Goal: Transaction & Acquisition: Download file/media

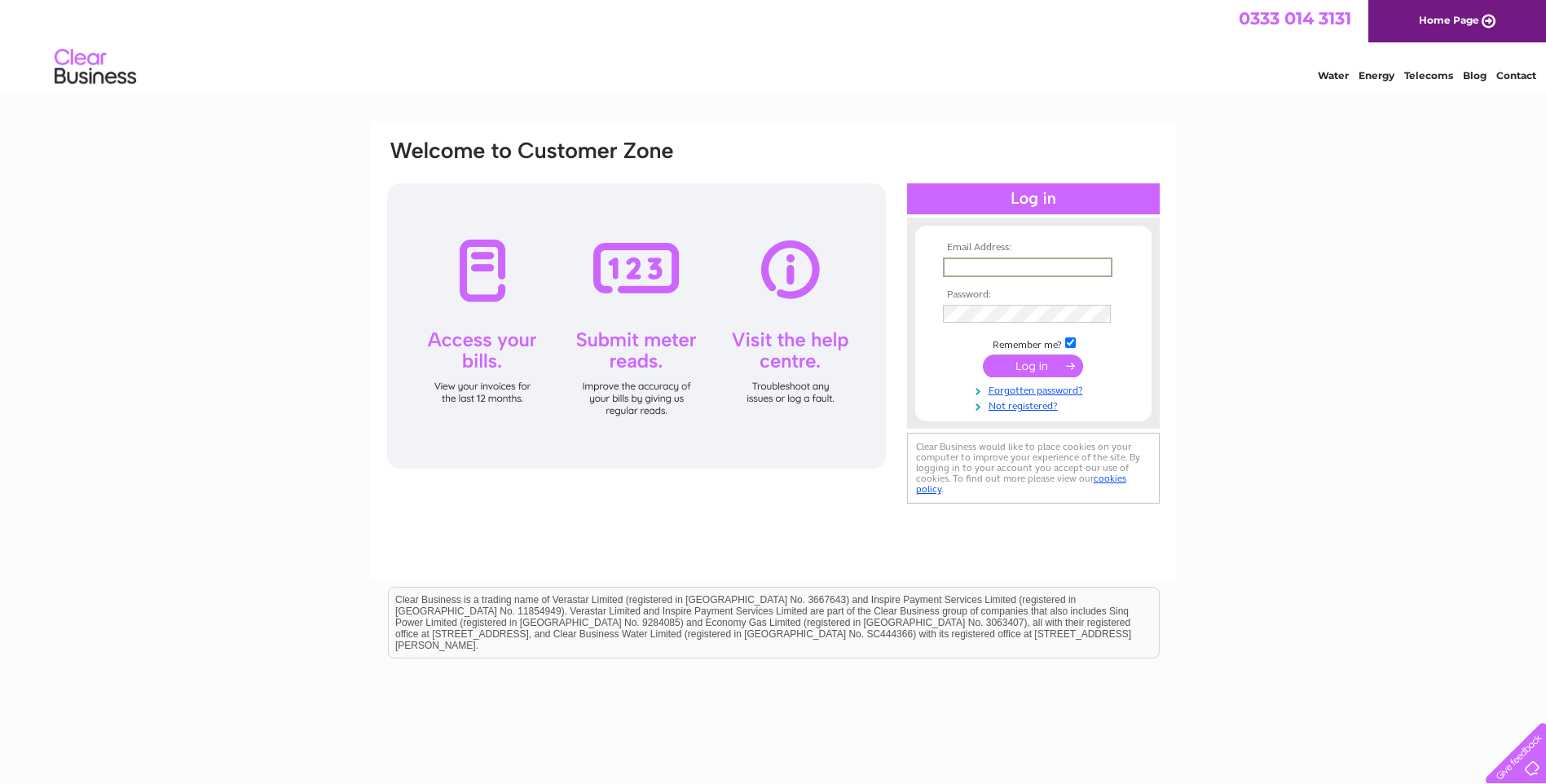
click at [1012, 271] on input "text" at bounding box center [1028, 267] width 170 height 19
type input "lizwoodfield@hotmail.co.uk"
click at [1023, 359] on input "submit" at bounding box center [1033, 364] width 100 height 23
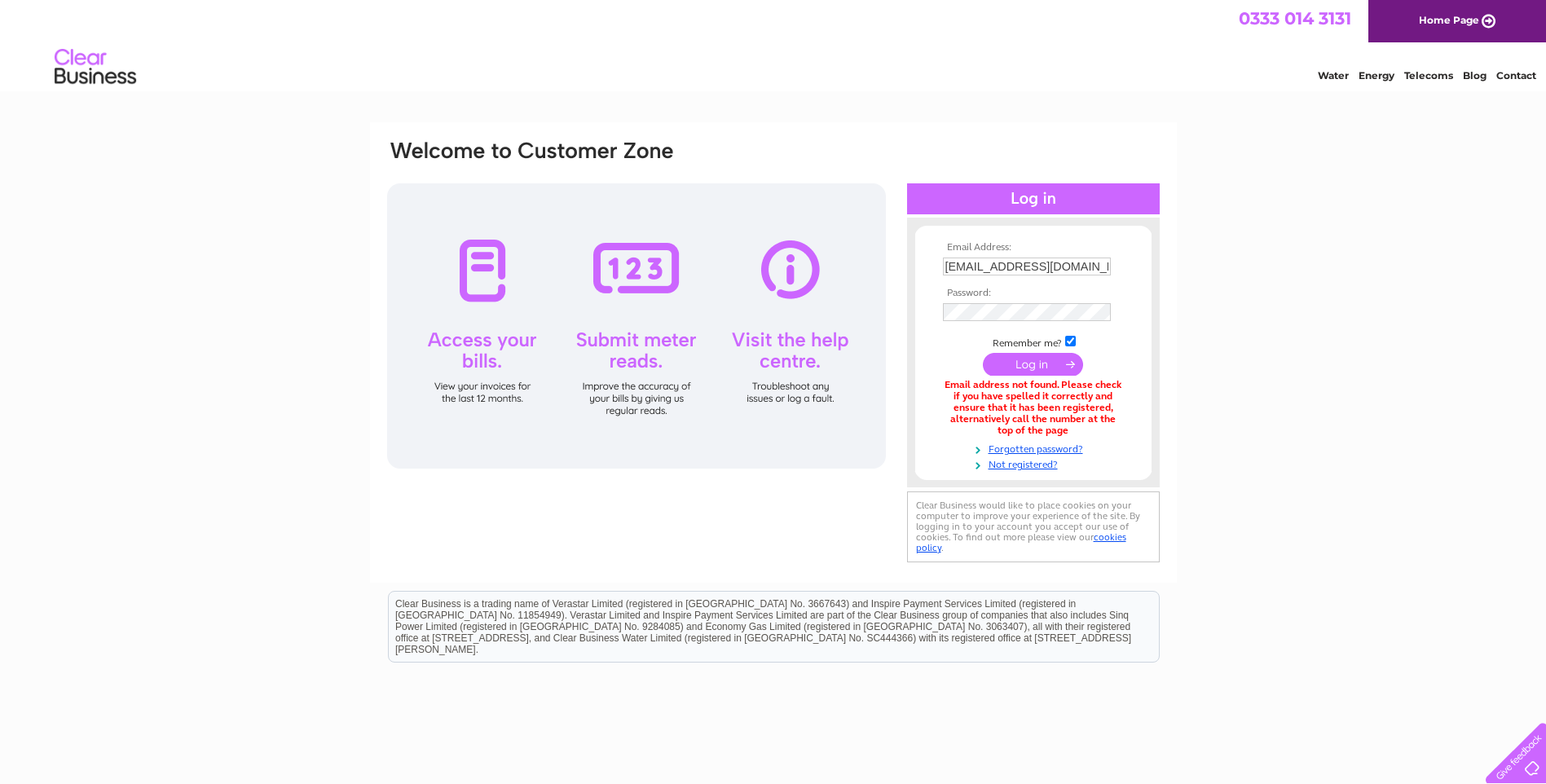
click at [1094, 266] on input "lizwoodfield@hotmail.co.uk" at bounding box center [1027, 266] width 168 height 18
type input "lizwoodfield@hotmailco.uk"
click at [1074, 342] on input "checkbox" at bounding box center [1070, 342] width 10 height 10
click at [1074, 342] on input "checkbox" at bounding box center [1070, 341] width 10 height 10
click at [1071, 336] on input "checkbox" at bounding box center [1070, 341] width 10 height 10
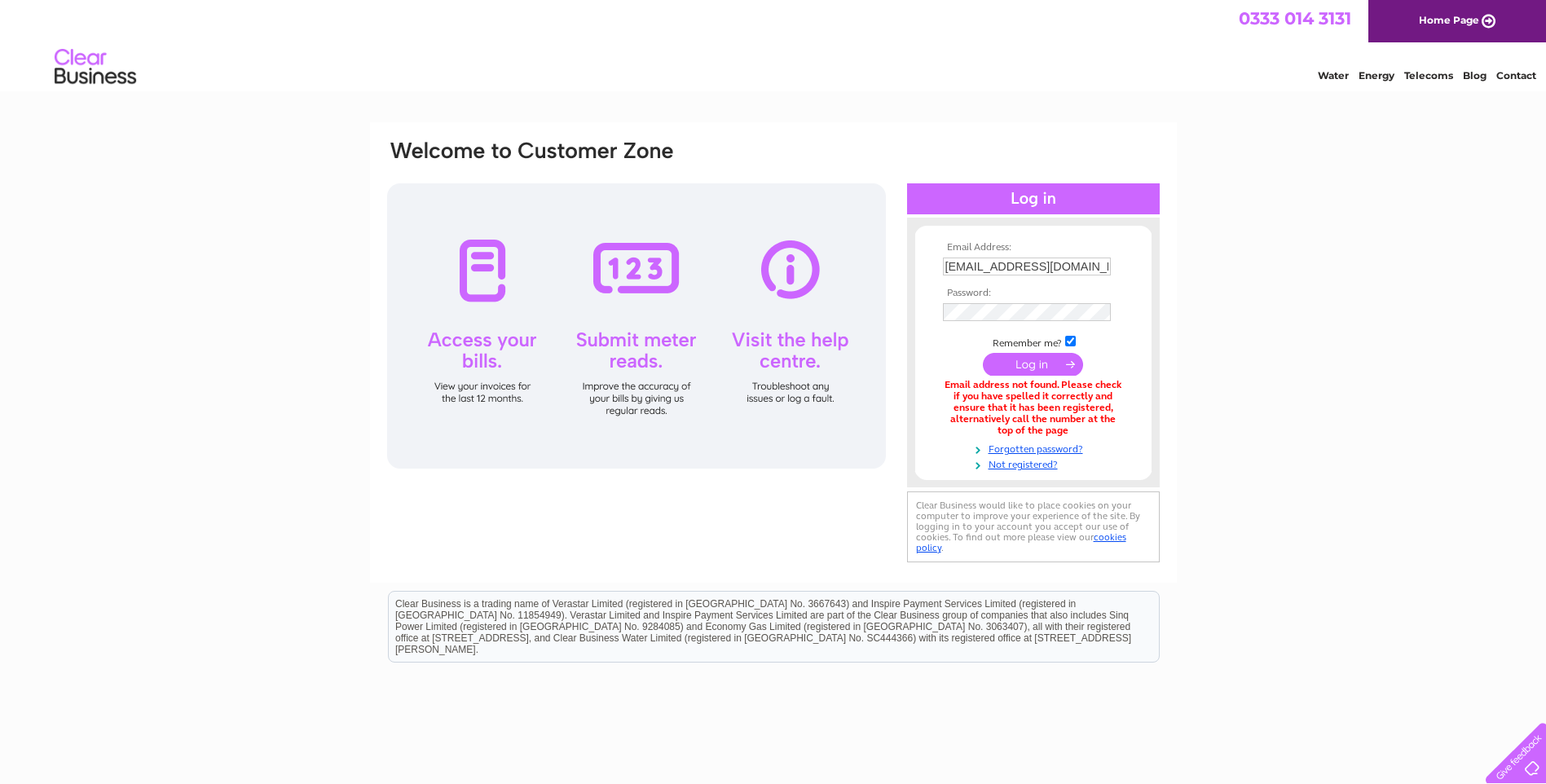
checkbox input "false"
click at [1050, 363] on input "submit" at bounding box center [1033, 364] width 100 height 23
click at [954, 264] on input "lizwoodfield@hotmailco.uk" at bounding box center [1028, 267] width 170 height 19
type input "[PERSON_NAME][EMAIL_ADDRESS][DOMAIN_NAME]"
click at [1023, 367] on input "submit" at bounding box center [1033, 366] width 100 height 23
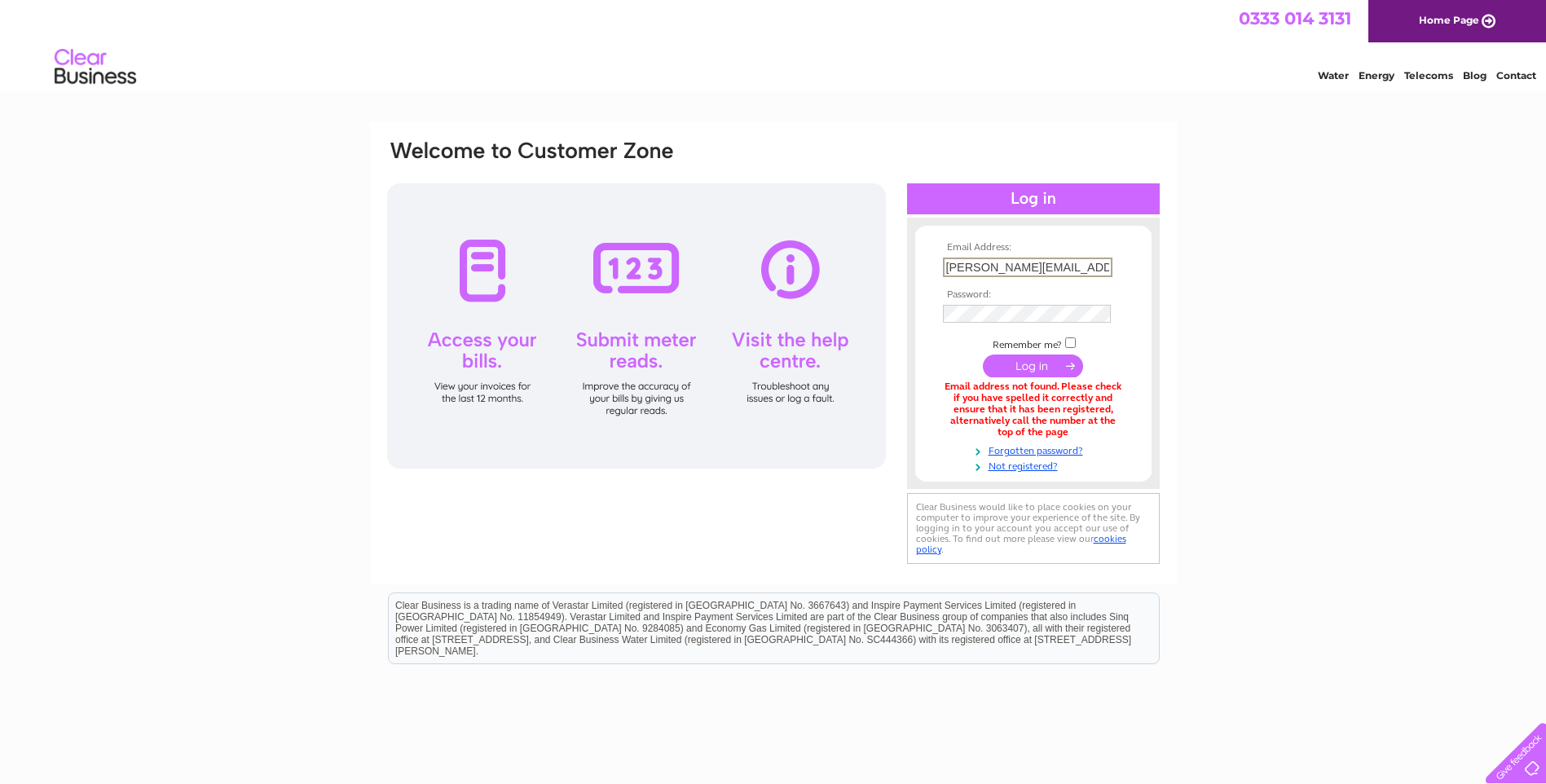
click at [1057, 266] on input "[PERSON_NAME][EMAIL_ADDRESS][DOMAIN_NAME]" at bounding box center [1028, 267] width 170 height 19
type input "[PERSON_NAME][EMAIL_ADDRESS][DOMAIN_NAME]"
click at [1036, 368] on input "submit" at bounding box center [1033, 364] width 100 height 23
click at [1063, 268] on input "liz-woodfield@hotmai.lco.uk" at bounding box center [1028, 267] width 170 height 19
click at [1339, 368] on div "Email Address: liz-woodfield@hotmailco.uk Password:" at bounding box center [773, 493] width 1546 height 741
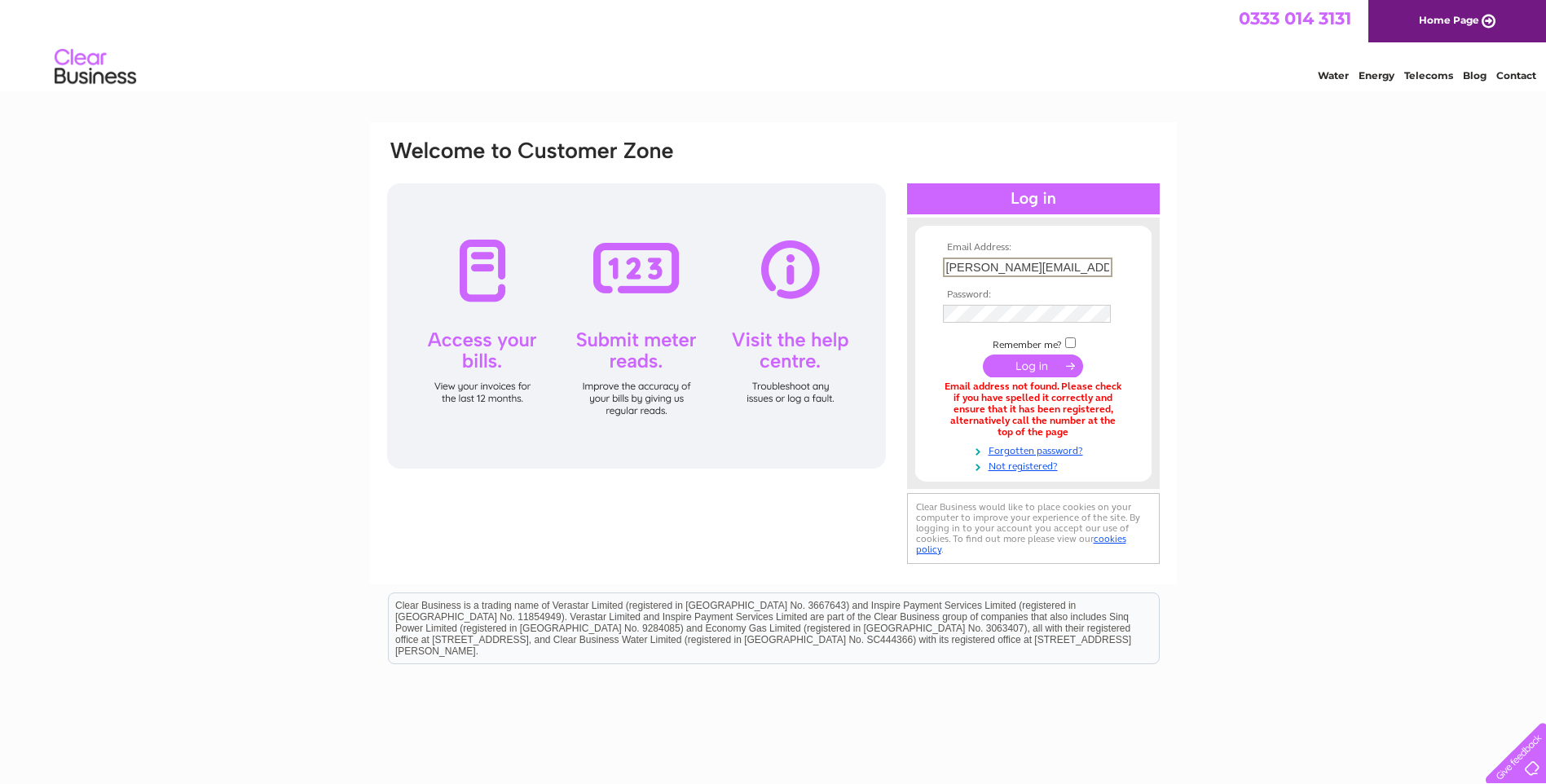
click at [1058, 264] on input "liz-woodfield@hotmailco.uk" at bounding box center [1028, 267] width 170 height 19
click at [1095, 264] on input "liz-woodfield@hotmailco.uk" at bounding box center [1028, 267] width 170 height 19
type input "liz-woodfield@hotmail.co.uk"
click at [1049, 365] on input "submit" at bounding box center [1033, 364] width 100 height 23
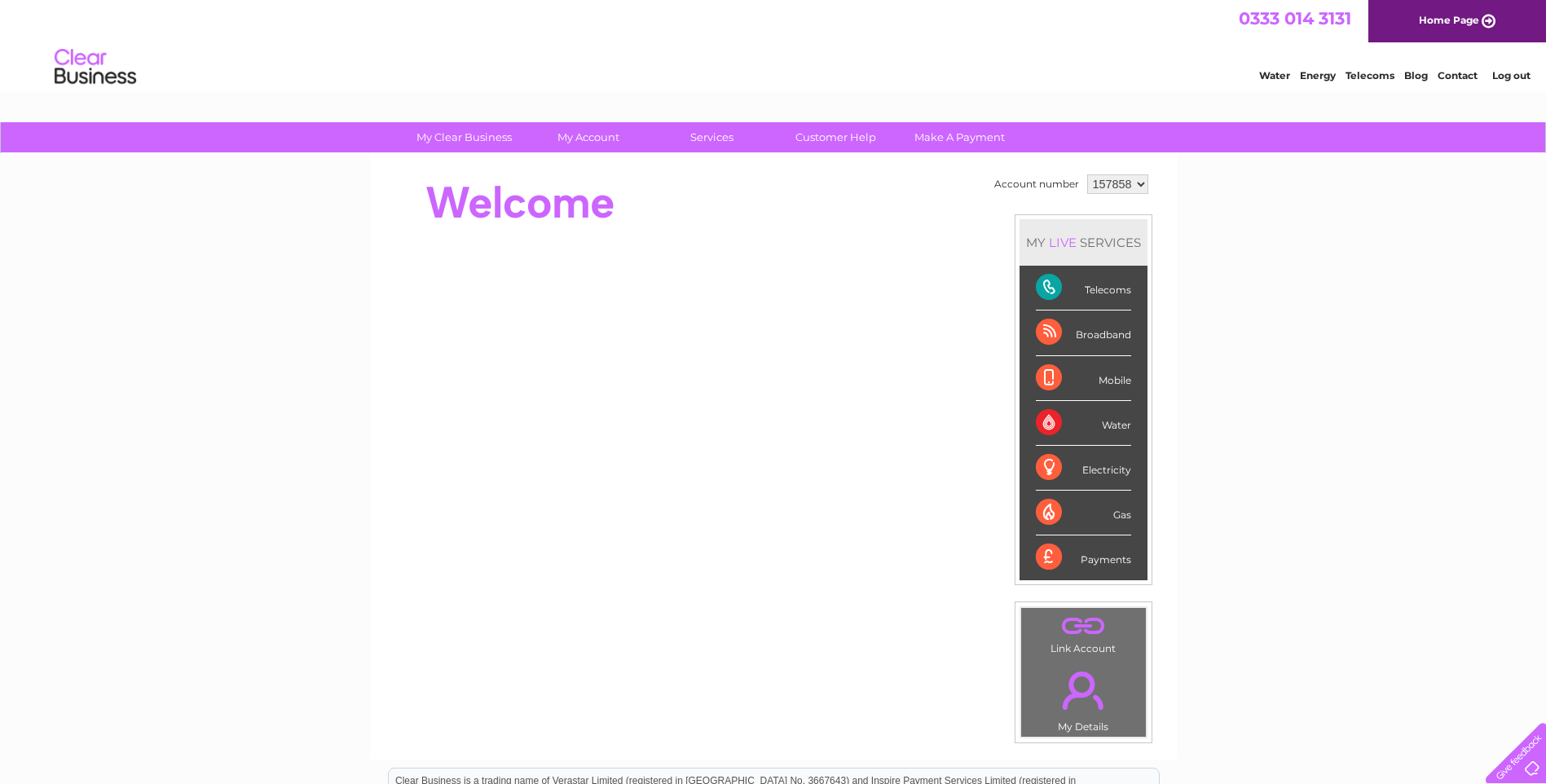
click at [1056, 279] on div "Telecoms" at bounding box center [1084, 289] width 96 height 45
click at [1096, 290] on div "Telecoms" at bounding box center [1084, 289] width 96 height 45
drag, startPoint x: 1096, startPoint y: 290, endPoint x: 1049, endPoint y: 287, distance: 47.1
click at [1049, 287] on div "Telecoms" at bounding box center [1084, 289] width 96 height 45
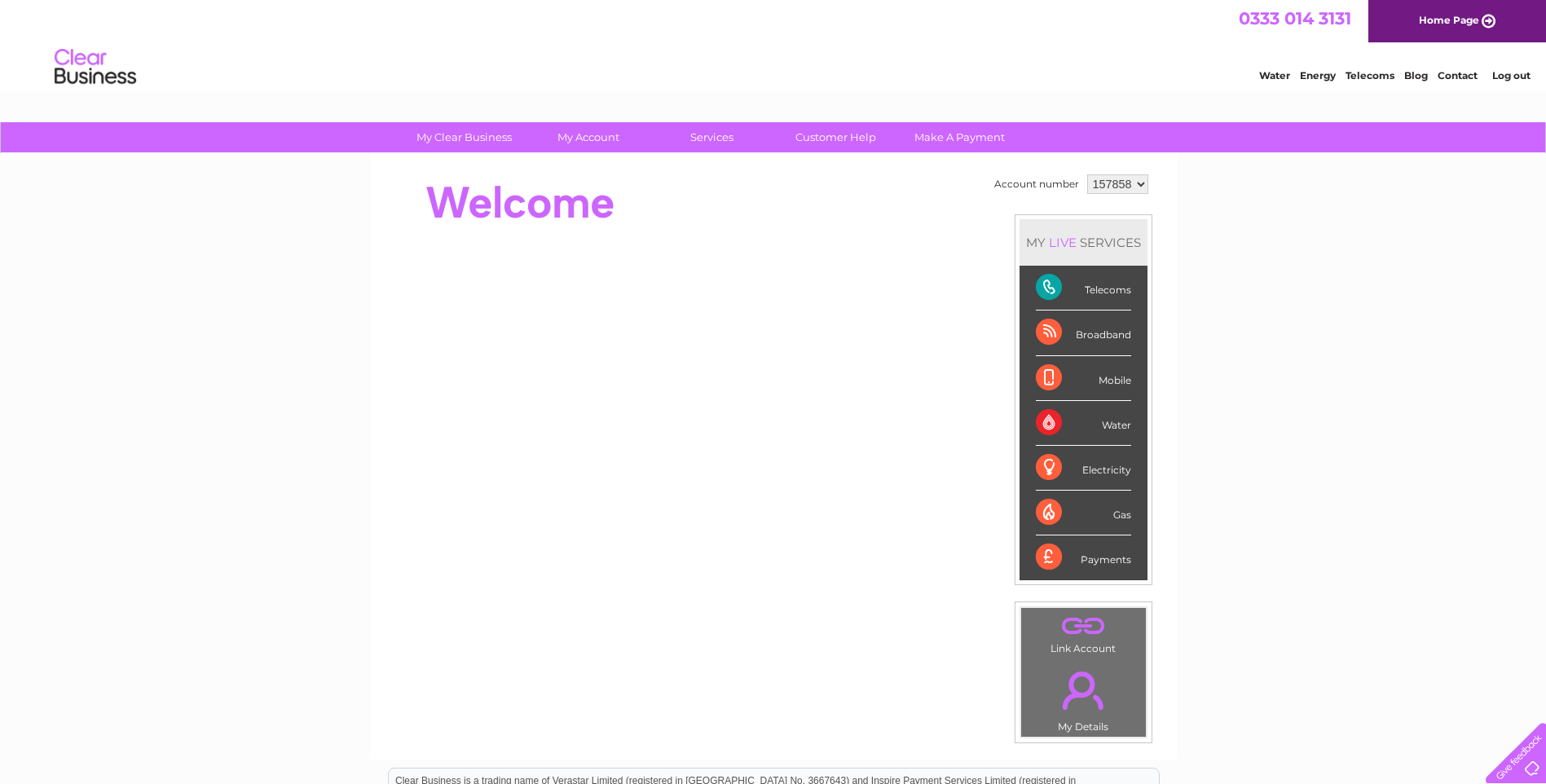
click at [1049, 287] on div "Telecoms" at bounding box center [1084, 289] width 96 height 45
click at [1139, 181] on select "157858" at bounding box center [1118, 184] width 61 height 19
click at [1088, 175] on select "157858" at bounding box center [1118, 184] width 61 height 19
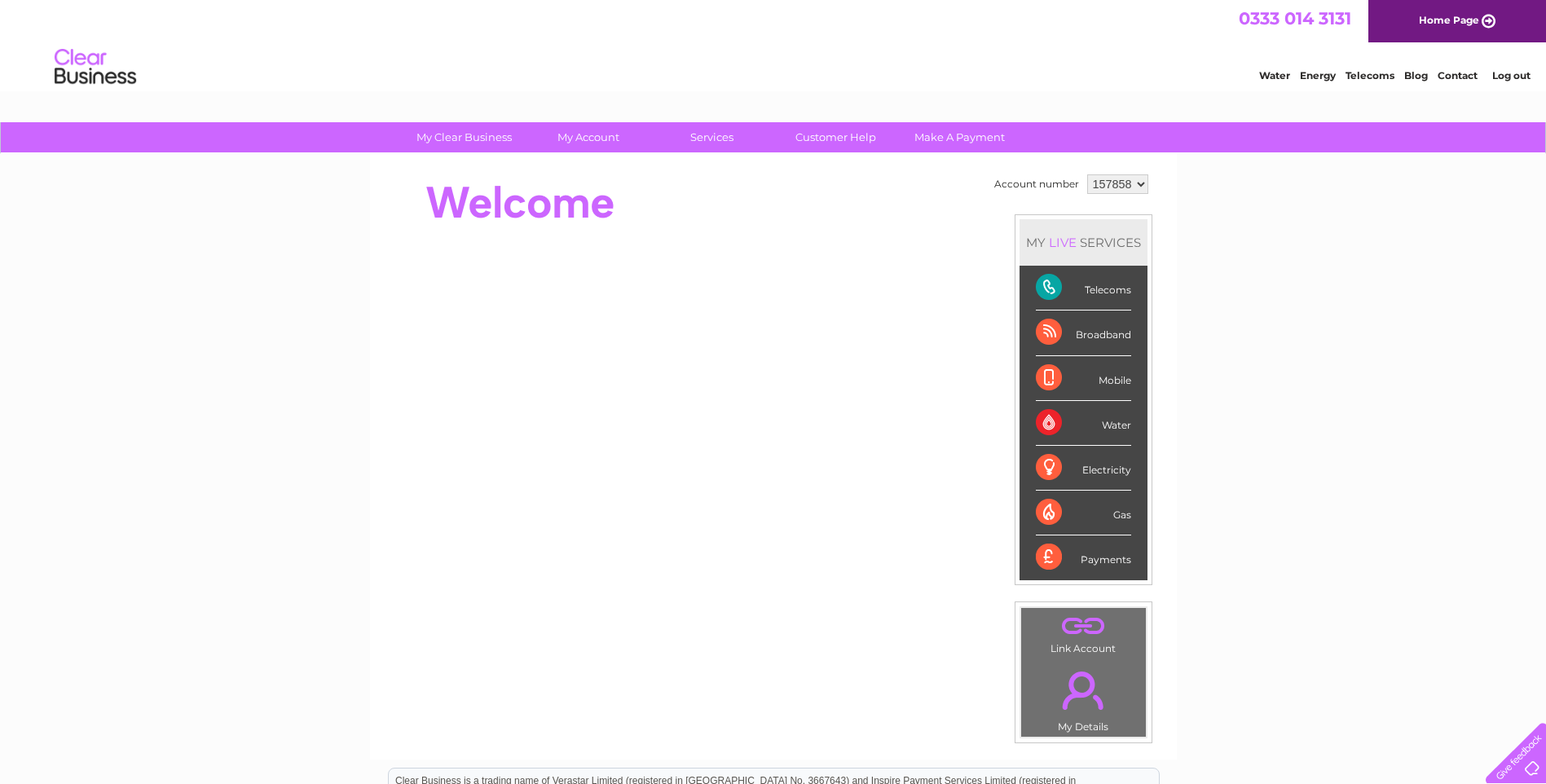
click at [1098, 560] on div "Payments" at bounding box center [1084, 557] width 96 height 44
click at [1365, 72] on link "Telecoms" at bounding box center [1370, 76] width 49 height 12
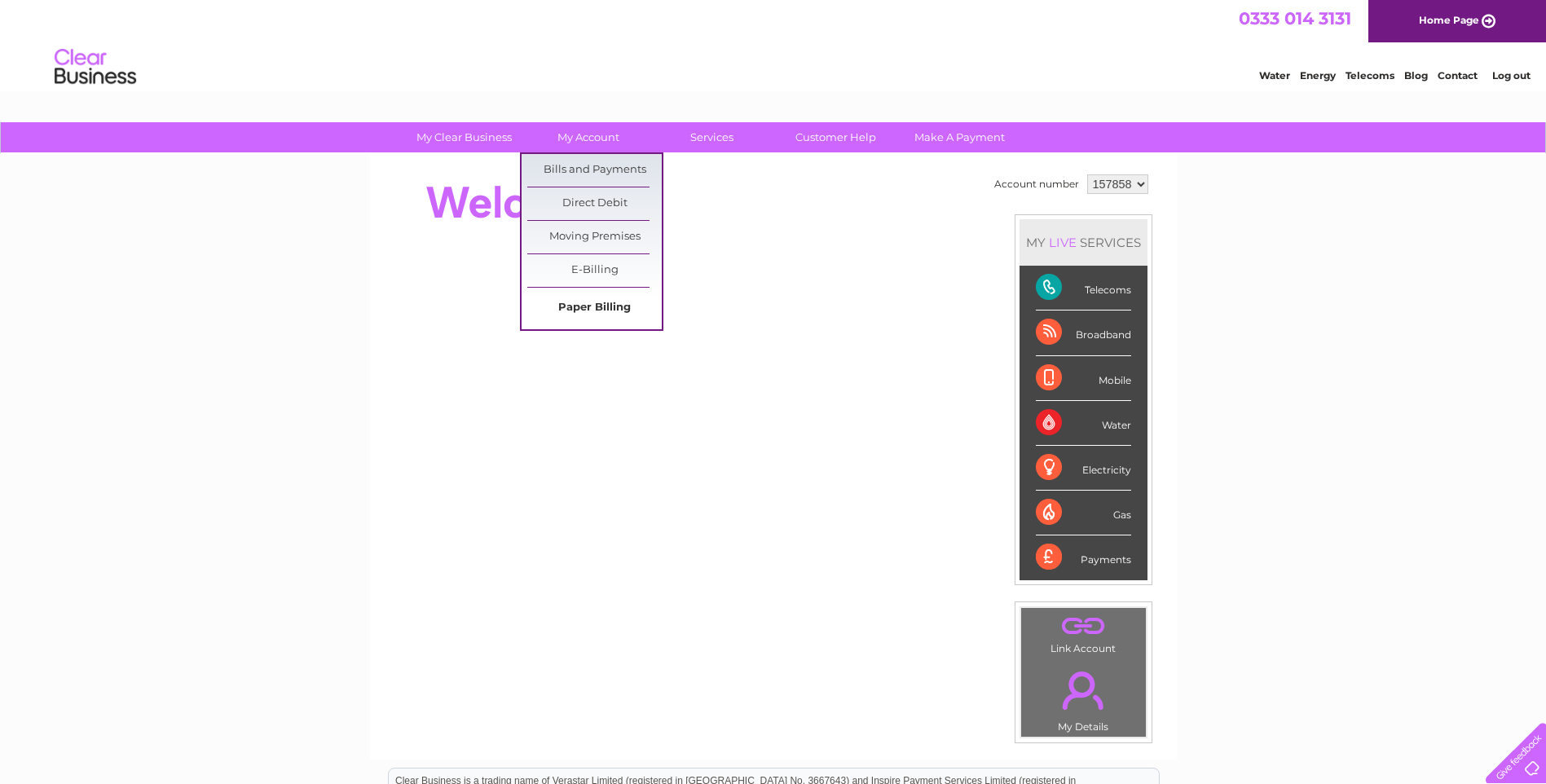
click at [600, 302] on link "Paper Billing" at bounding box center [595, 308] width 135 height 32
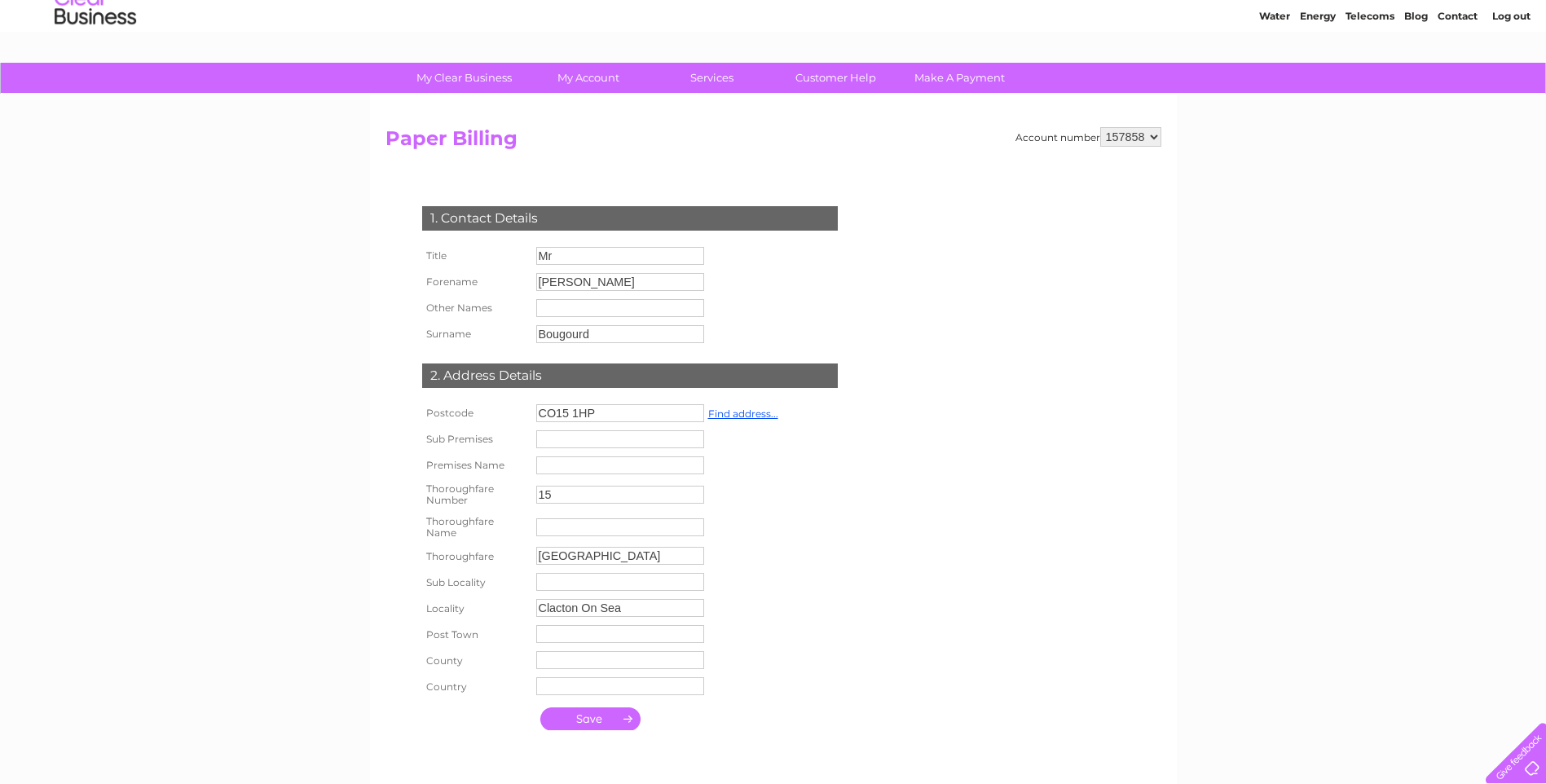
scroll to position [83, 0]
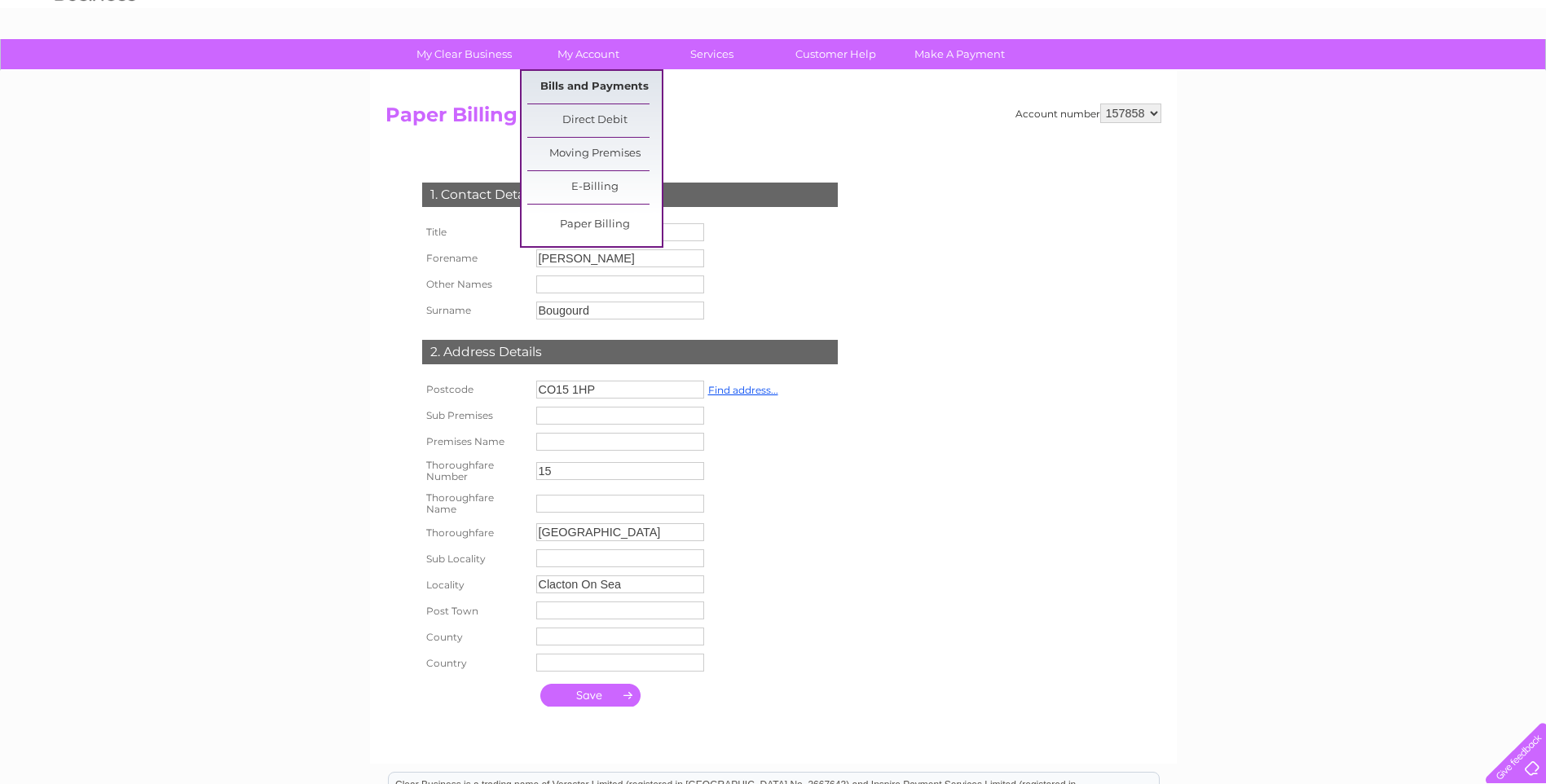
click at [583, 81] on link "Bills and Payments" at bounding box center [595, 87] width 135 height 32
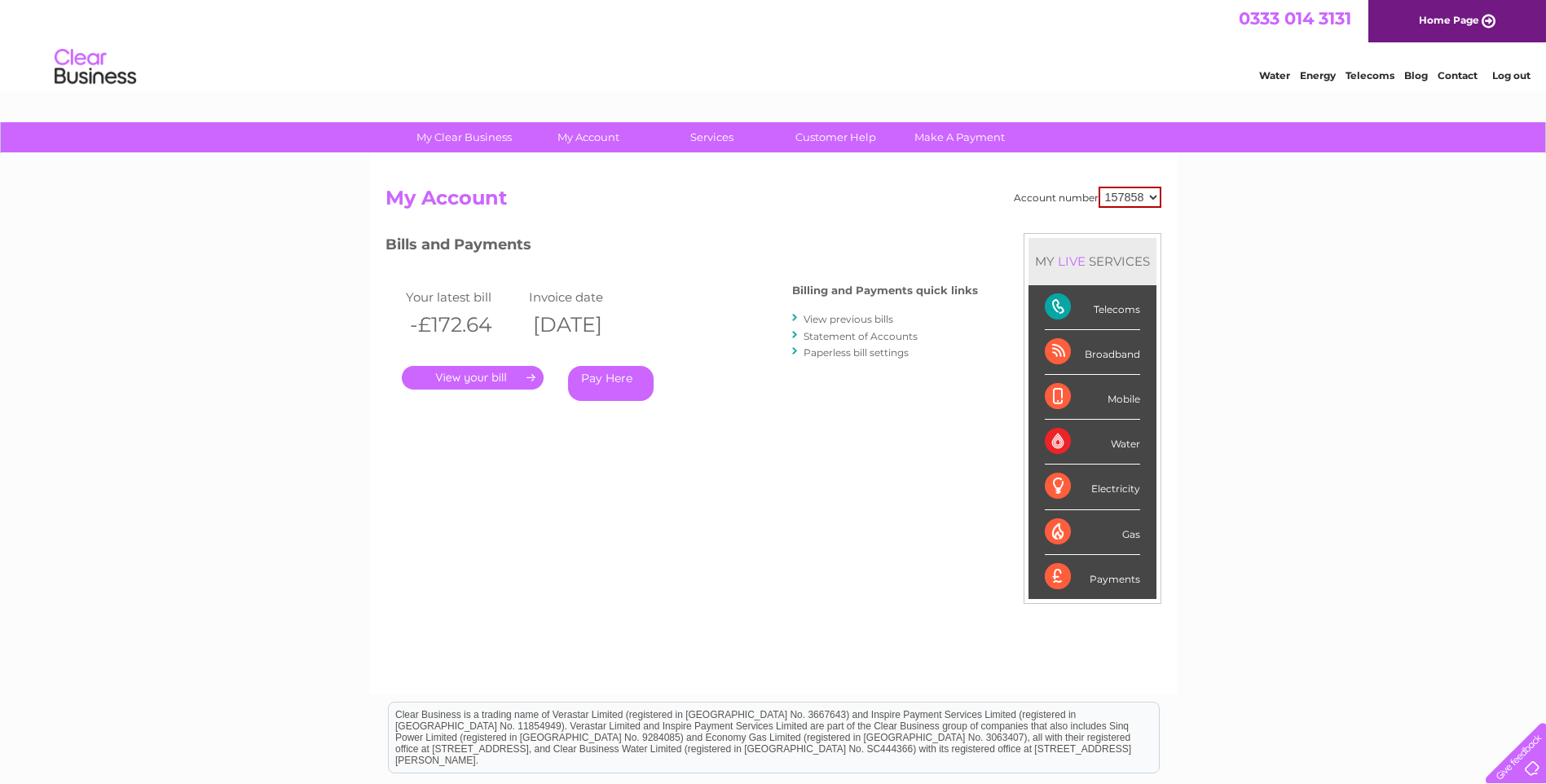
click at [529, 371] on link "." at bounding box center [472, 377] width 142 height 23
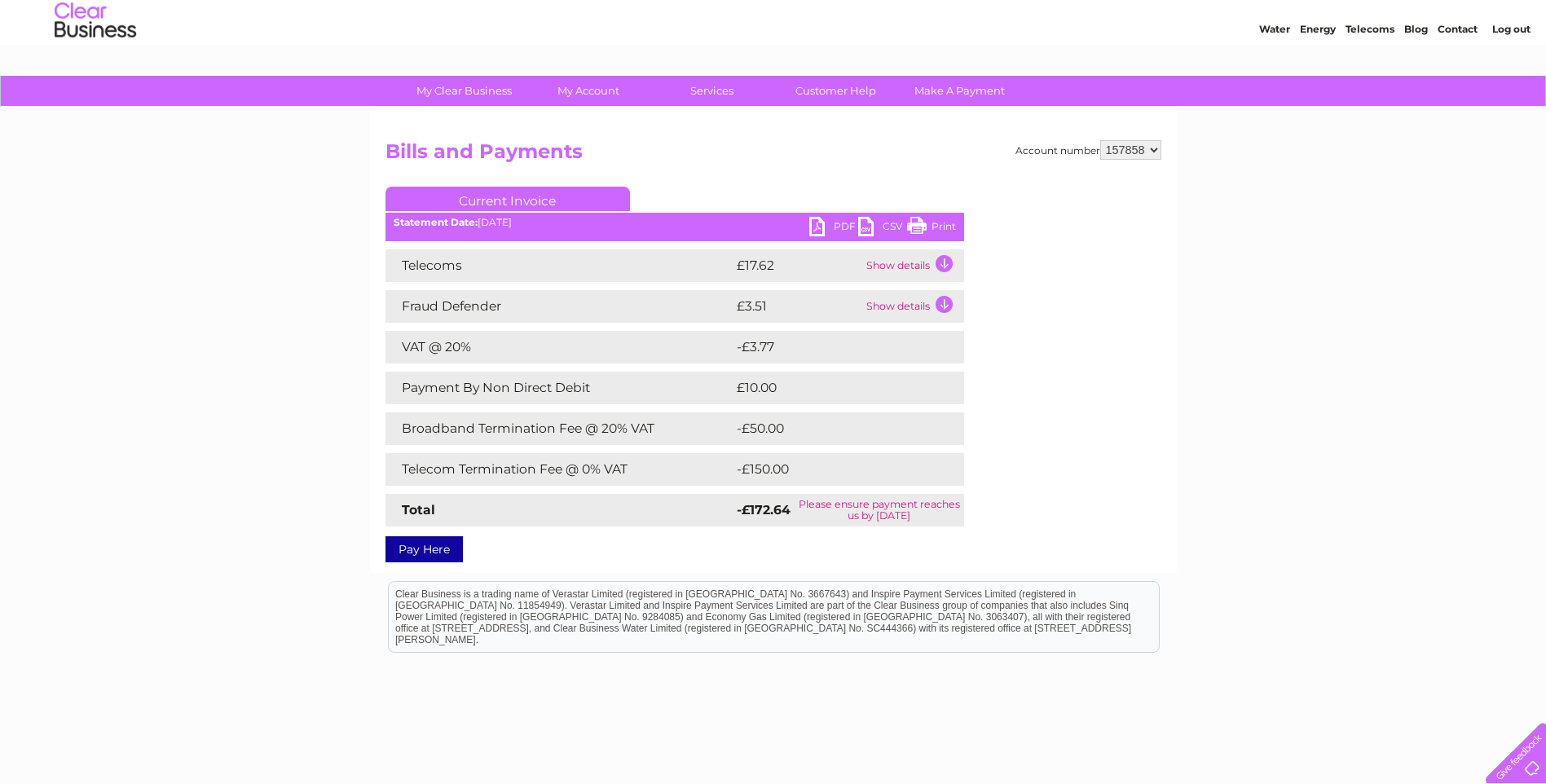
scroll to position [53, 0]
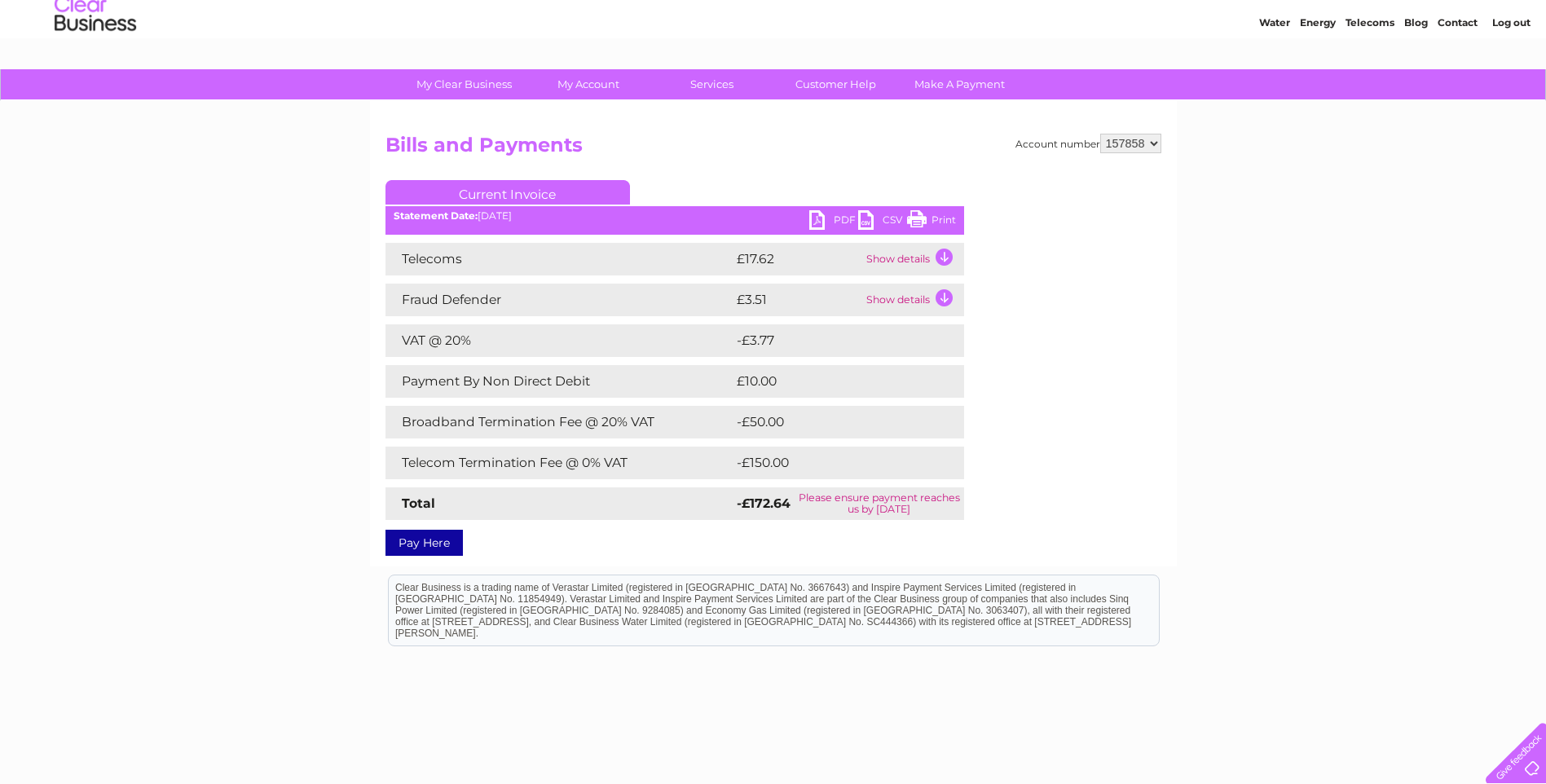
click at [944, 216] on link "Print" at bounding box center [931, 222] width 49 height 23
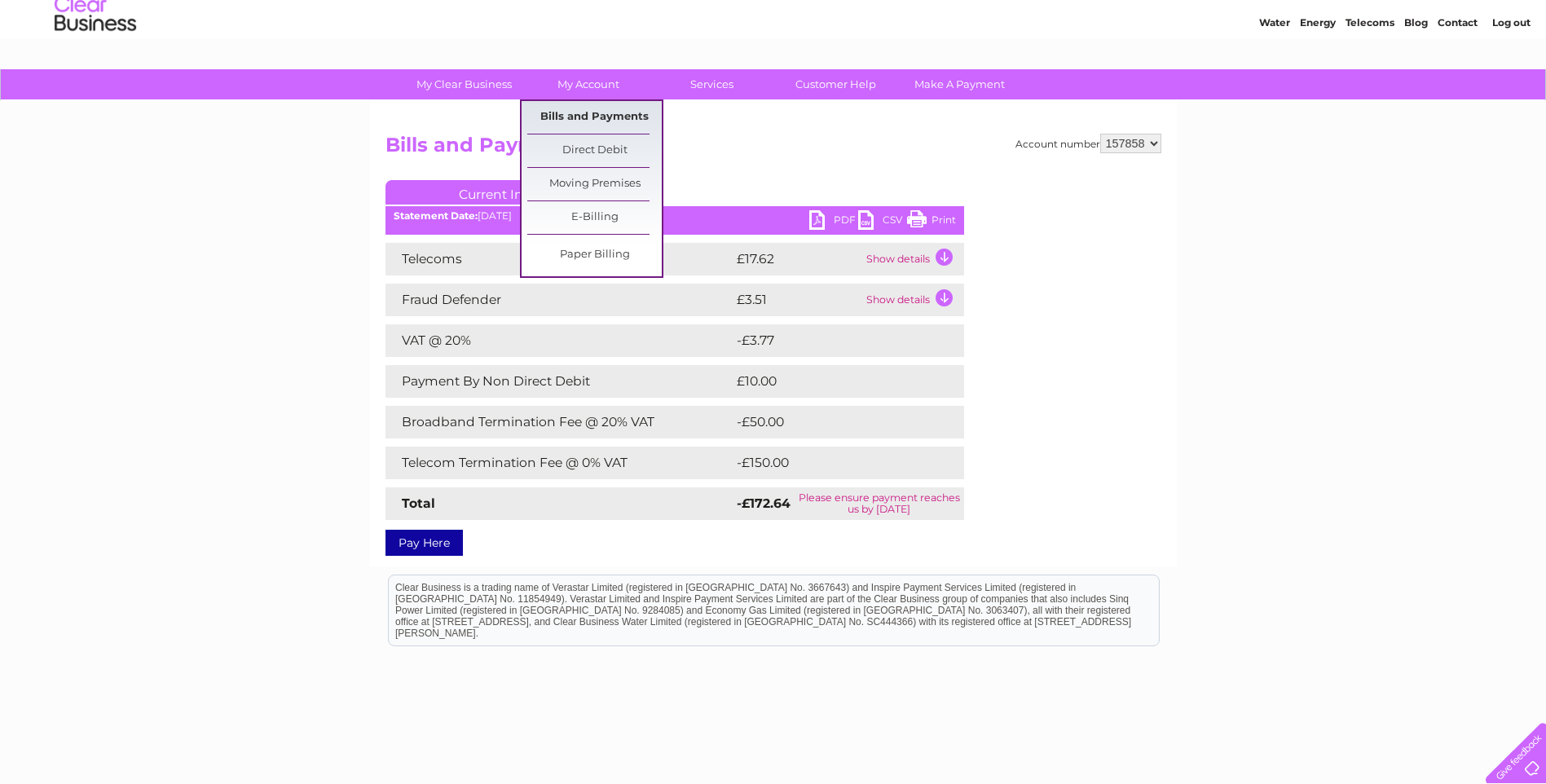
click at [596, 110] on link "Bills and Payments" at bounding box center [595, 116] width 135 height 32
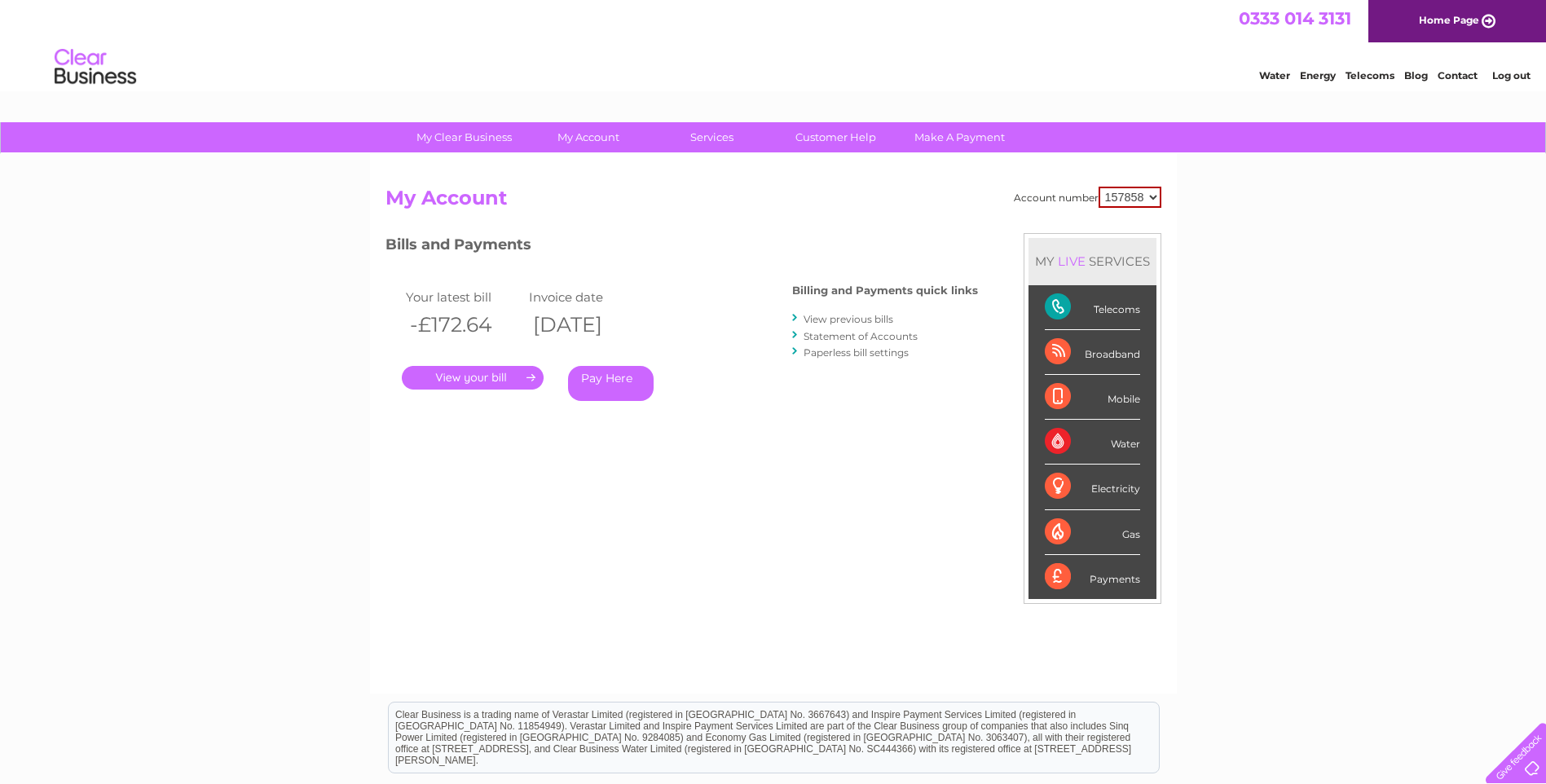
click at [843, 313] on link "View previous bills" at bounding box center [848, 319] width 90 height 12
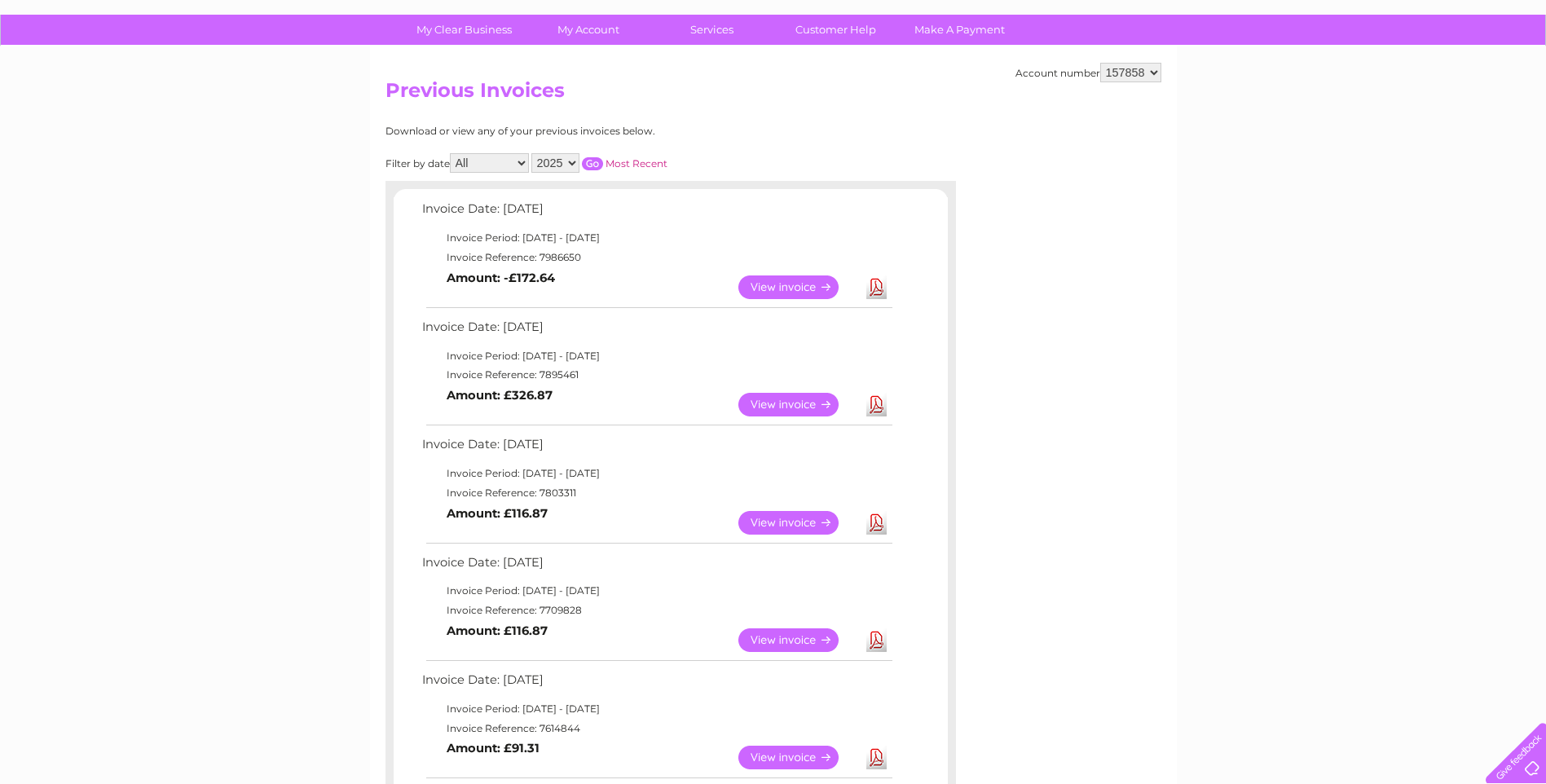
scroll to position [132, 0]
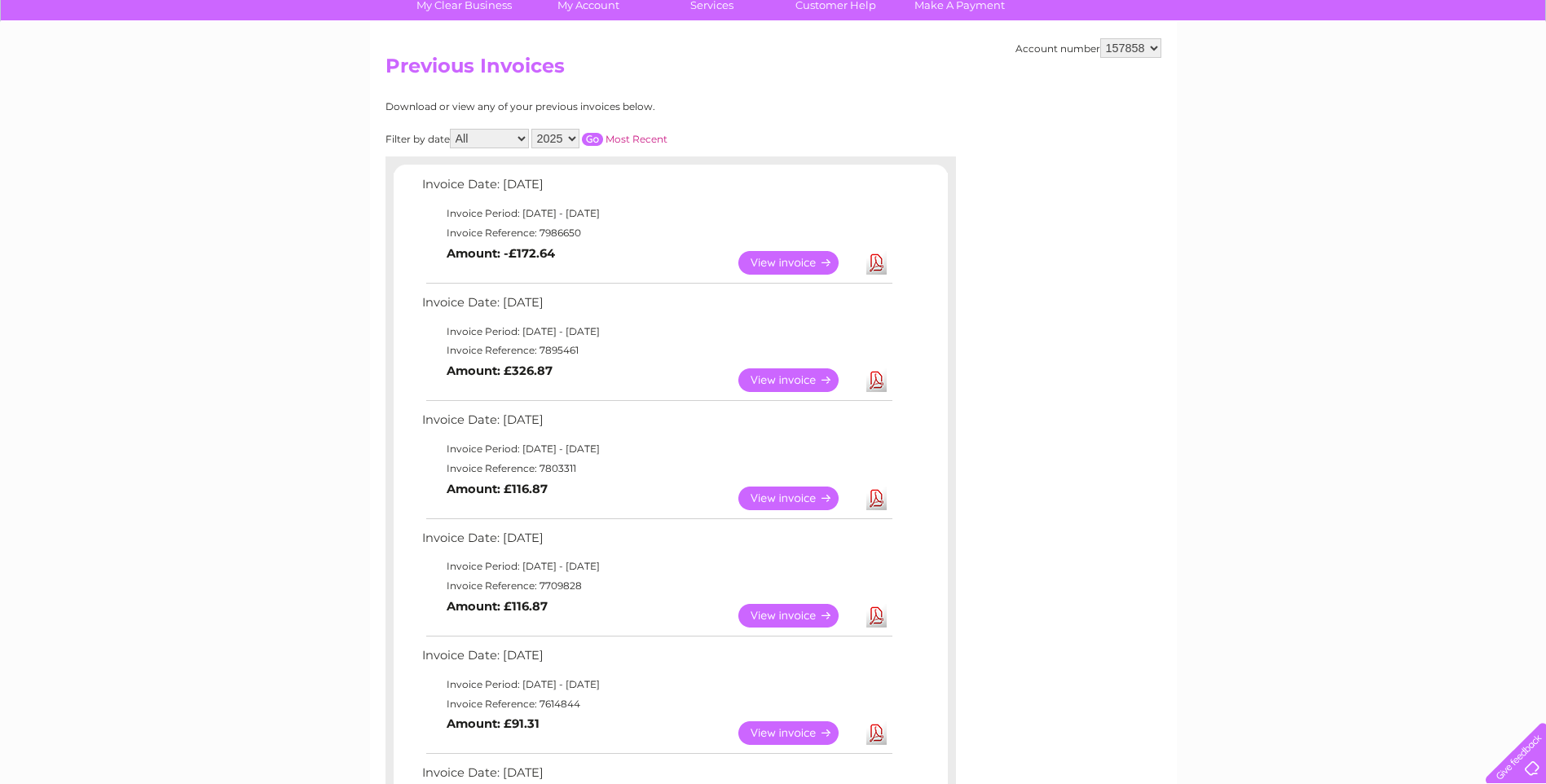
click at [787, 497] on link "View" at bounding box center [798, 498] width 120 height 23
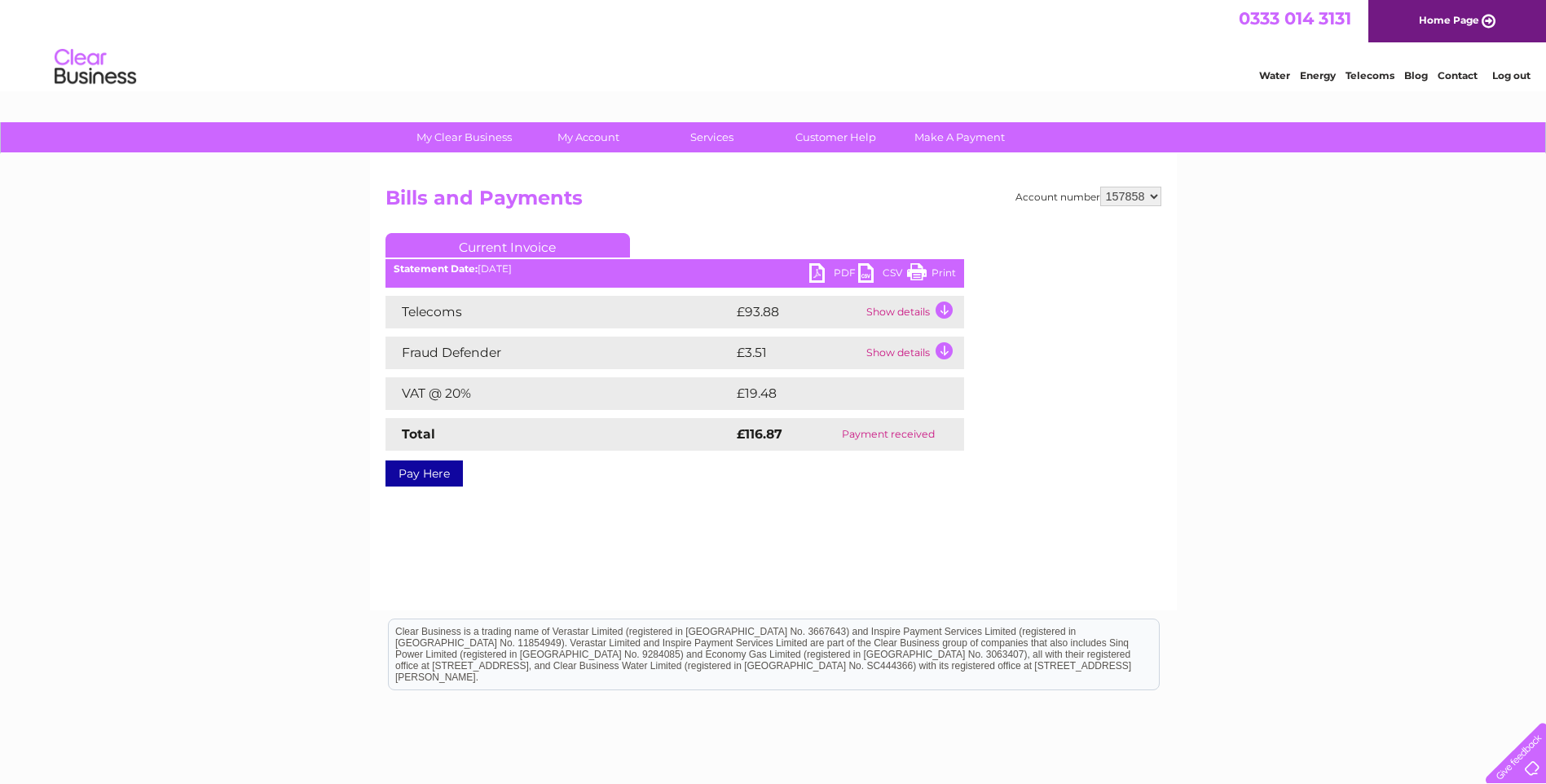
click at [945, 308] on td "Show details" at bounding box center [913, 311] width 102 height 32
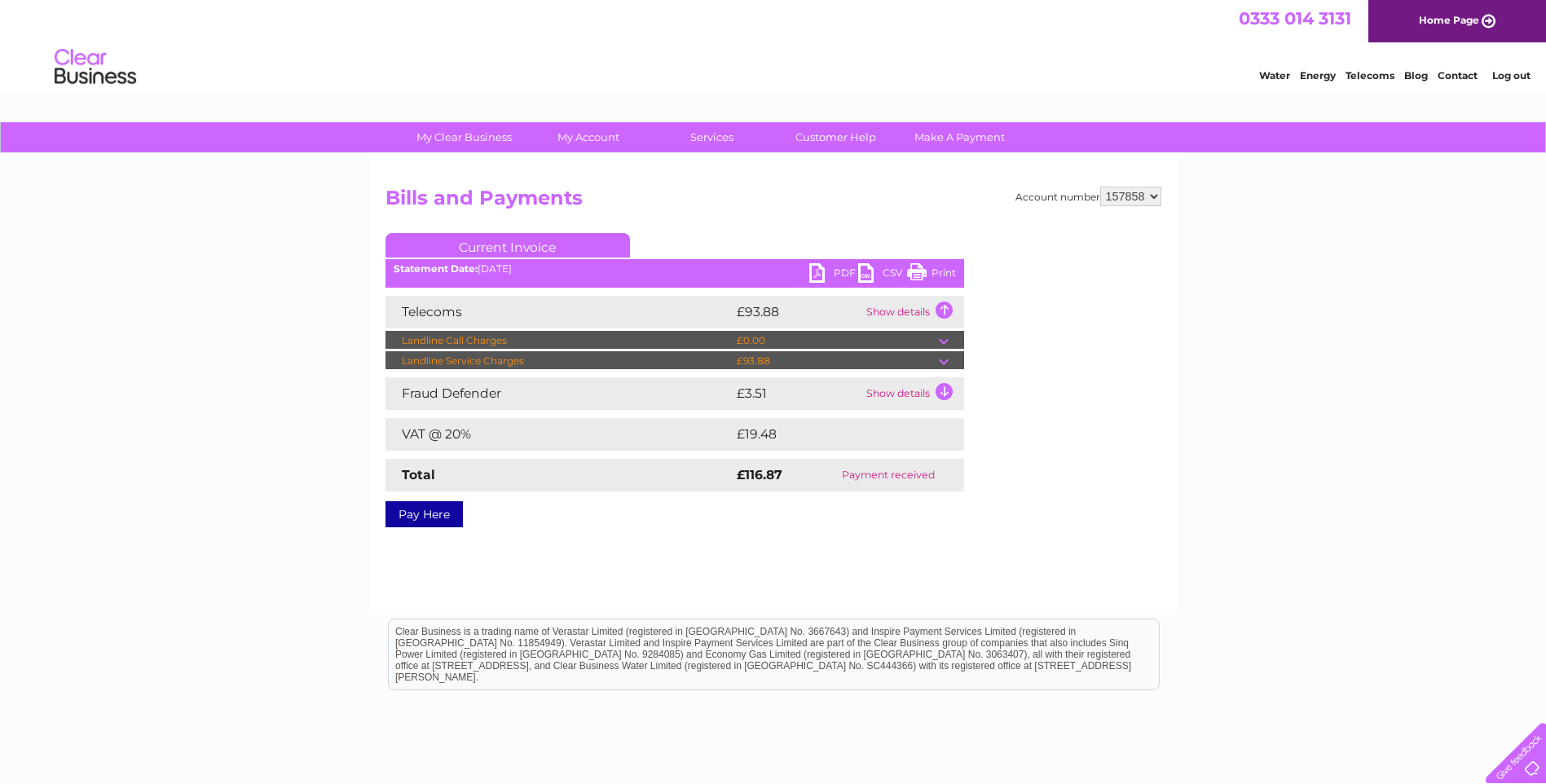
click at [945, 308] on td "Show details" at bounding box center [913, 311] width 102 height 32
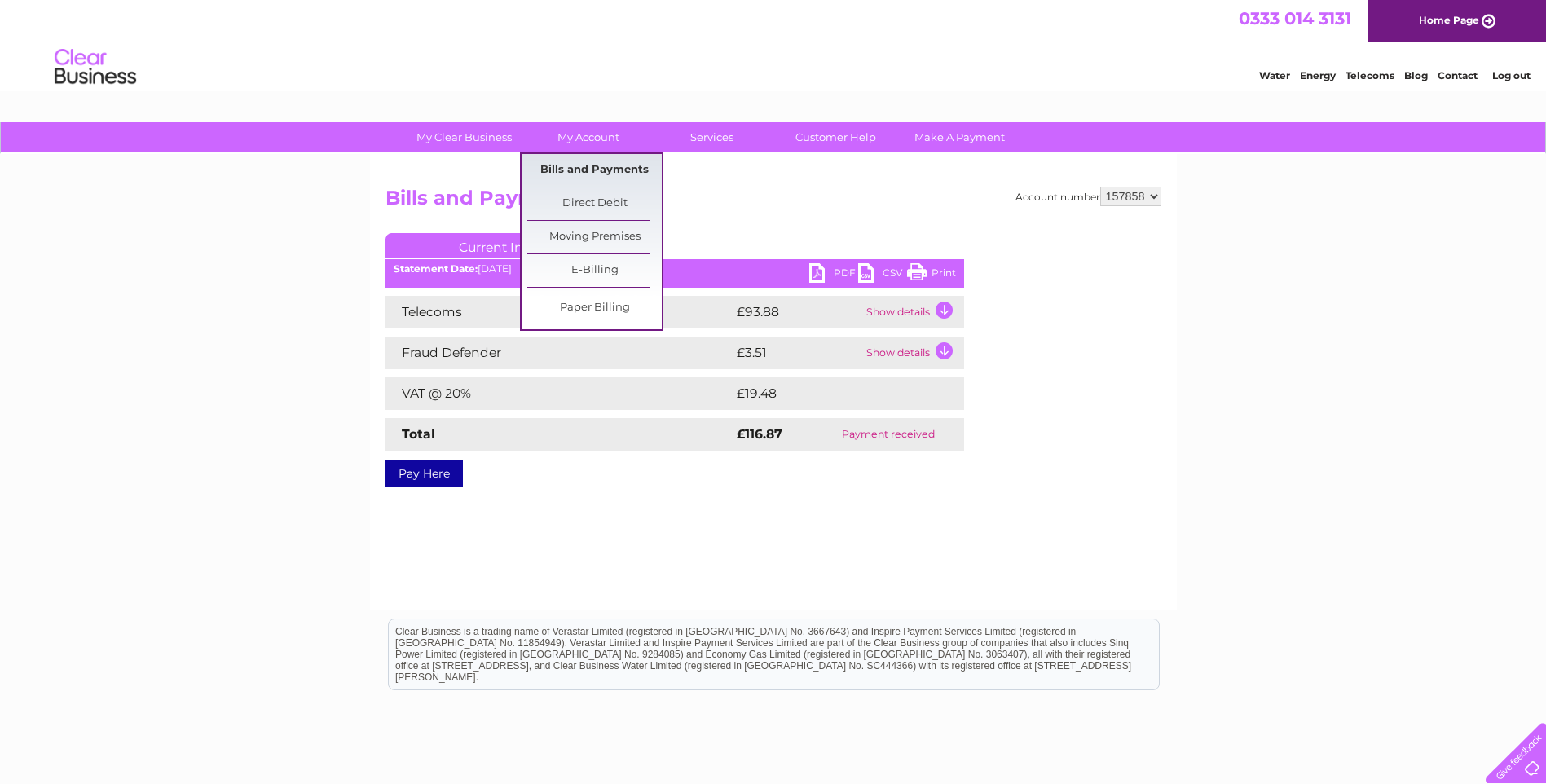
click at [597, 164] on link "Bills and Payments" at bounding box center [595, 169] width 135 height 32
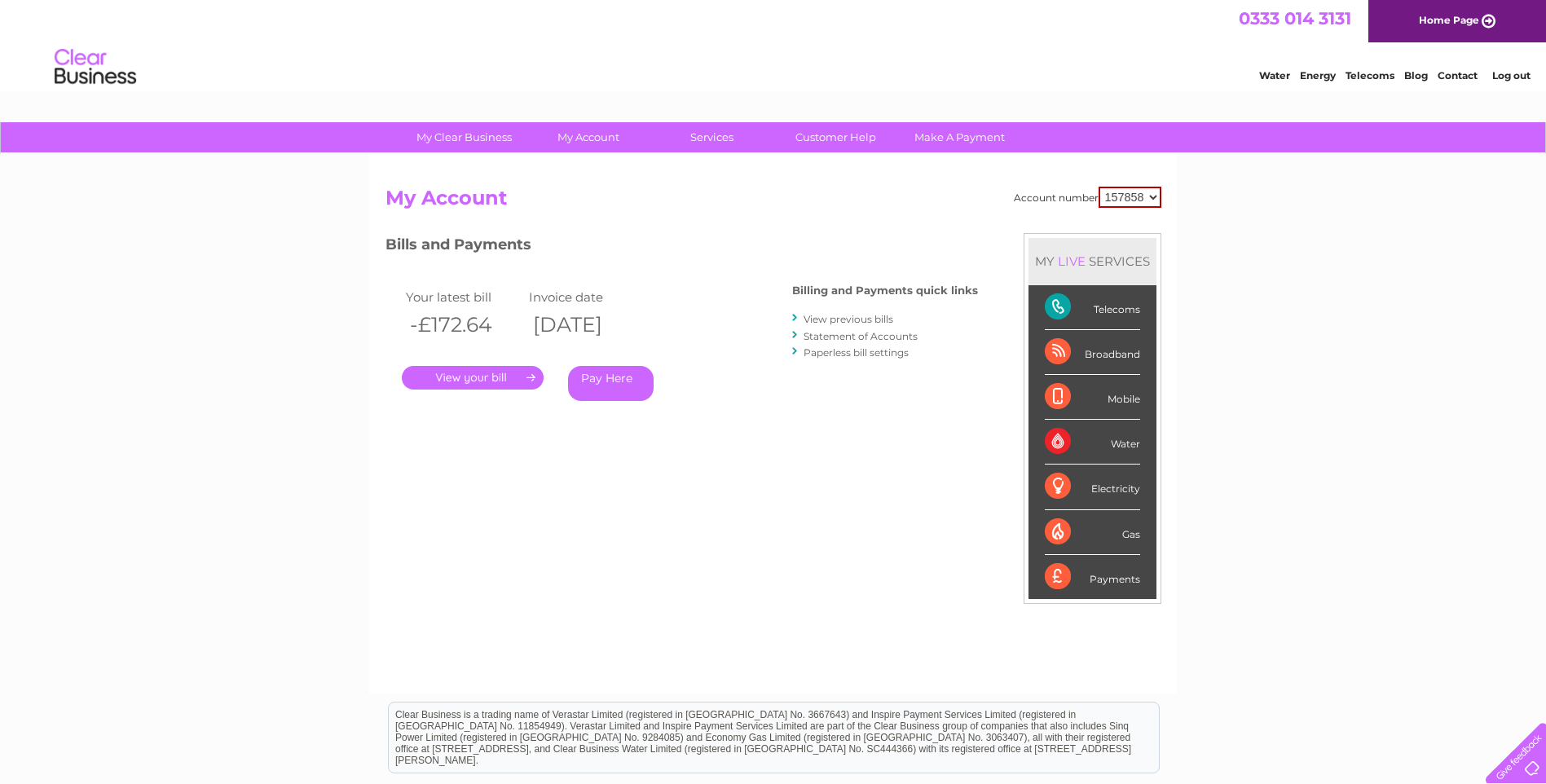
click at [870, 331] on link "Statement of Accounts" at bounding box center [860, 336] width 114 height 12
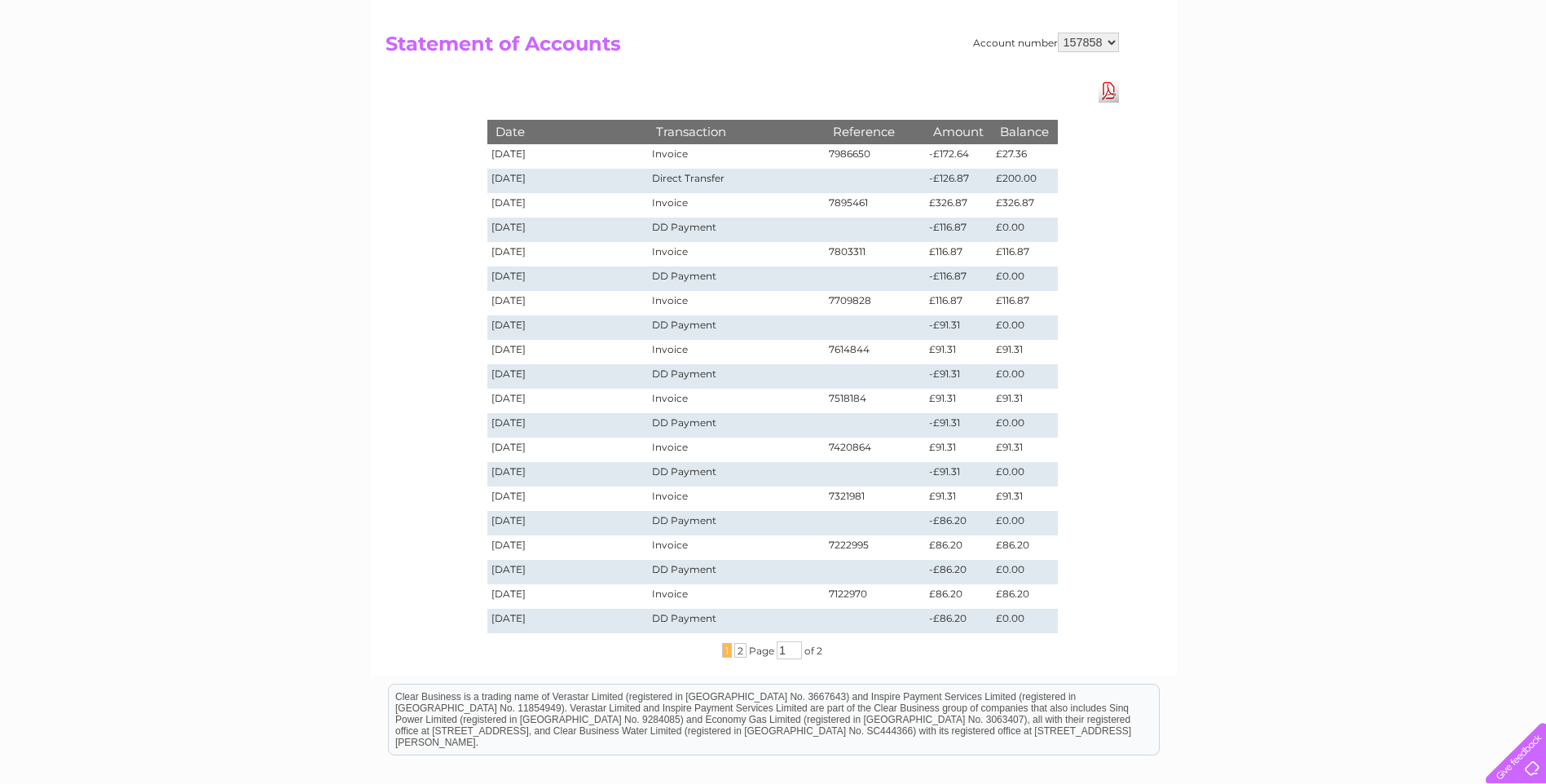
scroll to position [155, 0]
click at [736, 649] on span "2" at bounding box center [741, 649] width 12 height 15
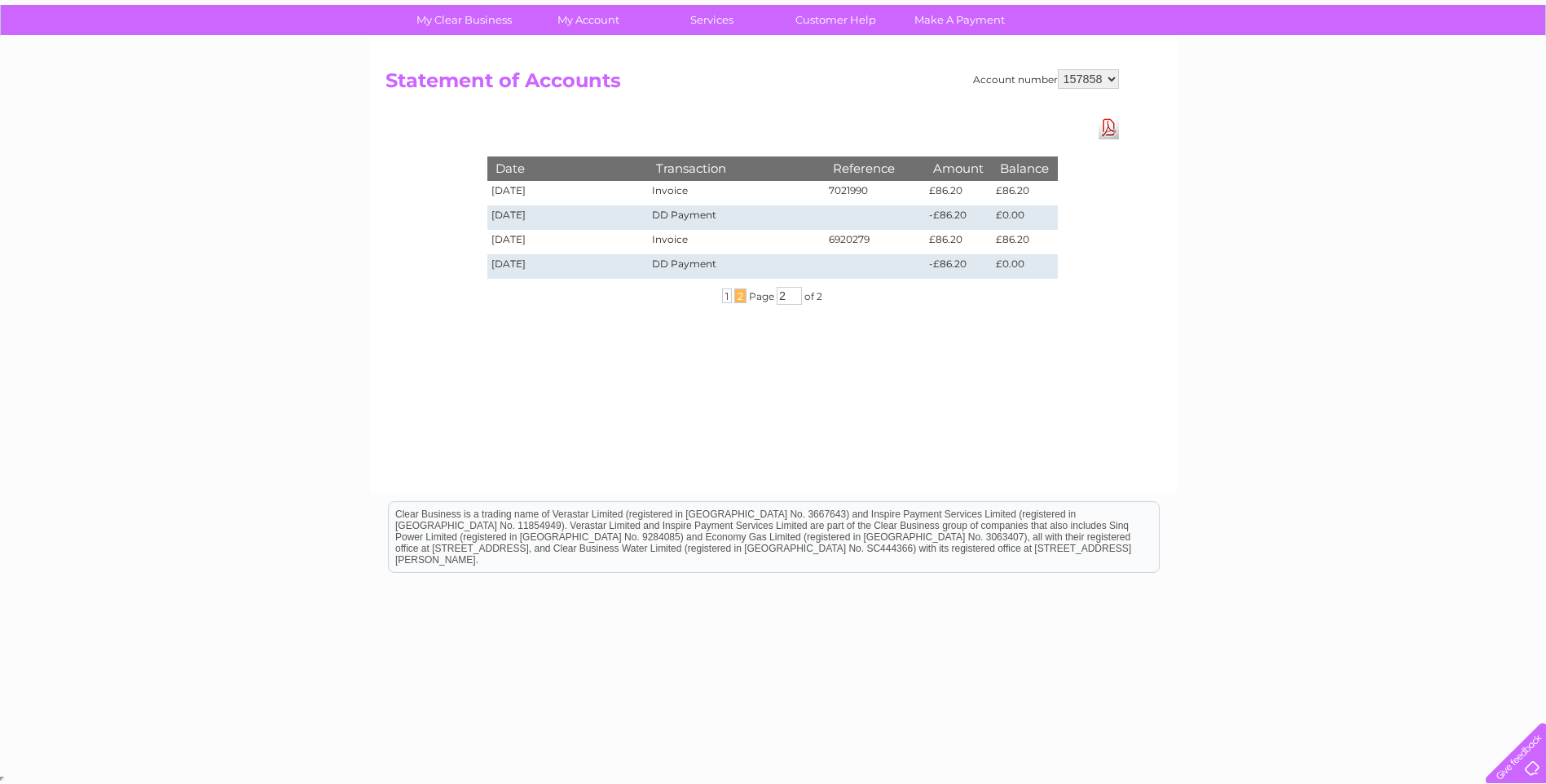
scroll to position [117, 0]
click at [667, 205] on td "DD Payment" at bounding box center [736, 217] width 176 height 24
click at [685, 206] on td "DD Payment" at bounding box center [736, 217] width 176 height 24
click at [659, 376] on div "Account number 157858 Statement of Accounts Download Pdf Date Transaction Refer…" at bounding box center [774, 264] width 807 height 456
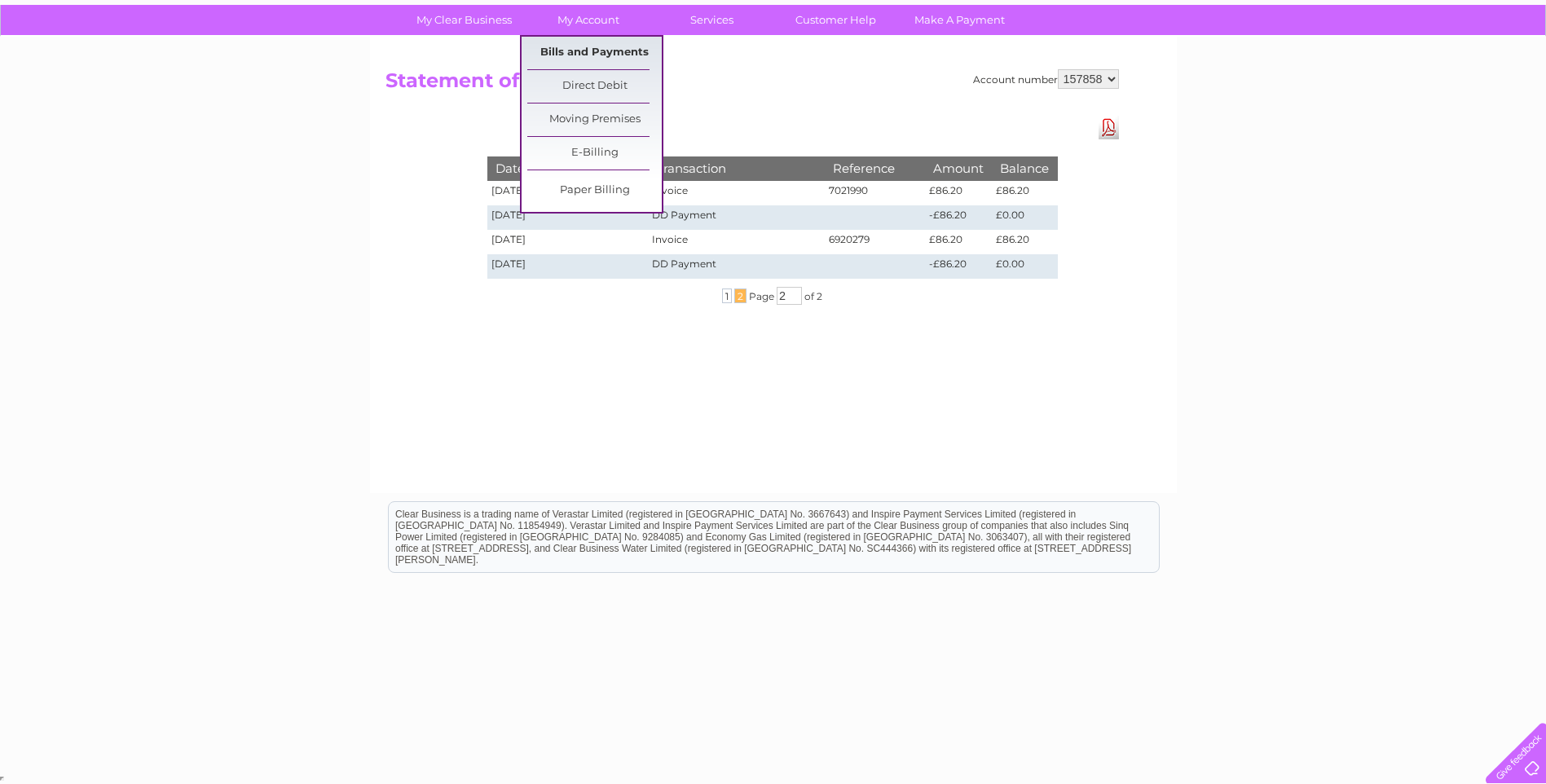
click at [595, 48] on link "Bills and Payments" at bounding box center [595, 52] width 135 height 32
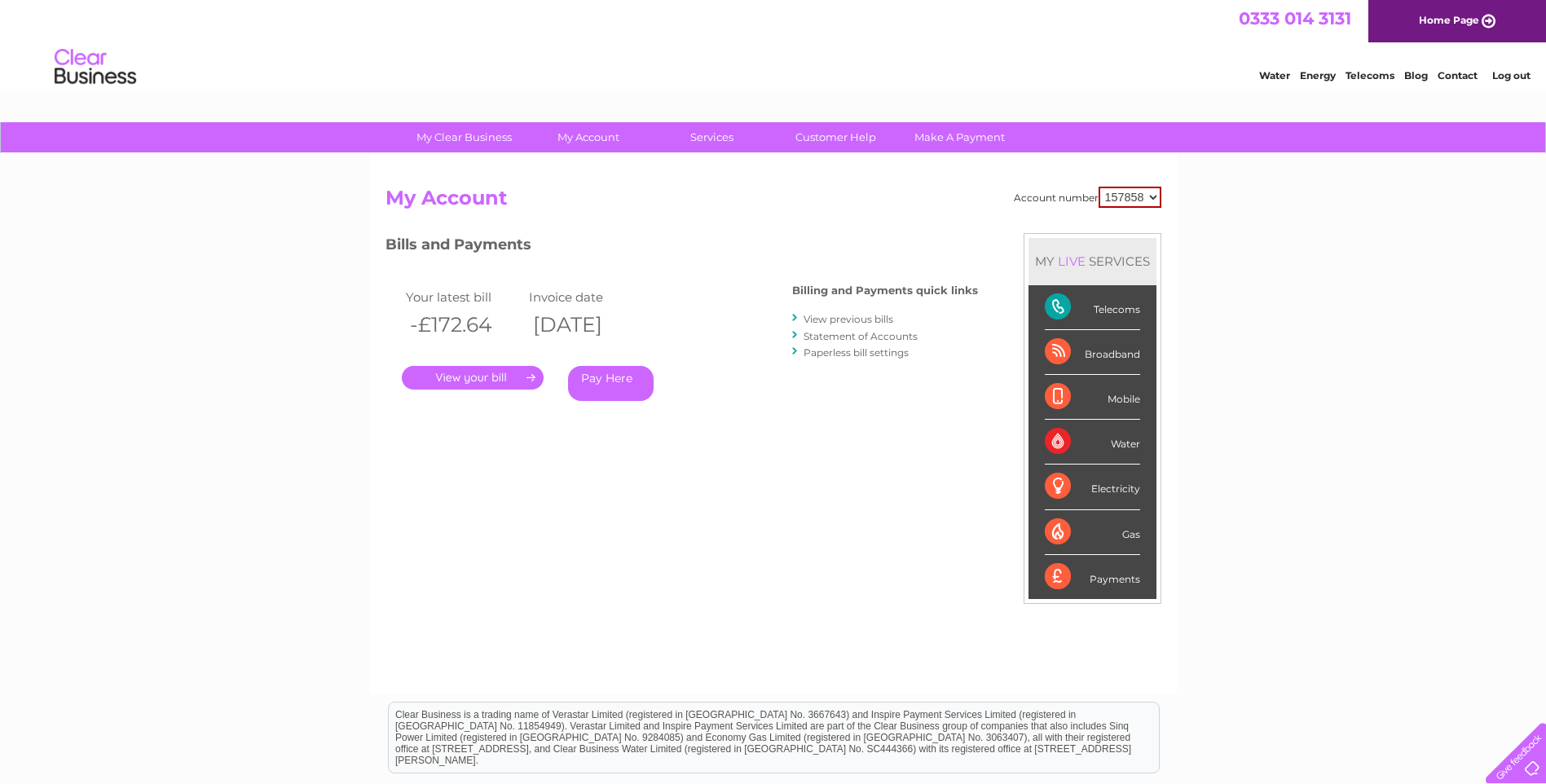
click at [863, 314] on link "View previous bills" at bounding box center [848, 319] width 90 height 12
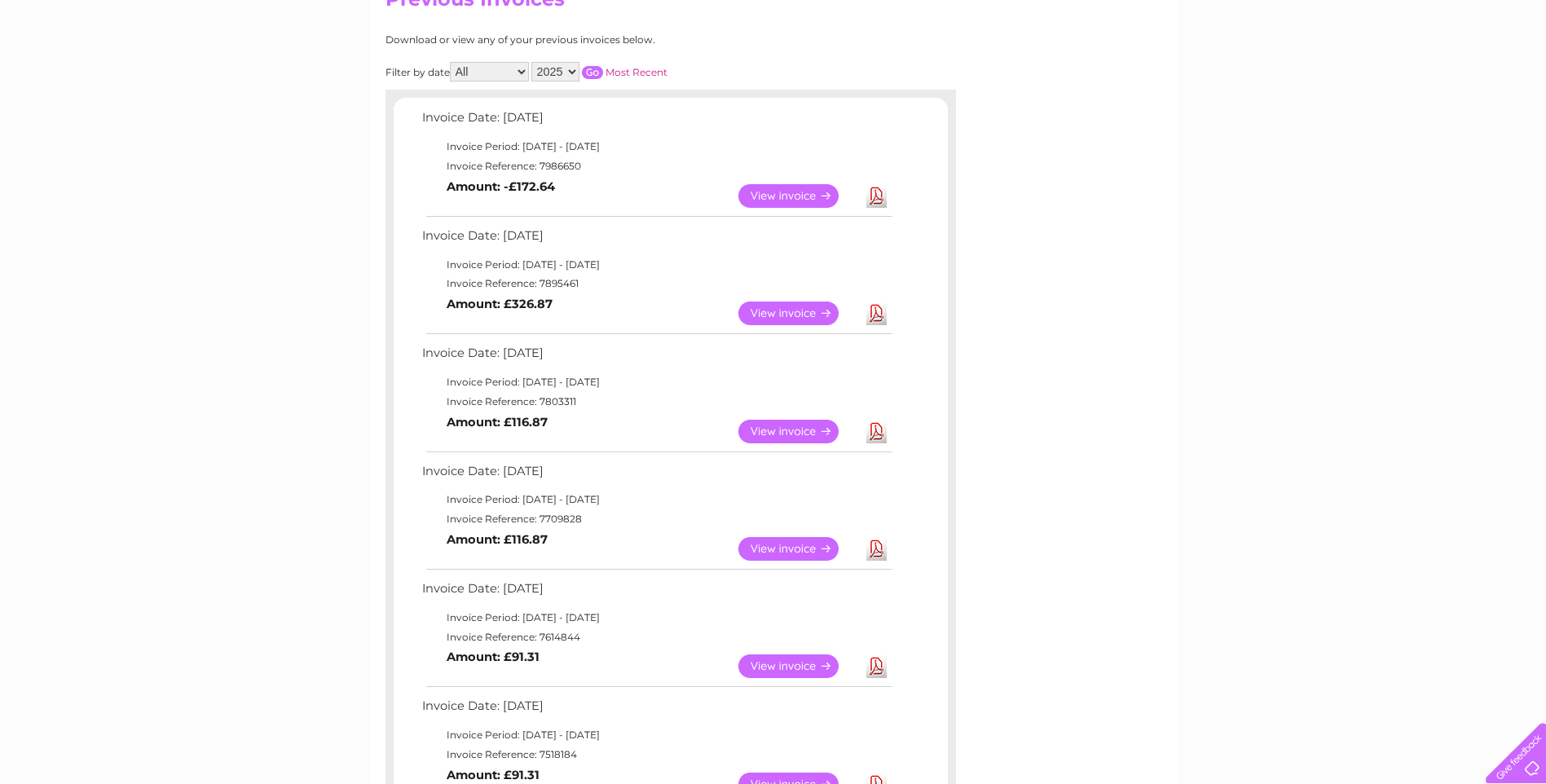
scroll to position [183, 0]
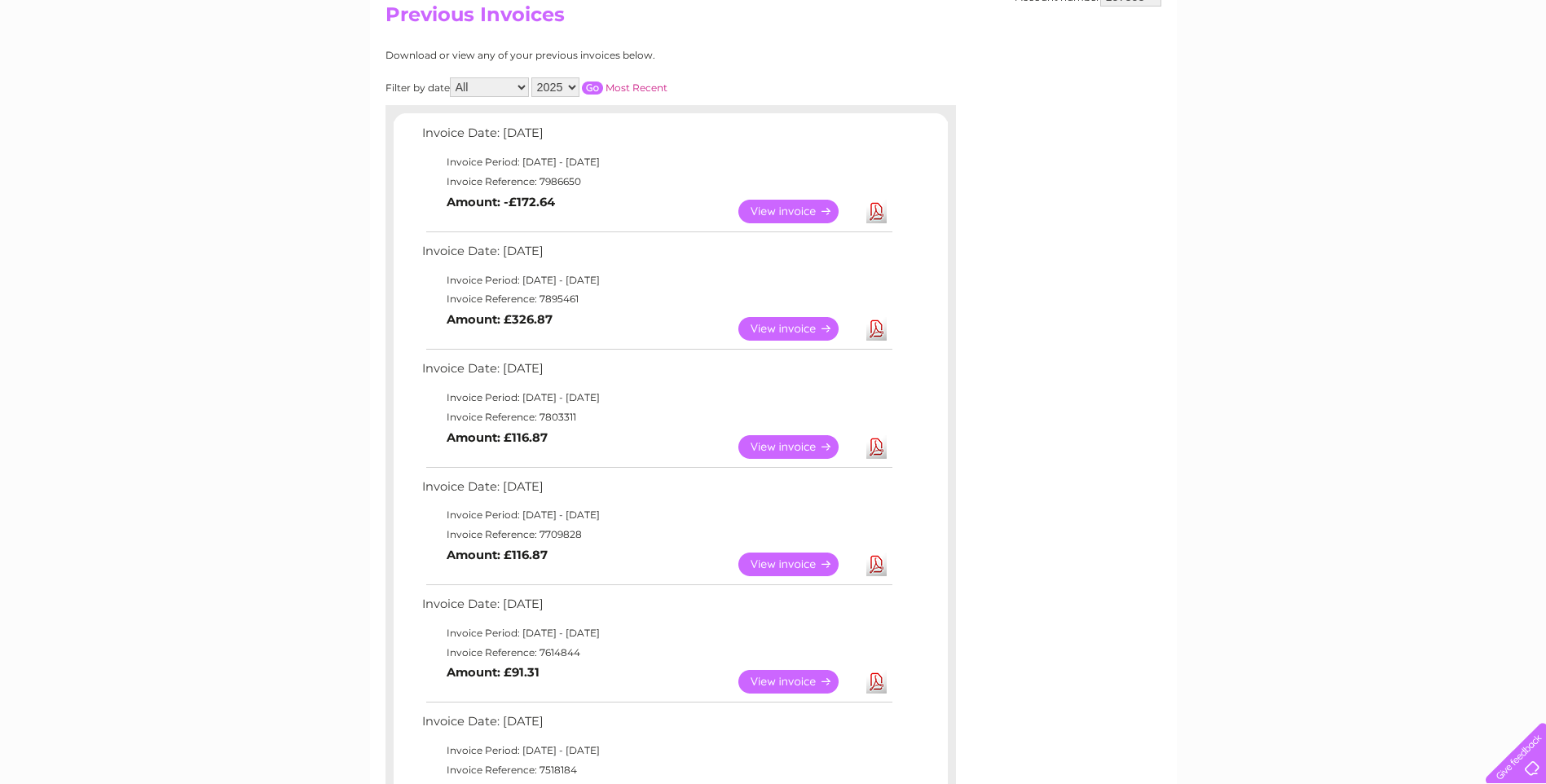
click at [570, 85] on select "2025 2024 2023 2022" at bounding box center [555, 87] width 48 height 19
click at [533, 77] on select "2025 2024 2023 2022" at bounding box center [555, 87] width 48 height 19
click at [573, 84] on select "2025 2024 2023 2022" at bounding box center [555, 87] width 48 height 19
select select "2023"
click at [533, 77] on select "2025 2024 2023 2022" at bounding box center [555, 87] width 48 height 19
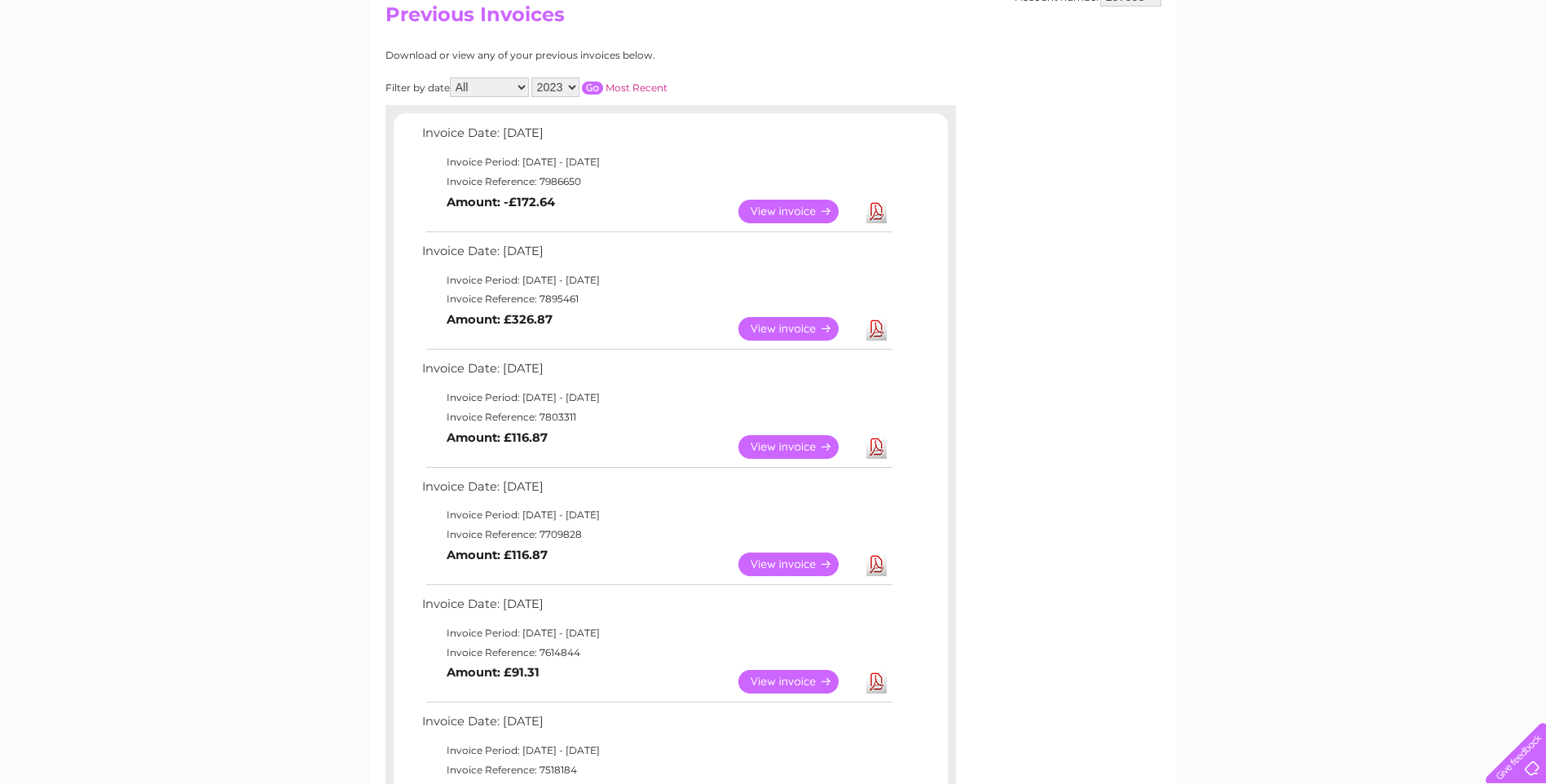
click at [591, 85] on input "button" at bounding box center [592, 88] width 21 height 13
click at [803, 209] on link "View" at bounding box center [798, 211] width 120 height 23
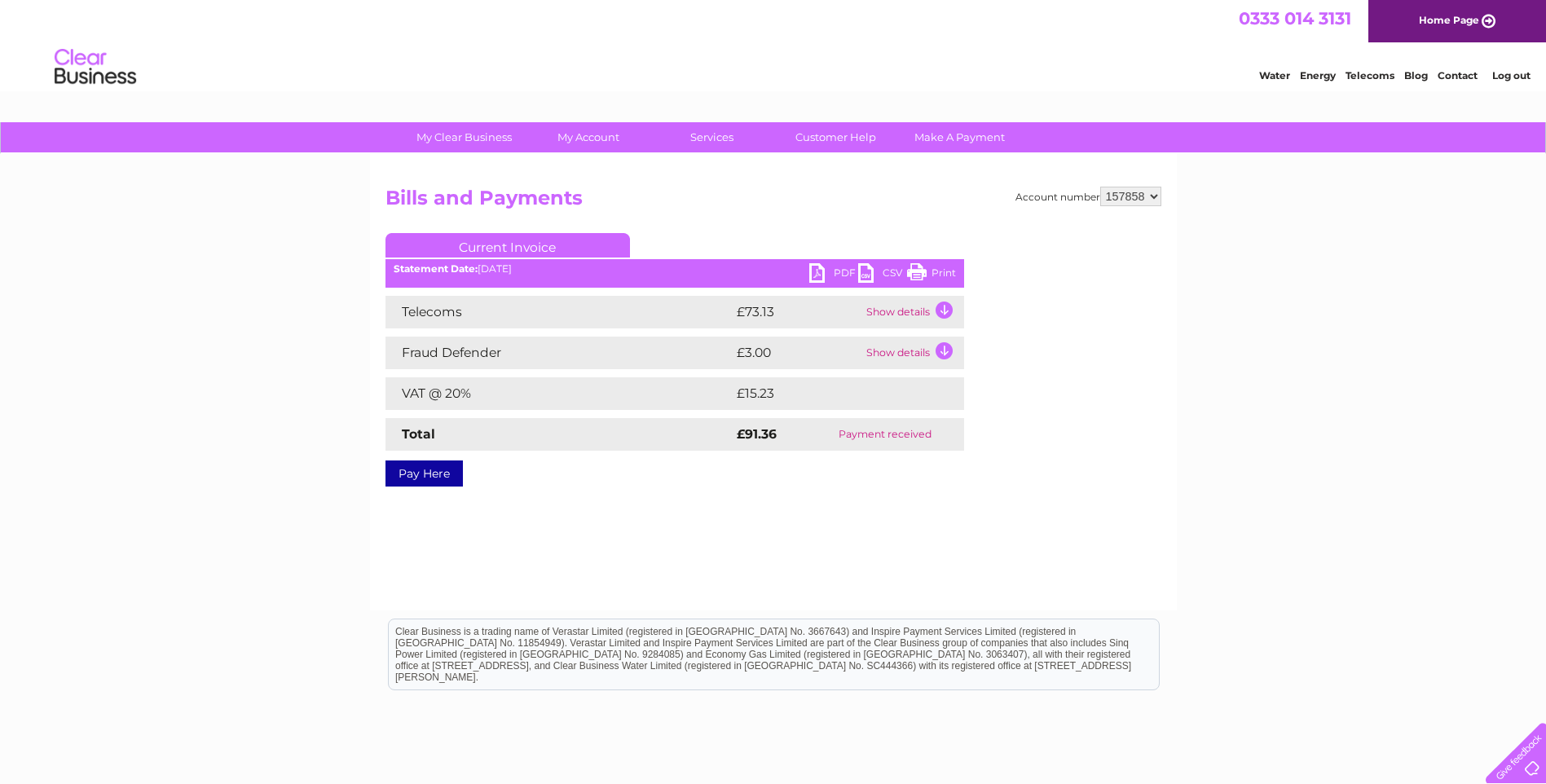
click at [945, 309] on td "Show details" at bounding box center [913, 311] width 102 height 32
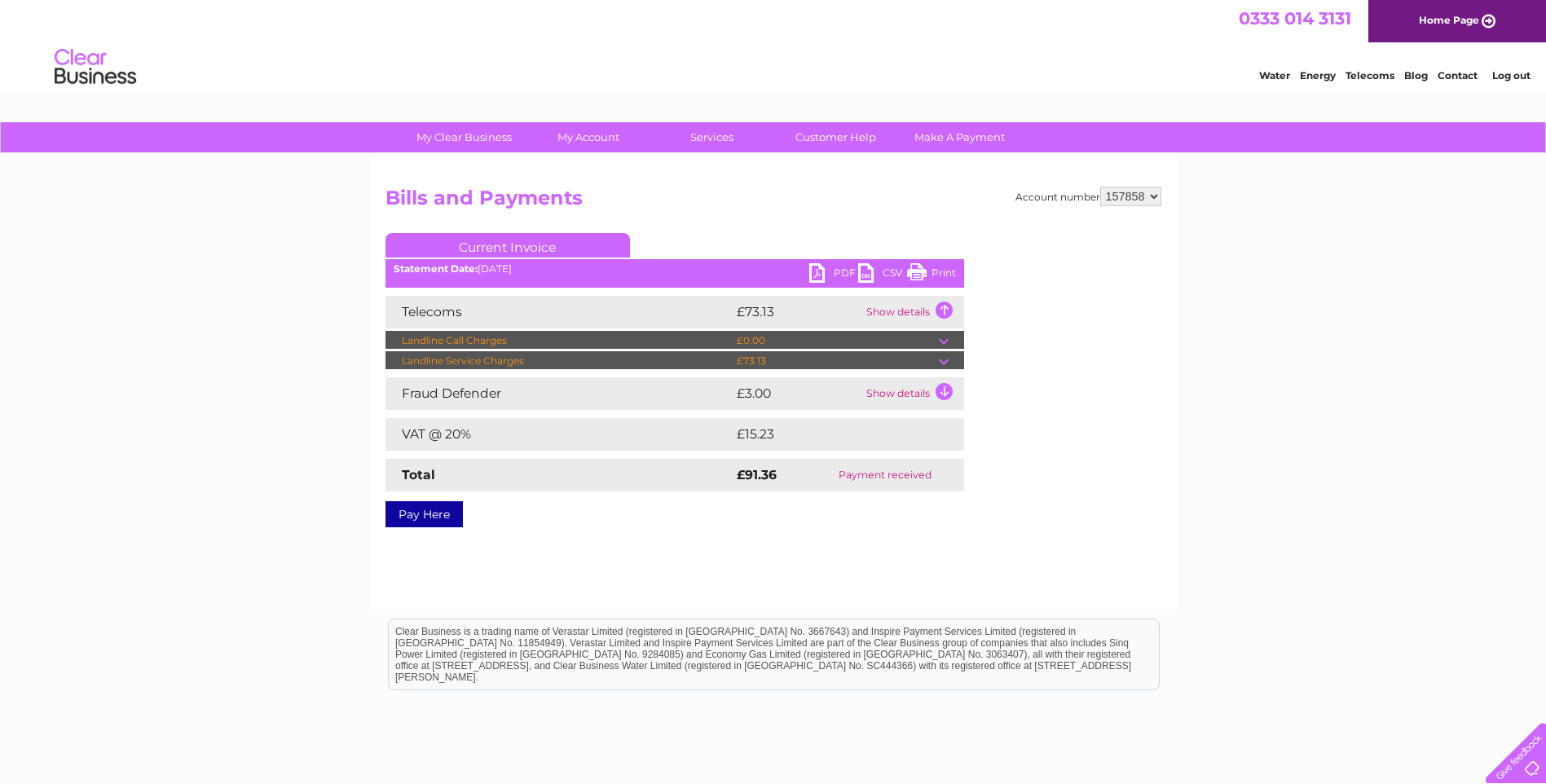
click at [945, 309] on td "Show details" at bounding box center [913, 311] width 102 height 32
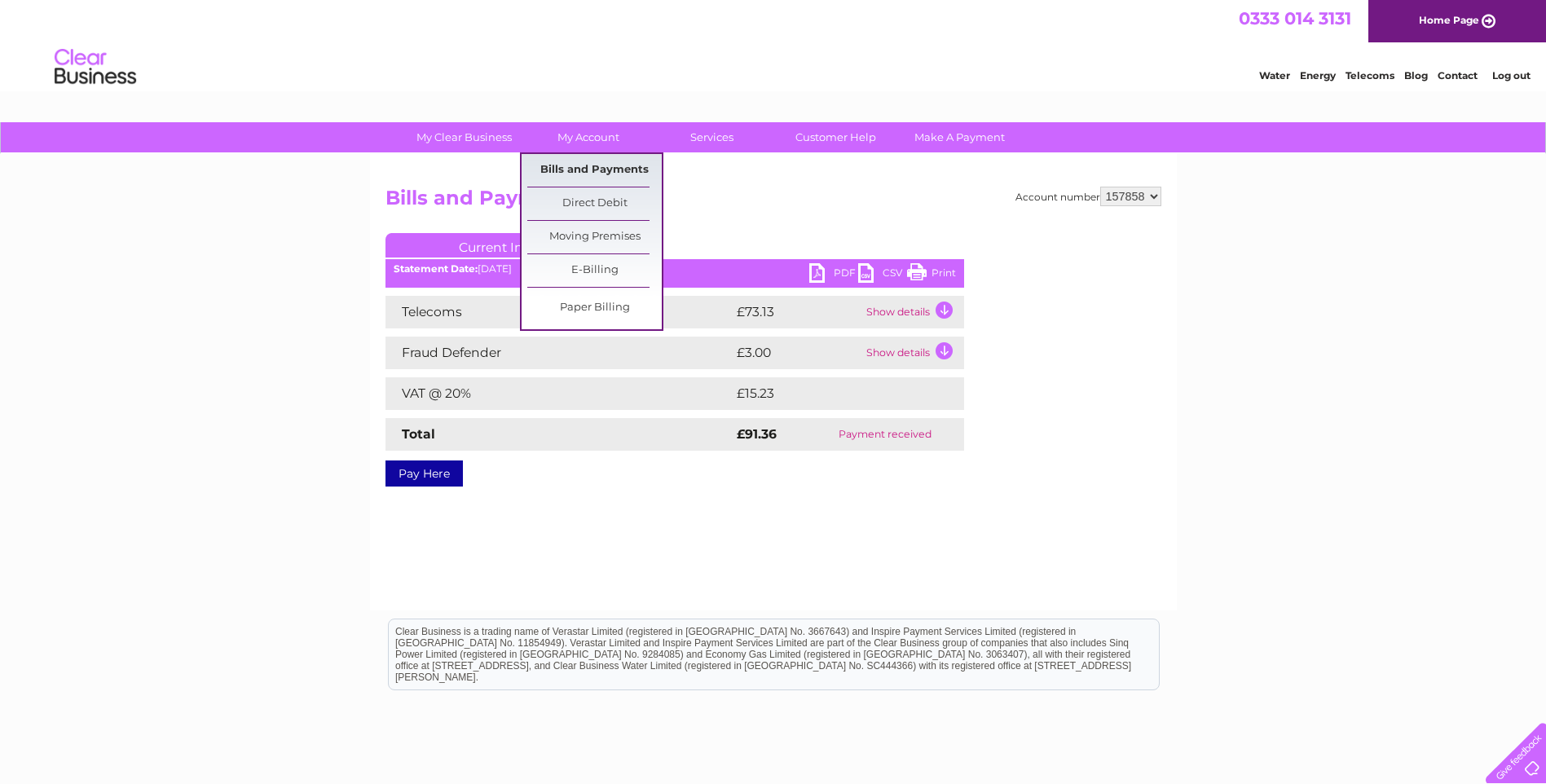
click at [604, 162] on link "Bills and Payments" at bounding box center [595, 169] width 135 height 32
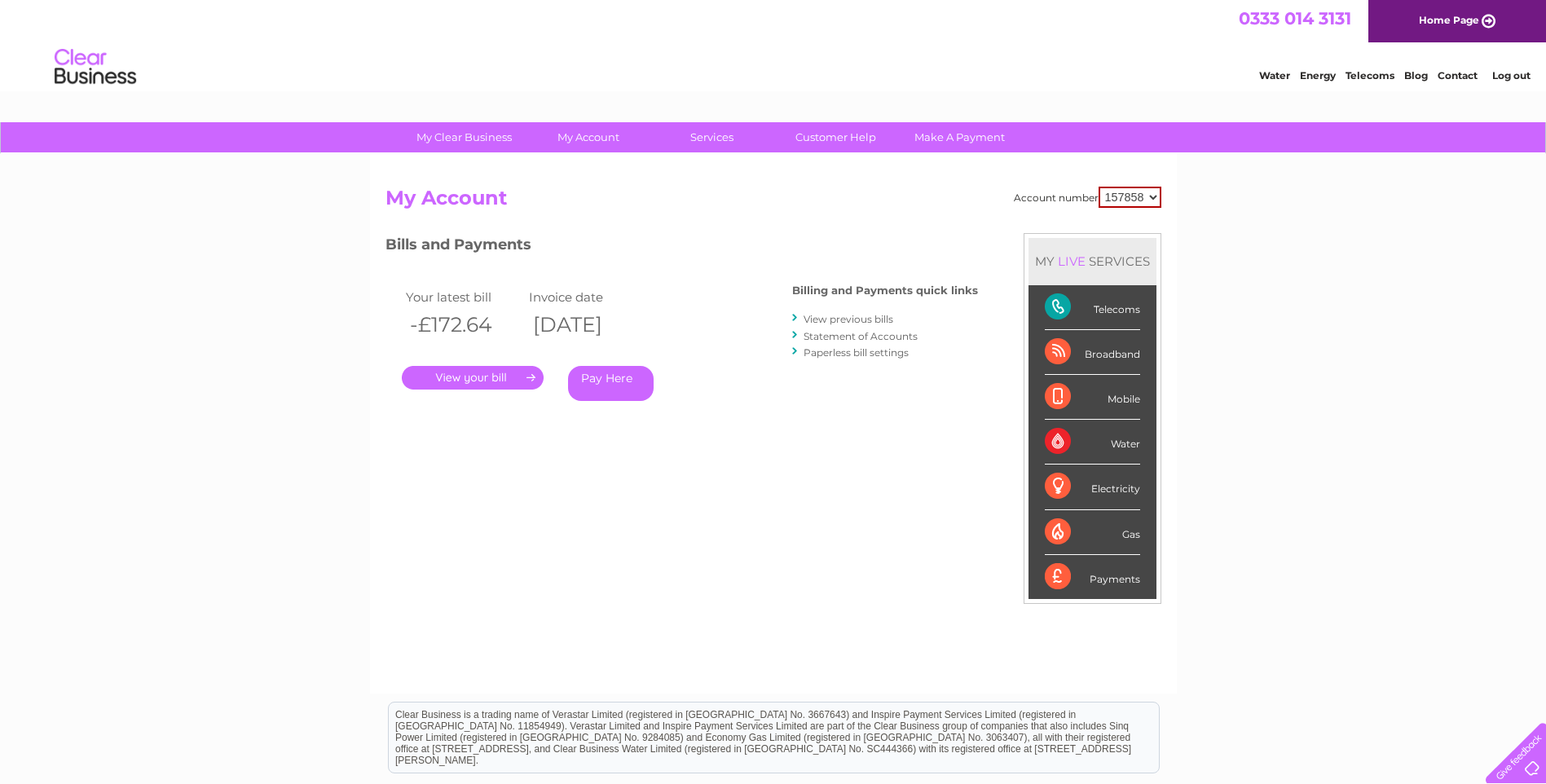
click at [870, 319] on link "View previous bills" at bounding box center [848, 319] width 90 height 12
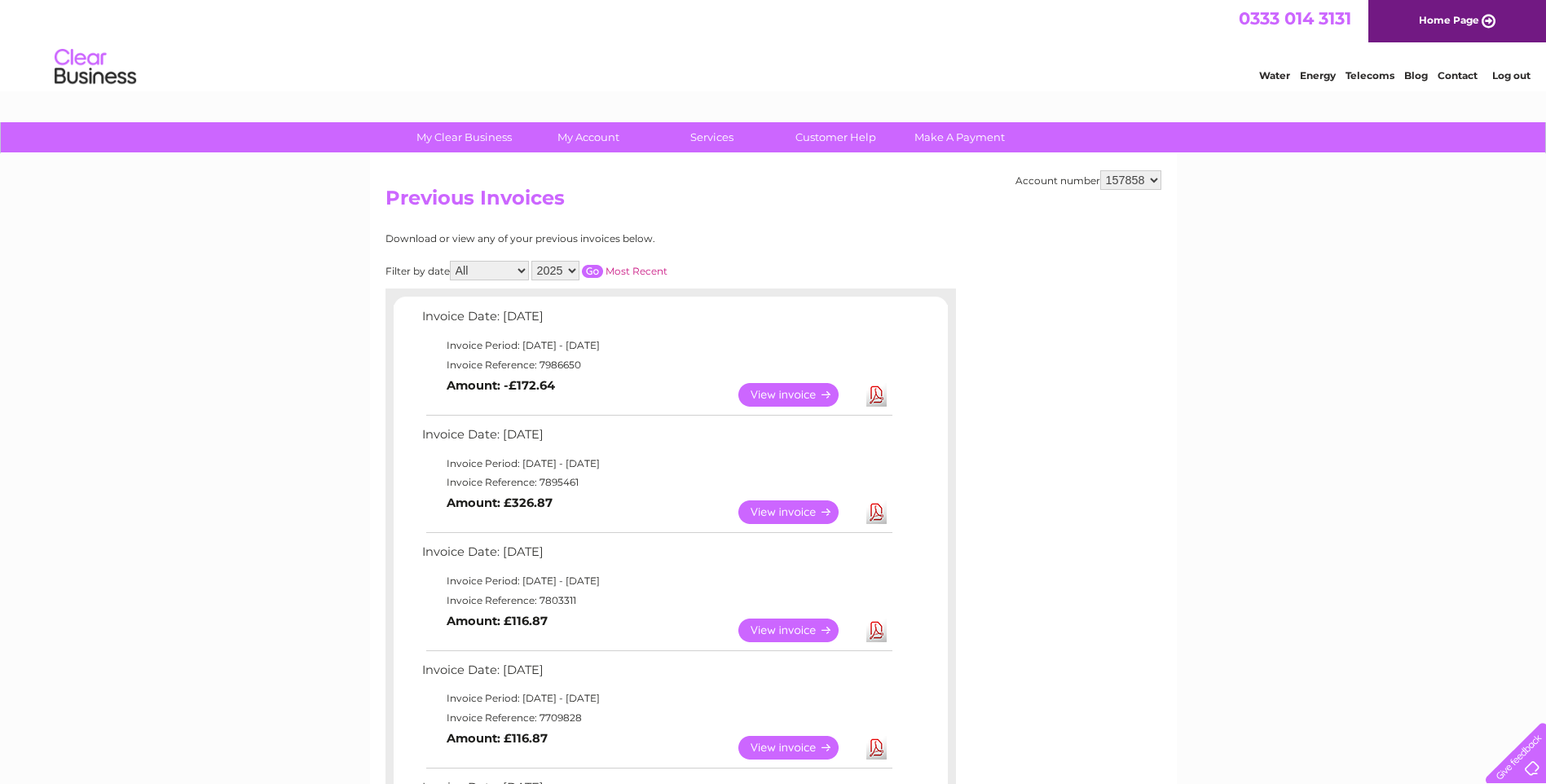
click at [572, 267] on select "2025 2024 2023 2022" at bounding box center [555, 270] width 48 height 19
select select "2024"
click at [533, 261] on select "2025 2024 2023 2022" at bounding box center [555, 270] width 48 height 19
click at [594, 266] on input "button" at bounding box center [592, 271] width 21 height 13
click at [591, 268] on input "button" at bounding box center [592, 271] width 21 height 13
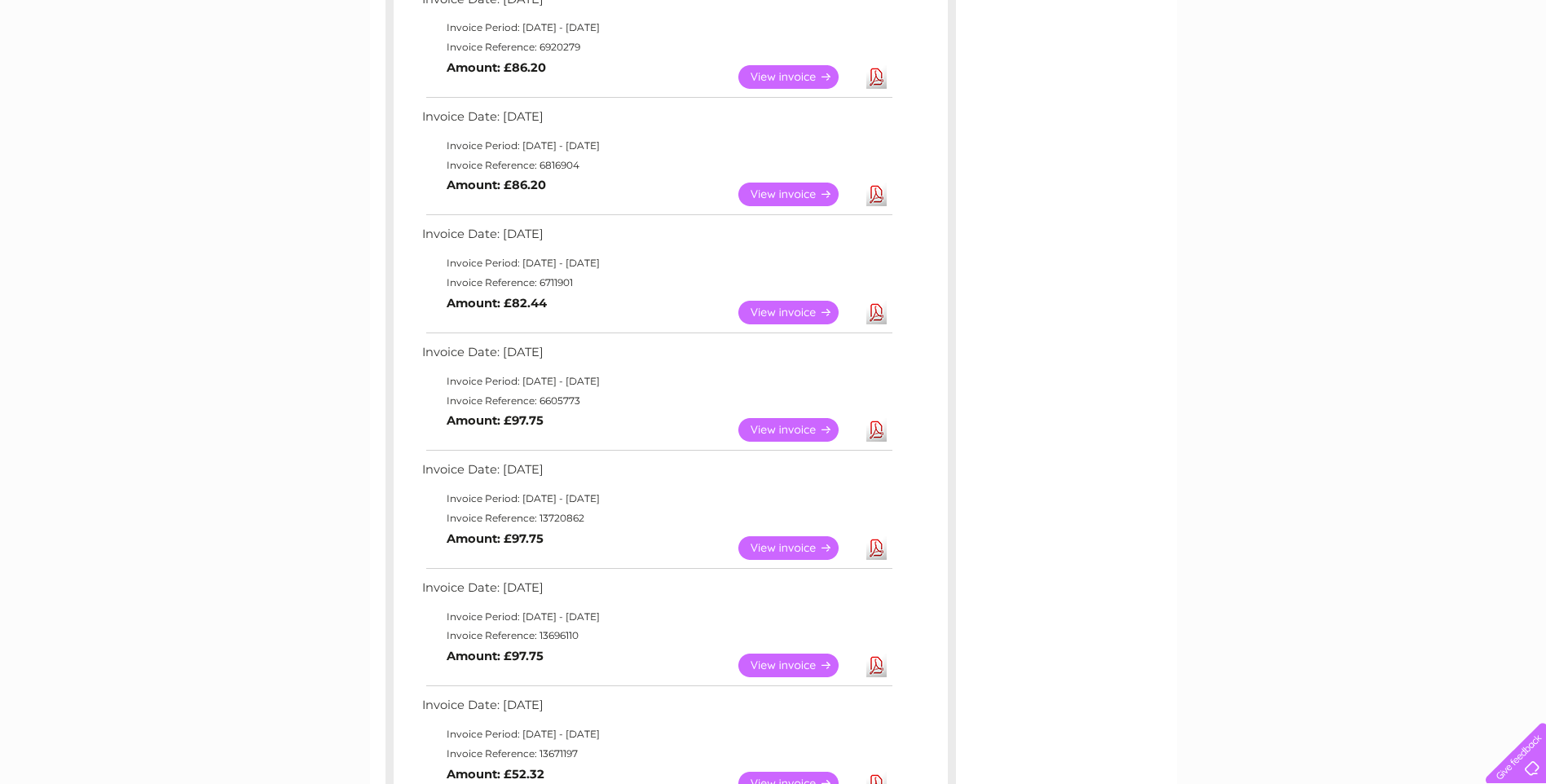
scroll to position [694, 0]
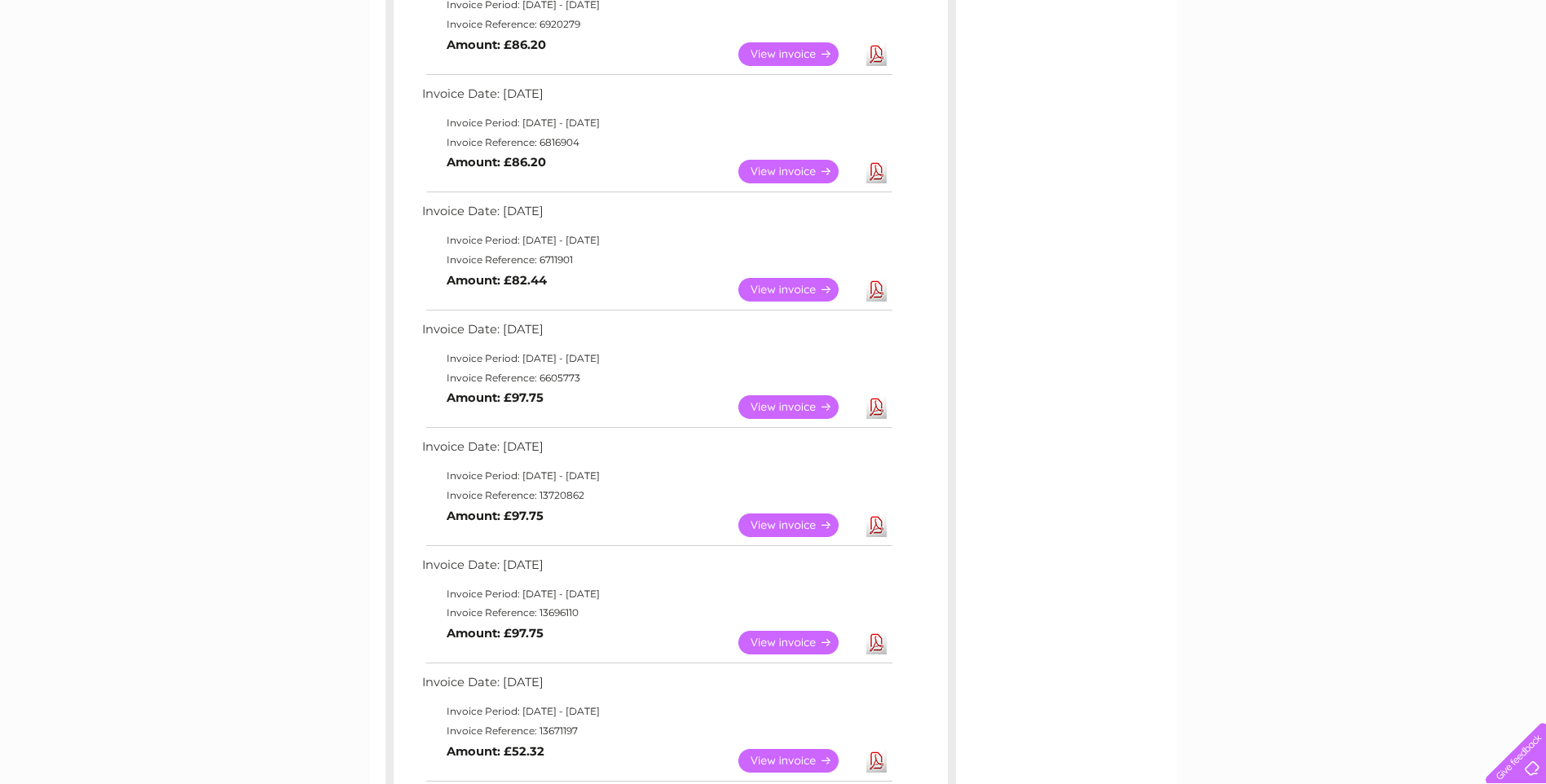
click at [775, 402] on link "View" at bounding box center [798, 407] width 120 height 23
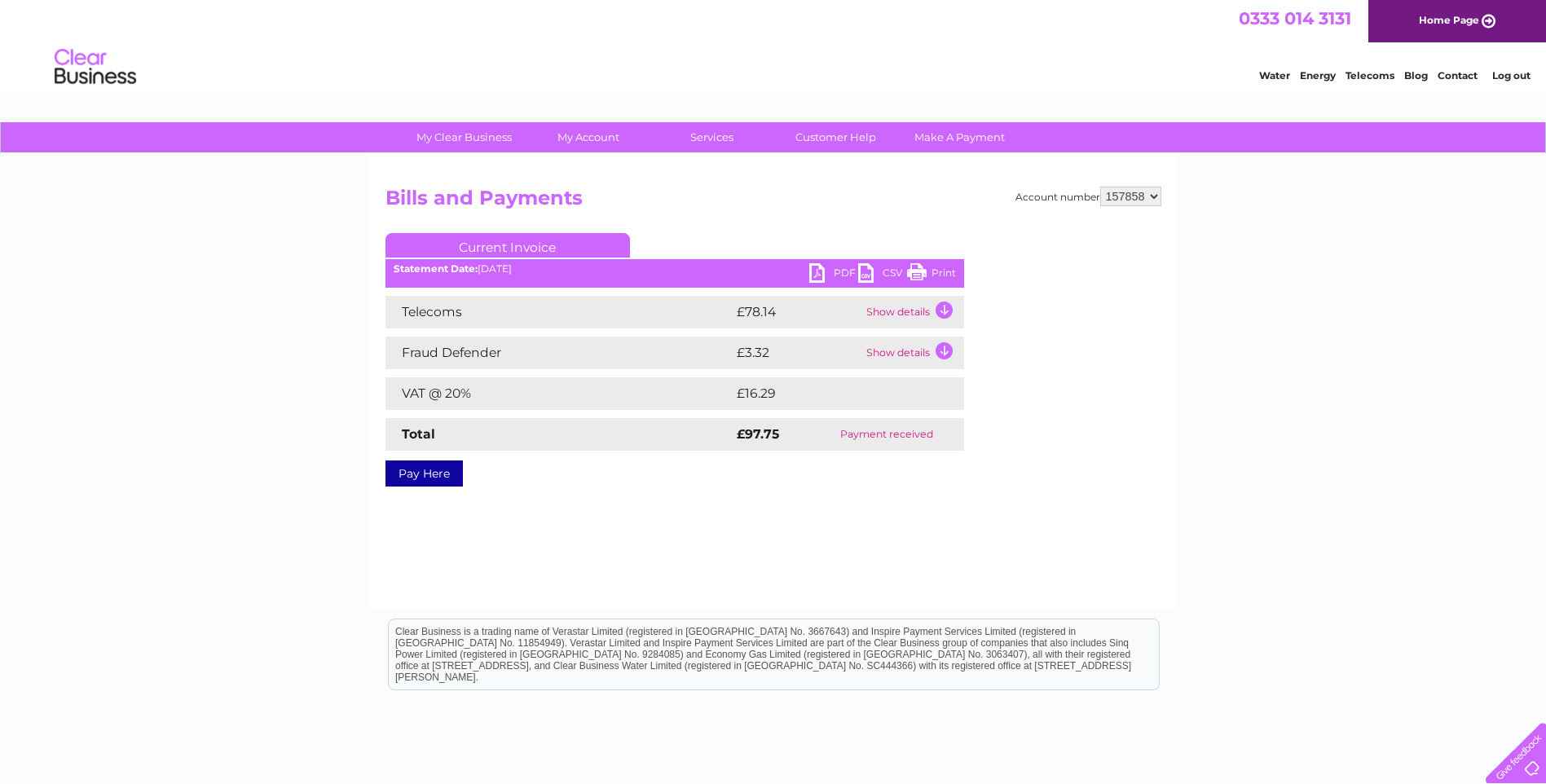
click at [943, 308] on td "Show details" at bounding box center [913, 311] width 102 height 32
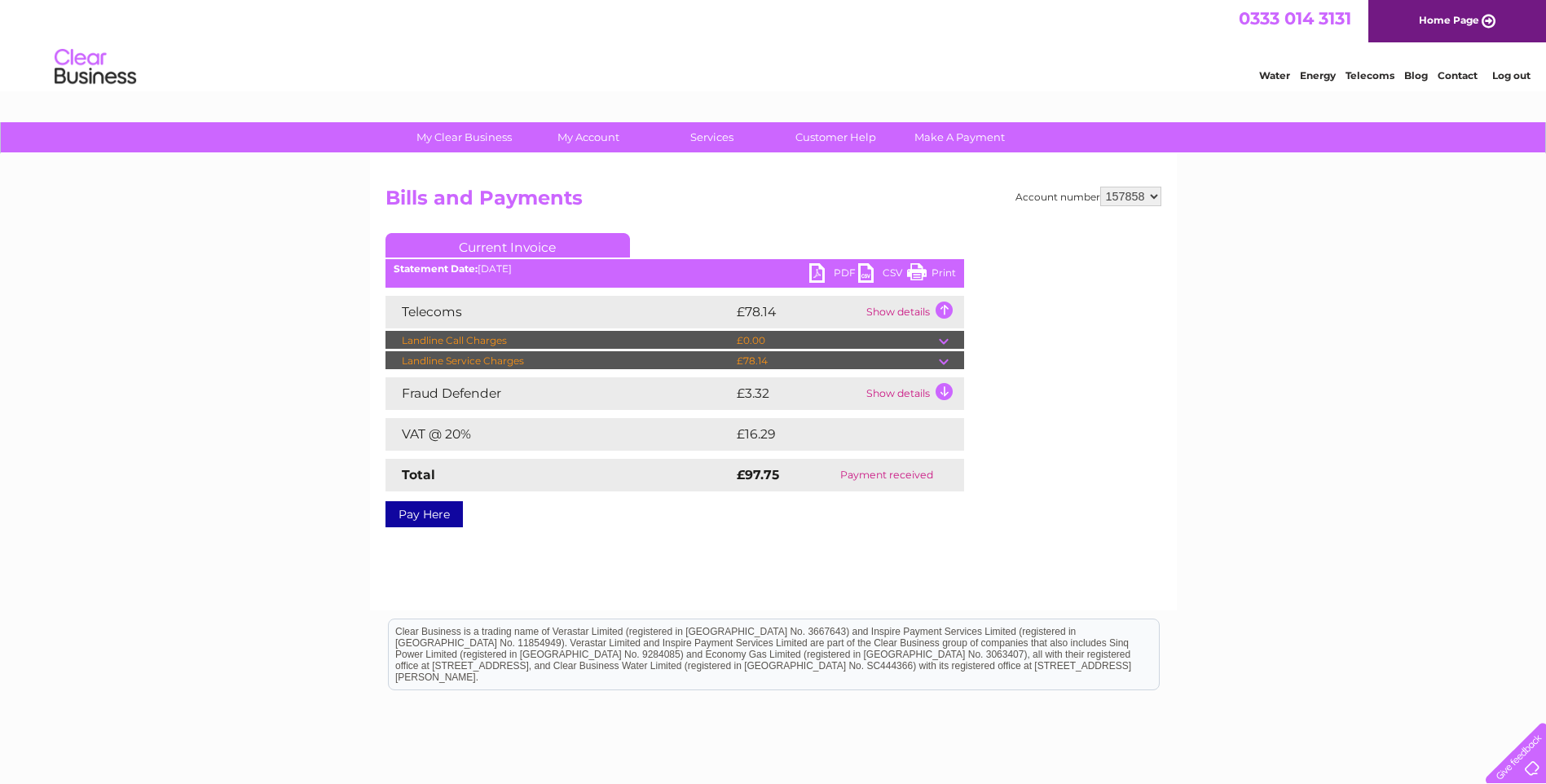
click at [943, 308] on td "Show details" at bounding box center [913, 311] width 102 height 32
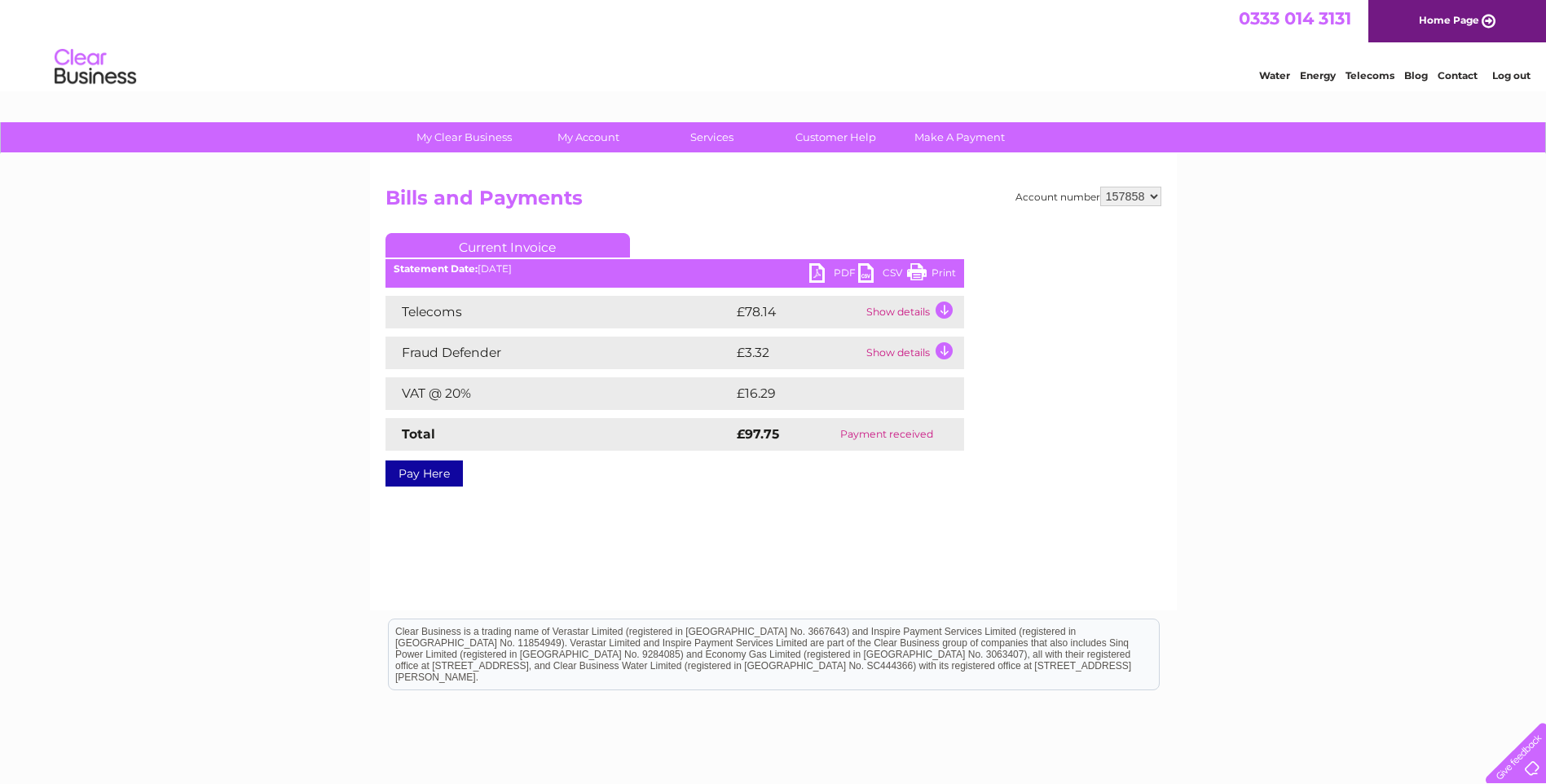
click at [943, 308] on td "Show details" at bounding box center [913, 311] width 102 height 32
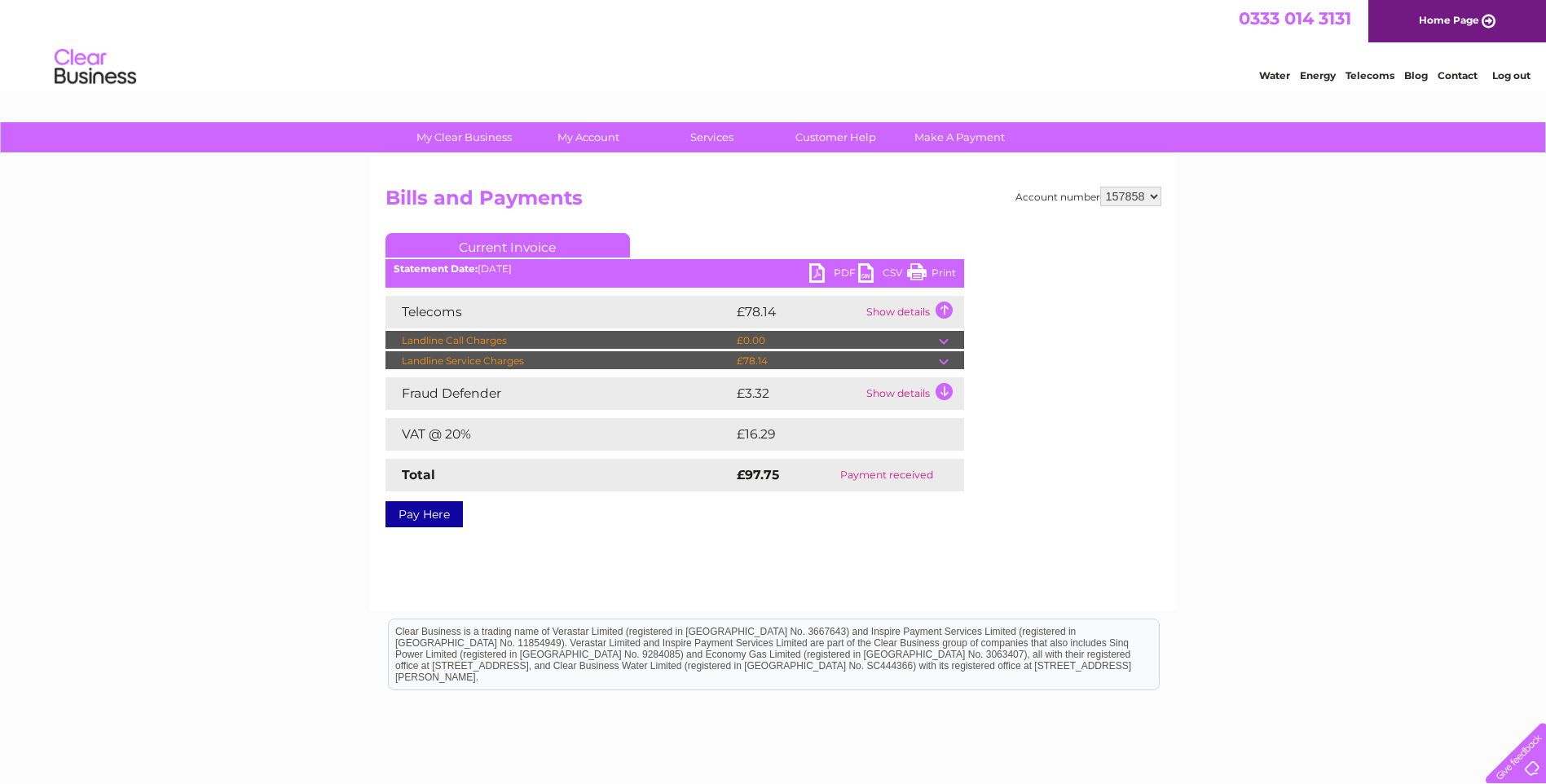
click at [943, 308] on td "Show details" at bounding box center [913, 311] width 102 height 32
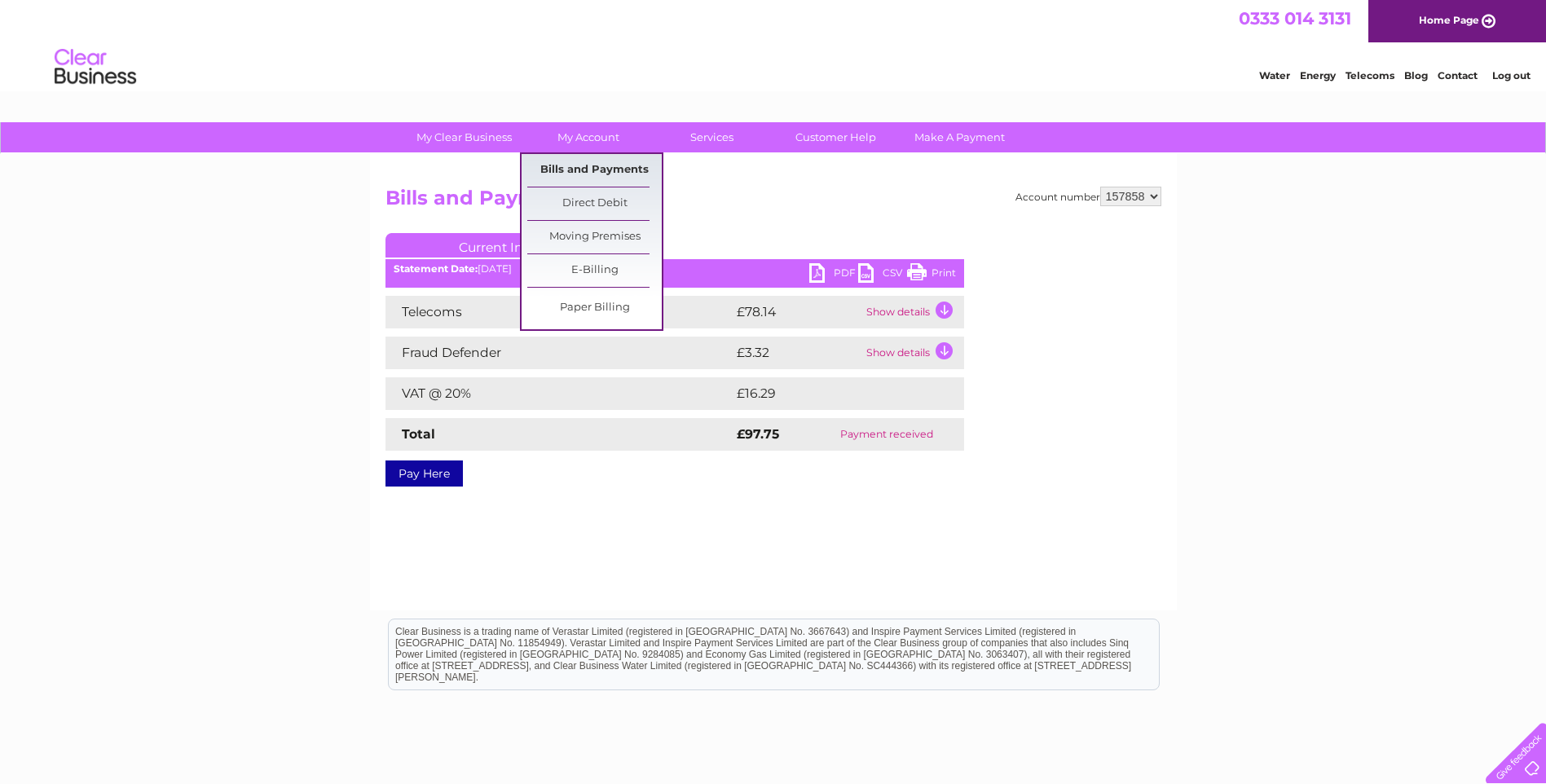
click at [577, 164] on link "Bills and Payments" at bounding box center [595, 169] width 135 height 32
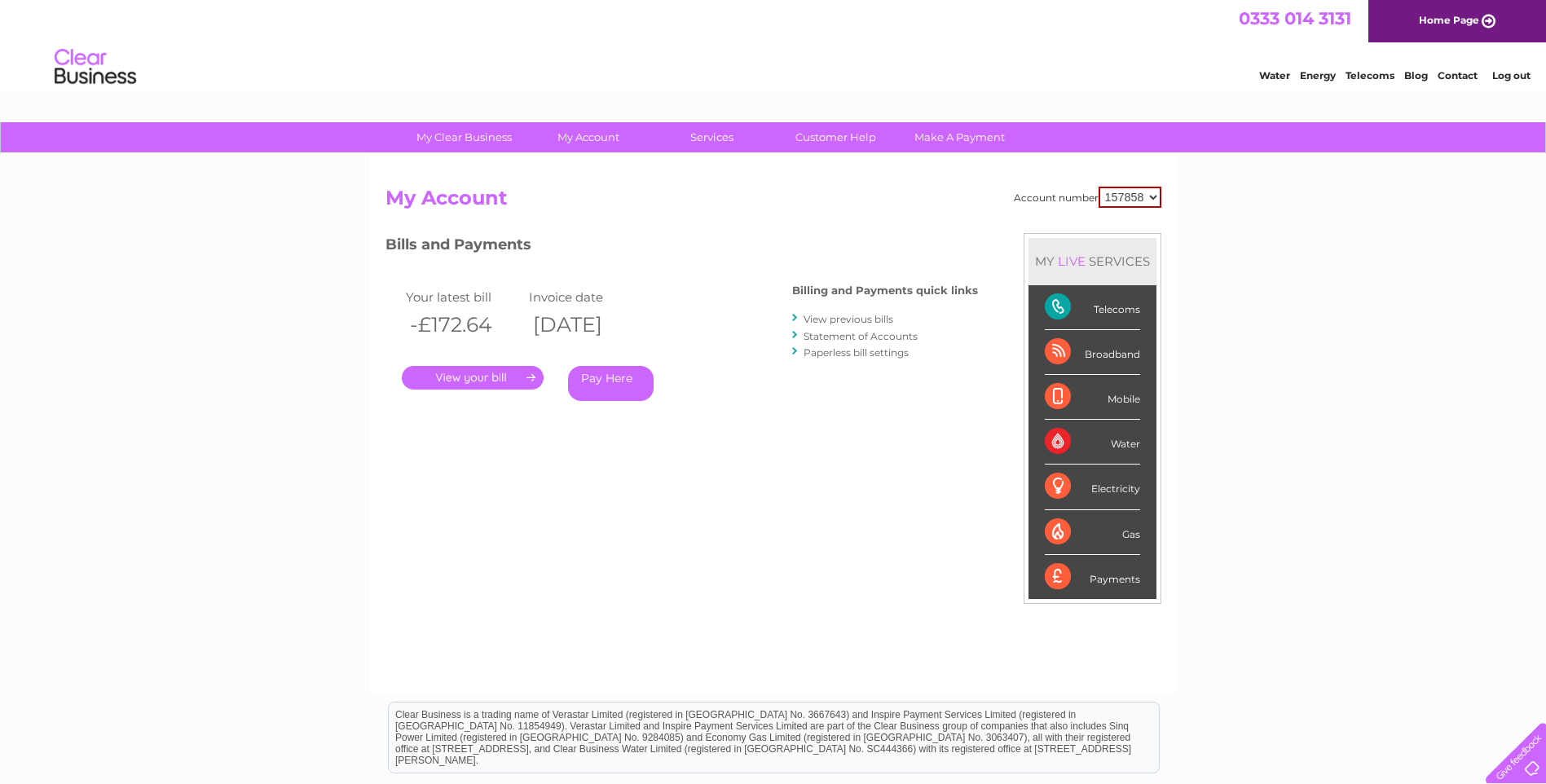
click at [462, 375] on link "." at bounding box center [472, 377] width 142 height 23
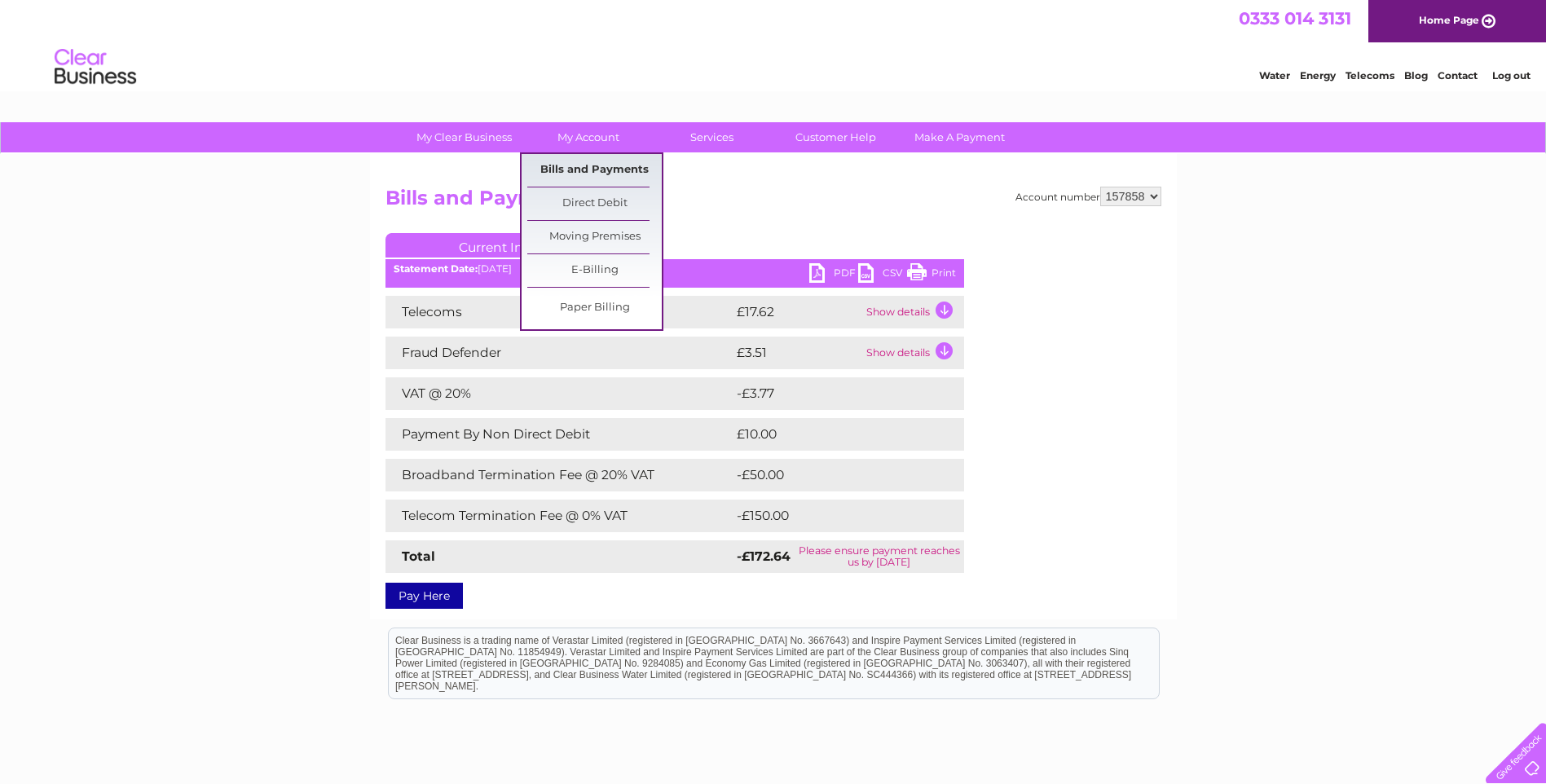
click at [595, 163] on link "Bills and Payments" at bounding box center [595, 169] width 135 height 32
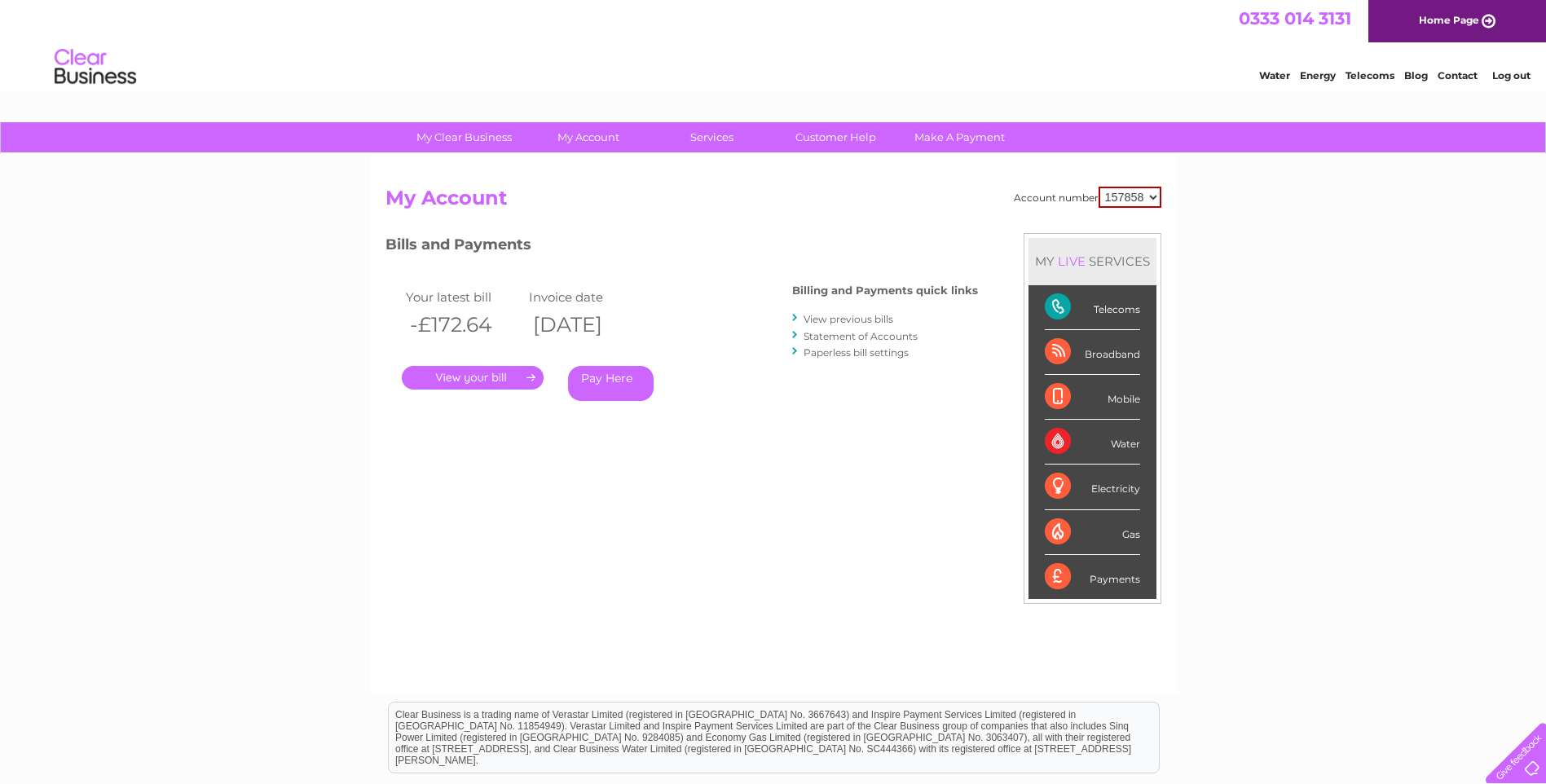
click at [858, 317] on link "View previous bills" at bounding box center [848, 319] width 90 height 12
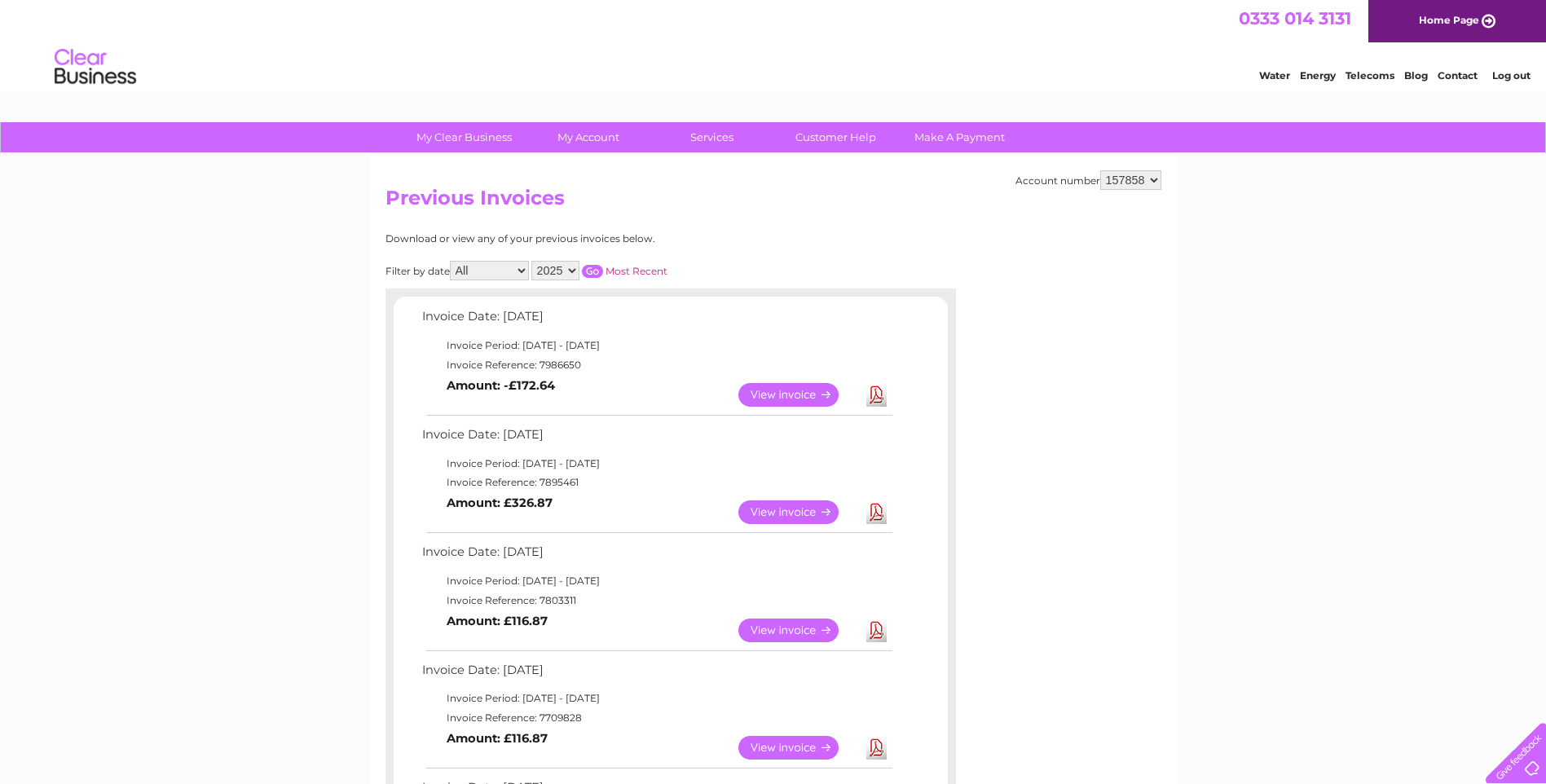
click at [776, 630] on link "View" at bounding box center [798, 630] width 120 height 23
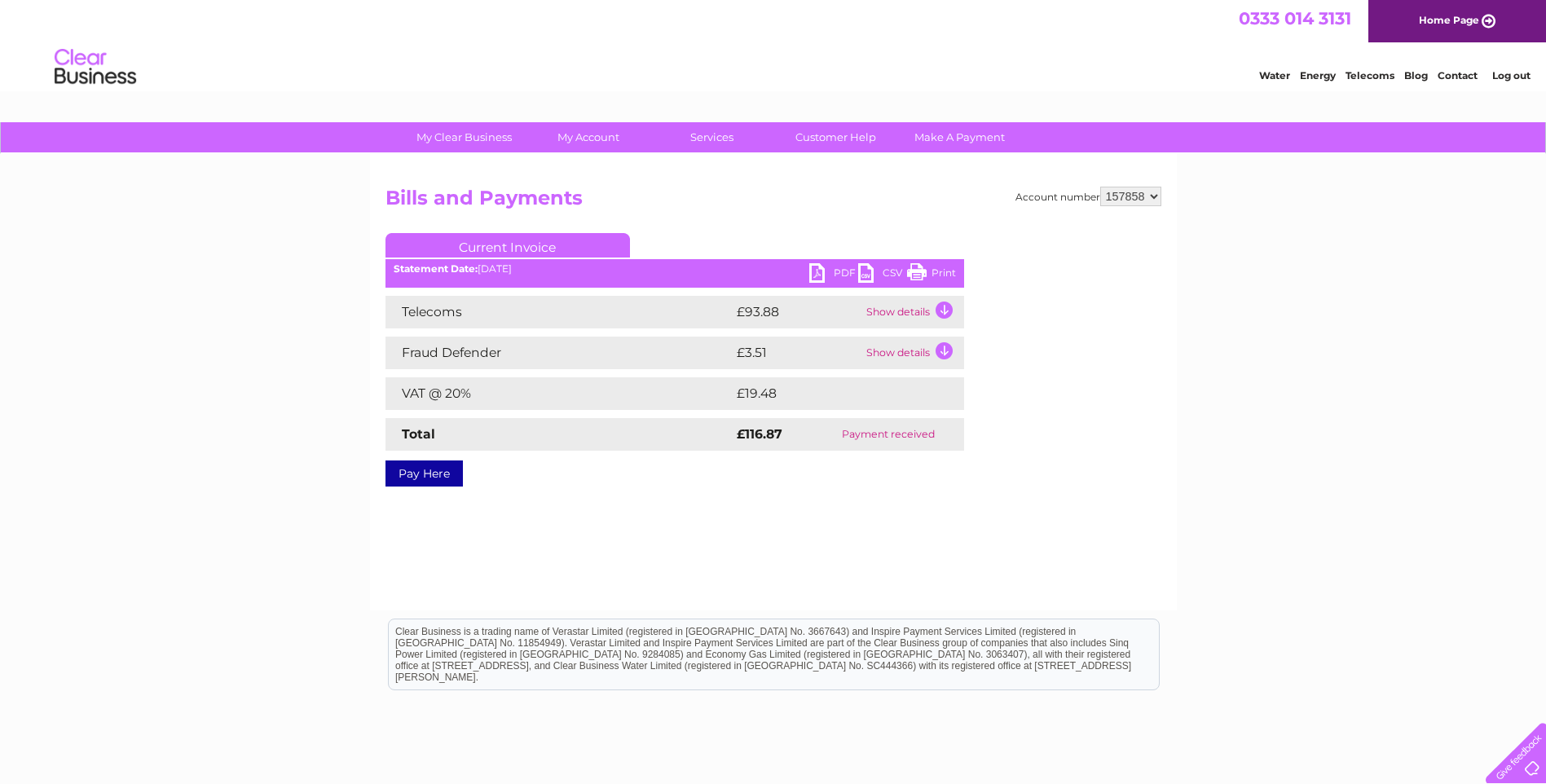
click at [944, 346] on td "Show details" at bounding box center [913, 352] width 102 height 32
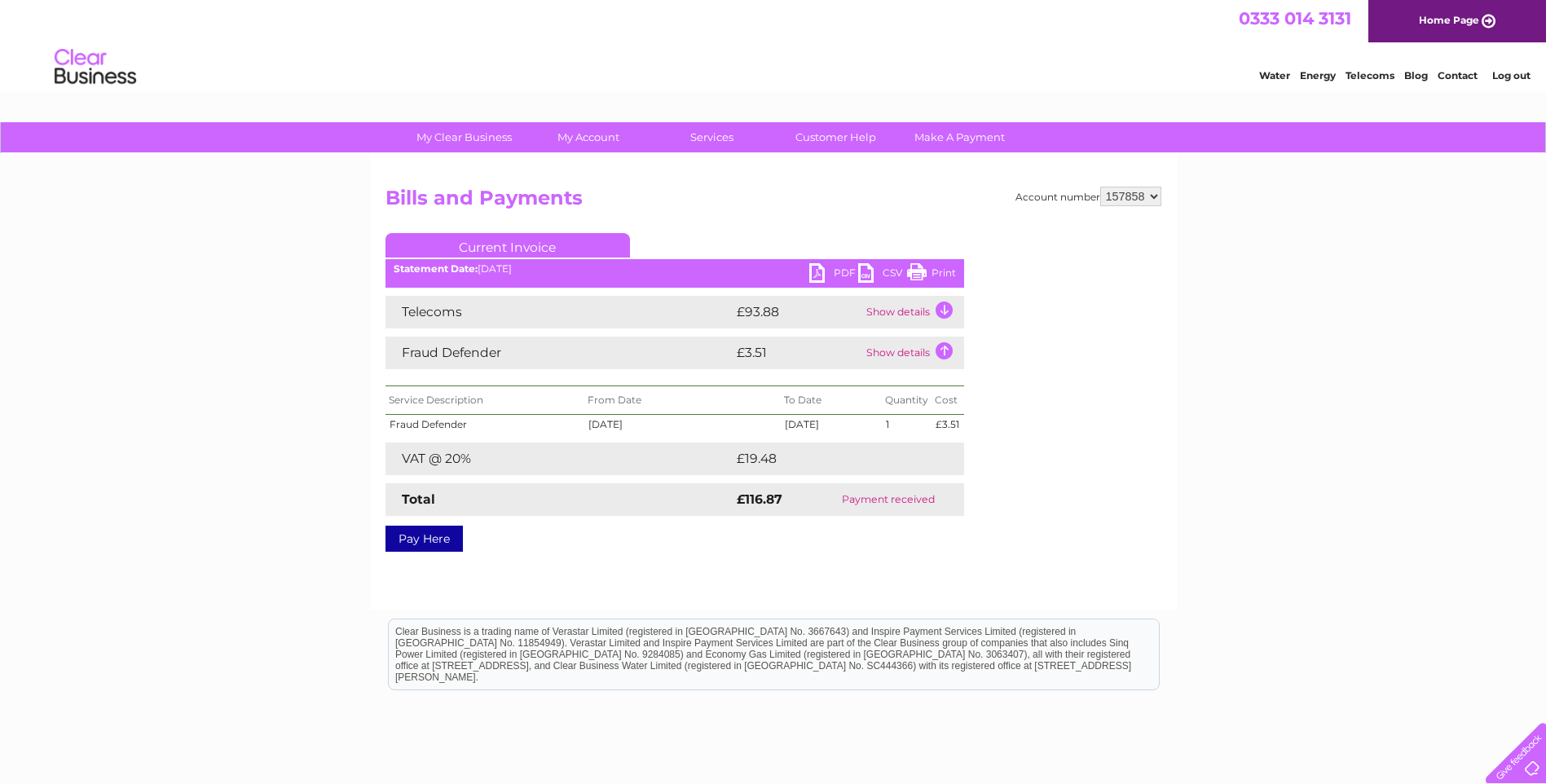
click at [944, 346] on td "Show details" at bounding box center [913, 352] width 102 height 32
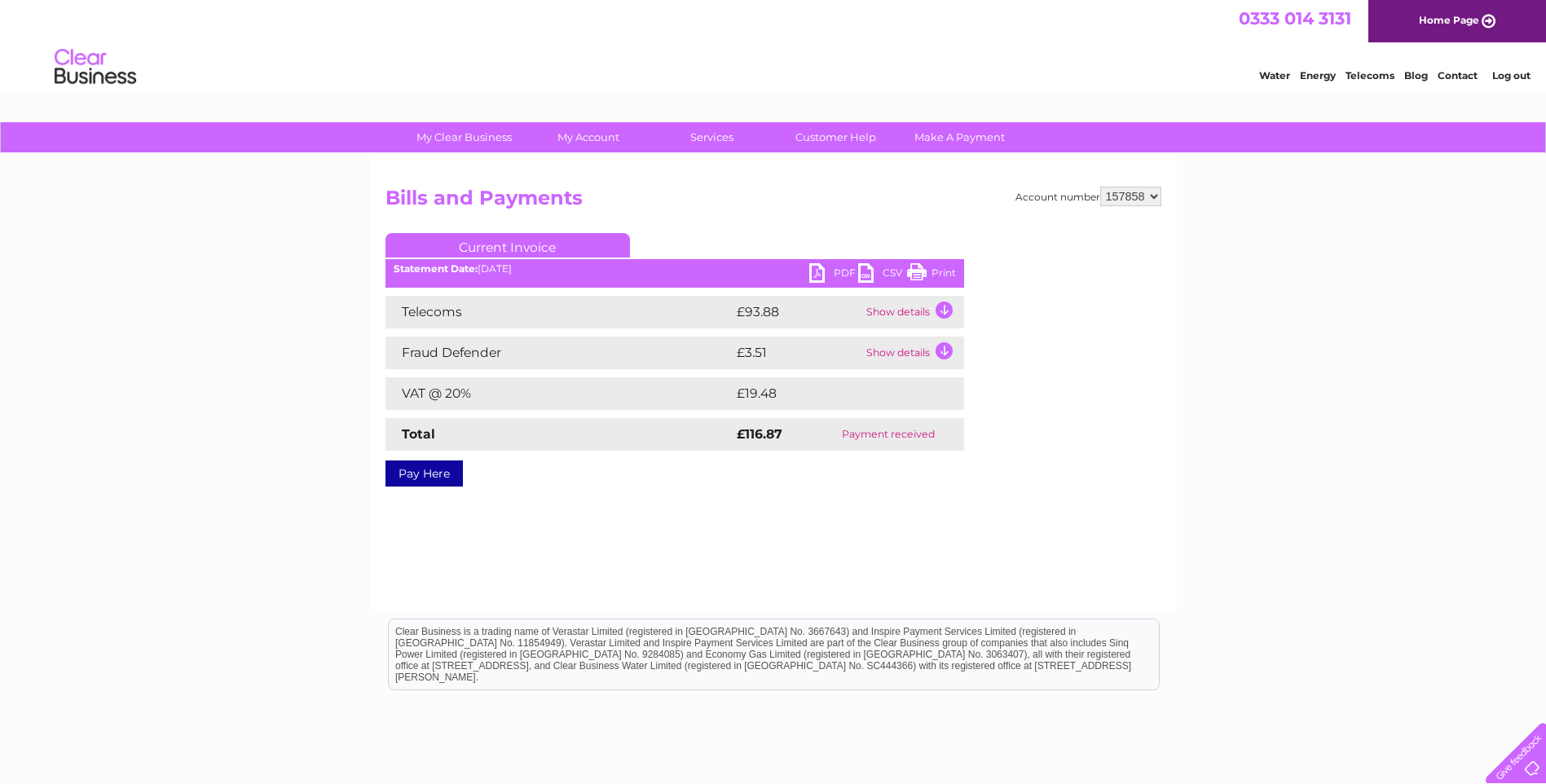
click at [944, 306] on td "Show details" at bounding box center [913, 311] width 102 height 32
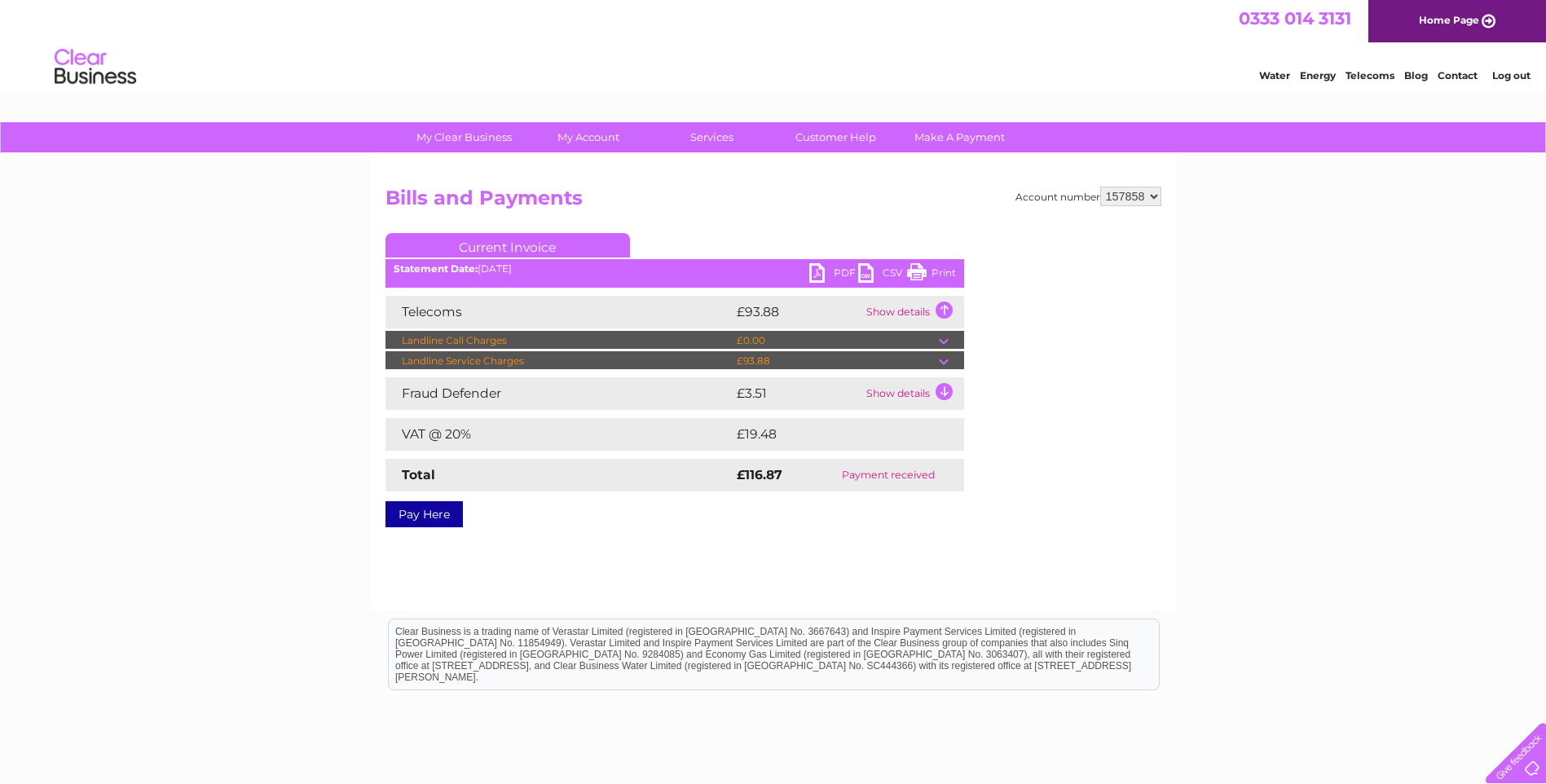
click at [944, 306] on td "Show details" at bounding box center [913, 311] width 102 height 32
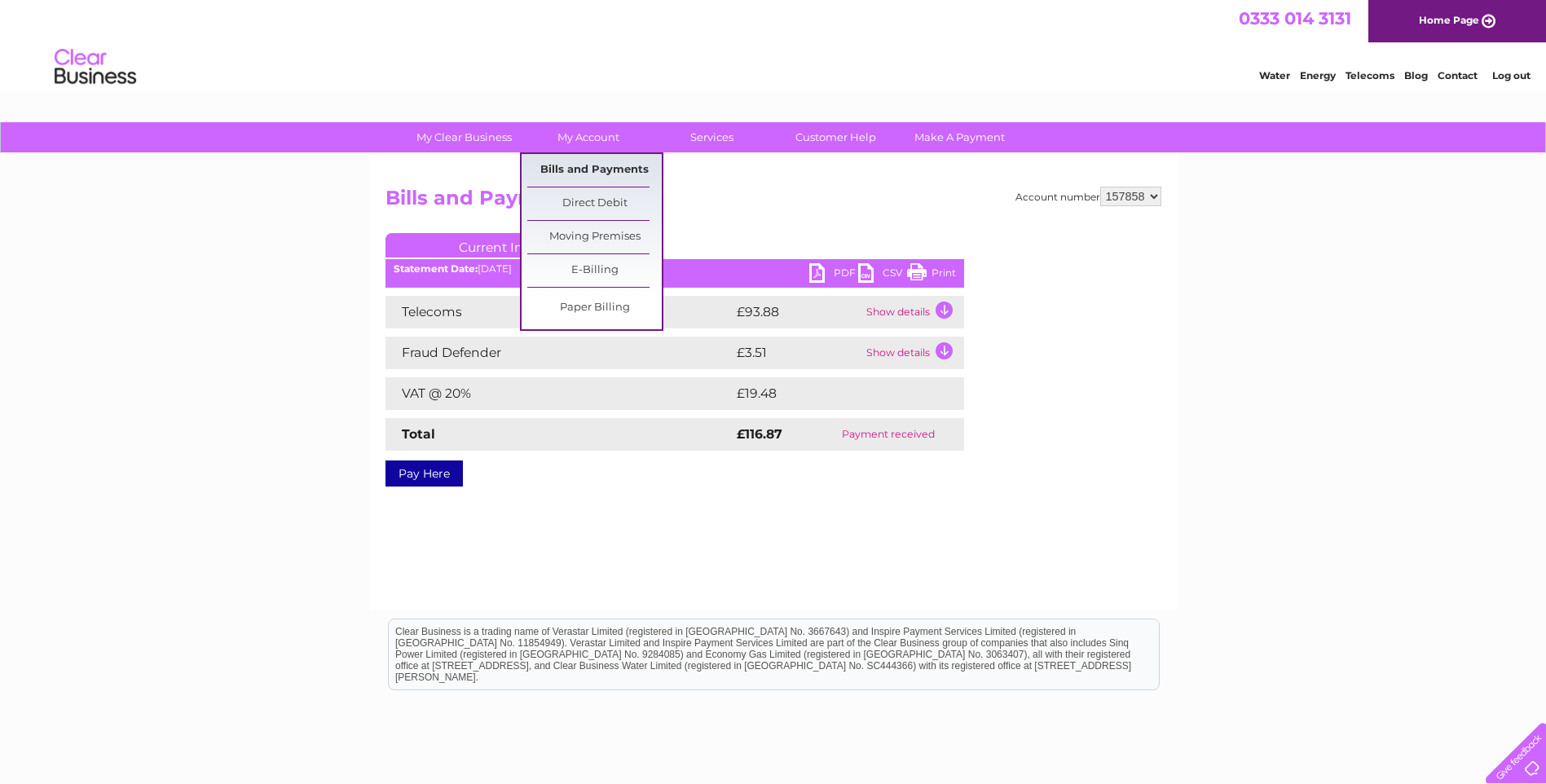
click at [600, 163] on link "Bills and Payments" at bounding box center [595, 169] width 135 height 32
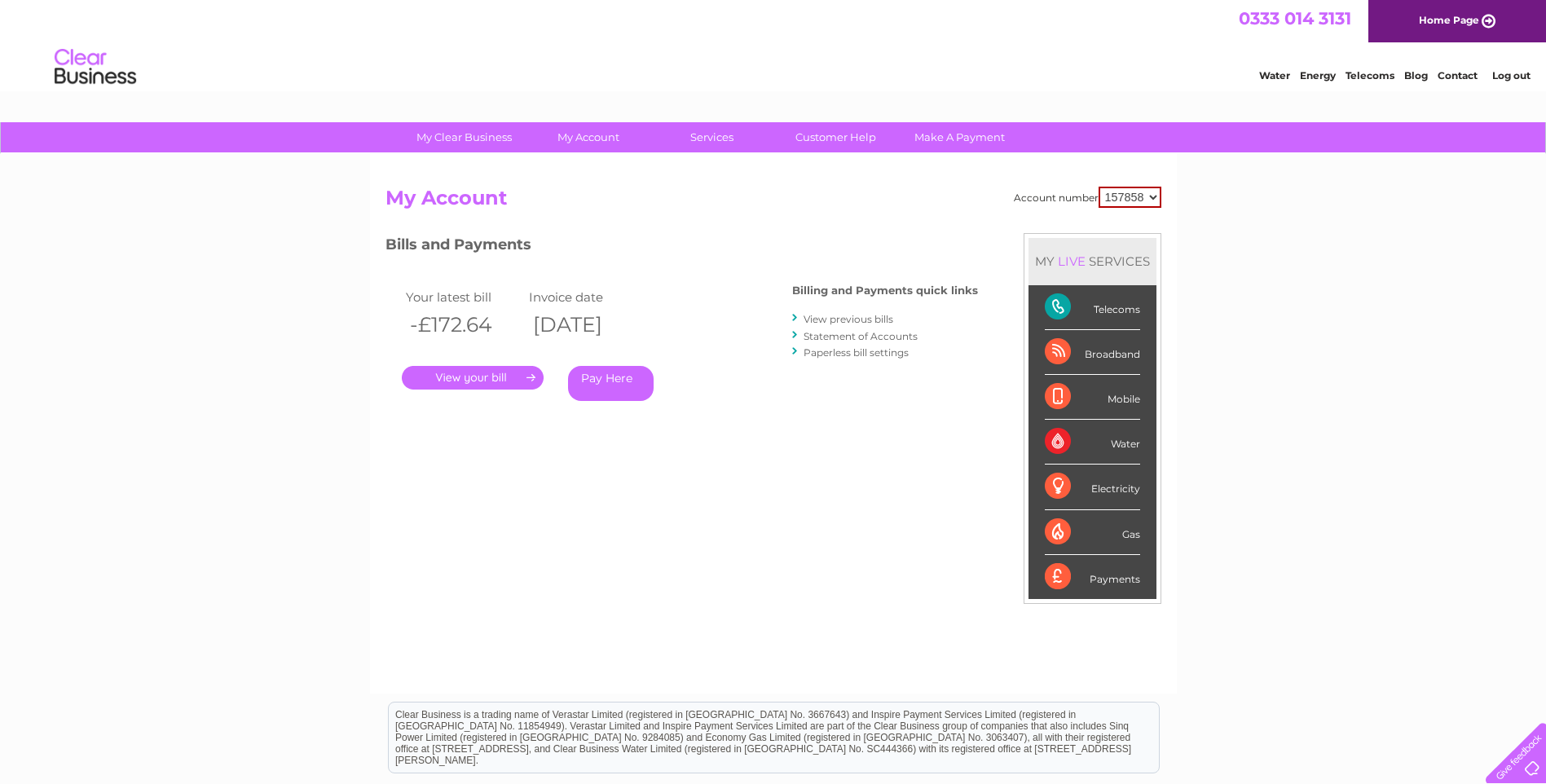
click at [856, 313] on link "View previous bills" at bounding box center [848, 319] width 90 height 12
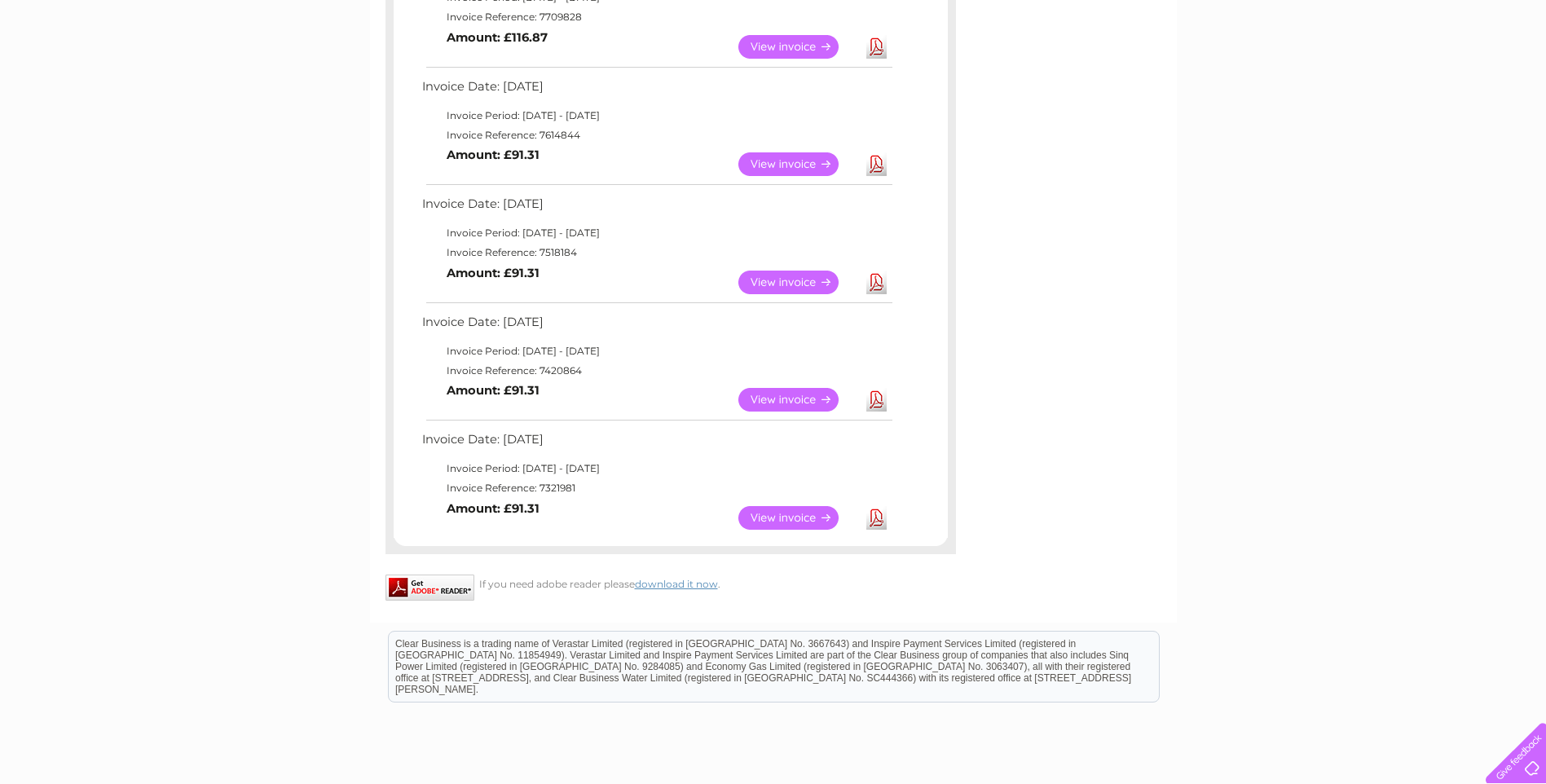
scroll to position [731, 0]
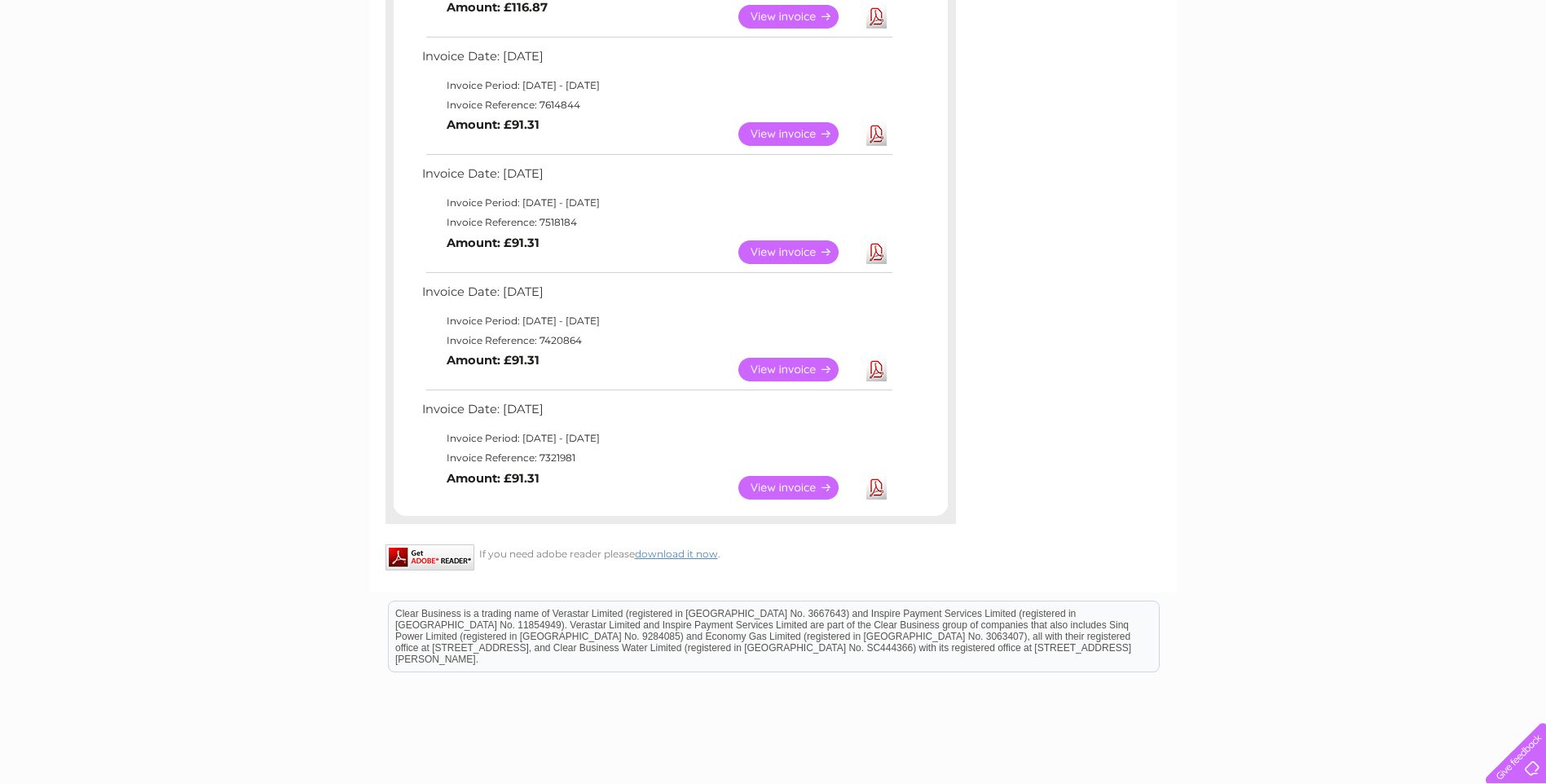
click at [789, 482] on link "View" at bounding box center [798, 487] width 120 height 23
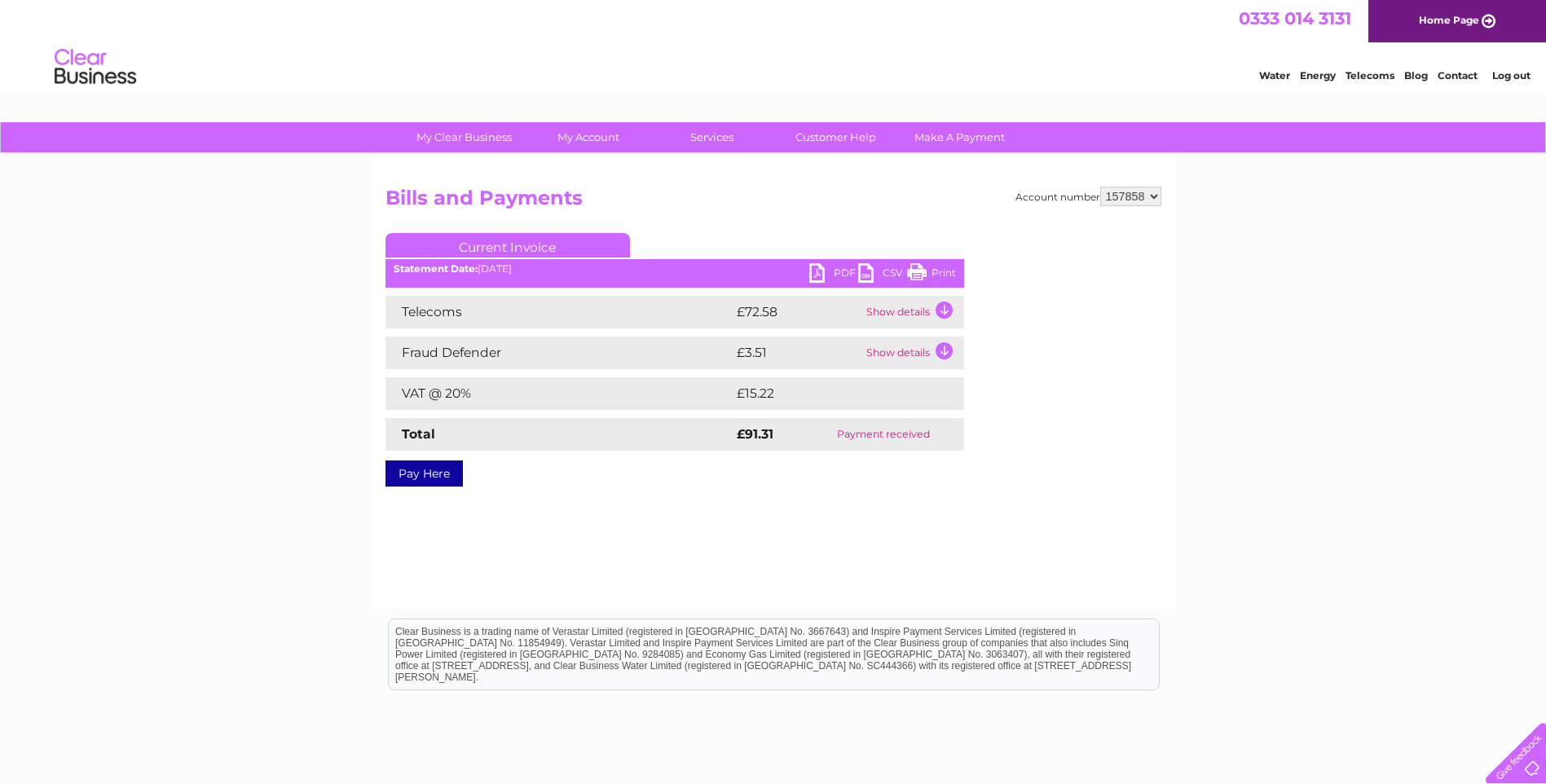
click at [819, 269] on link "PDF" at bounding box center [834, 275] width 49 height 23
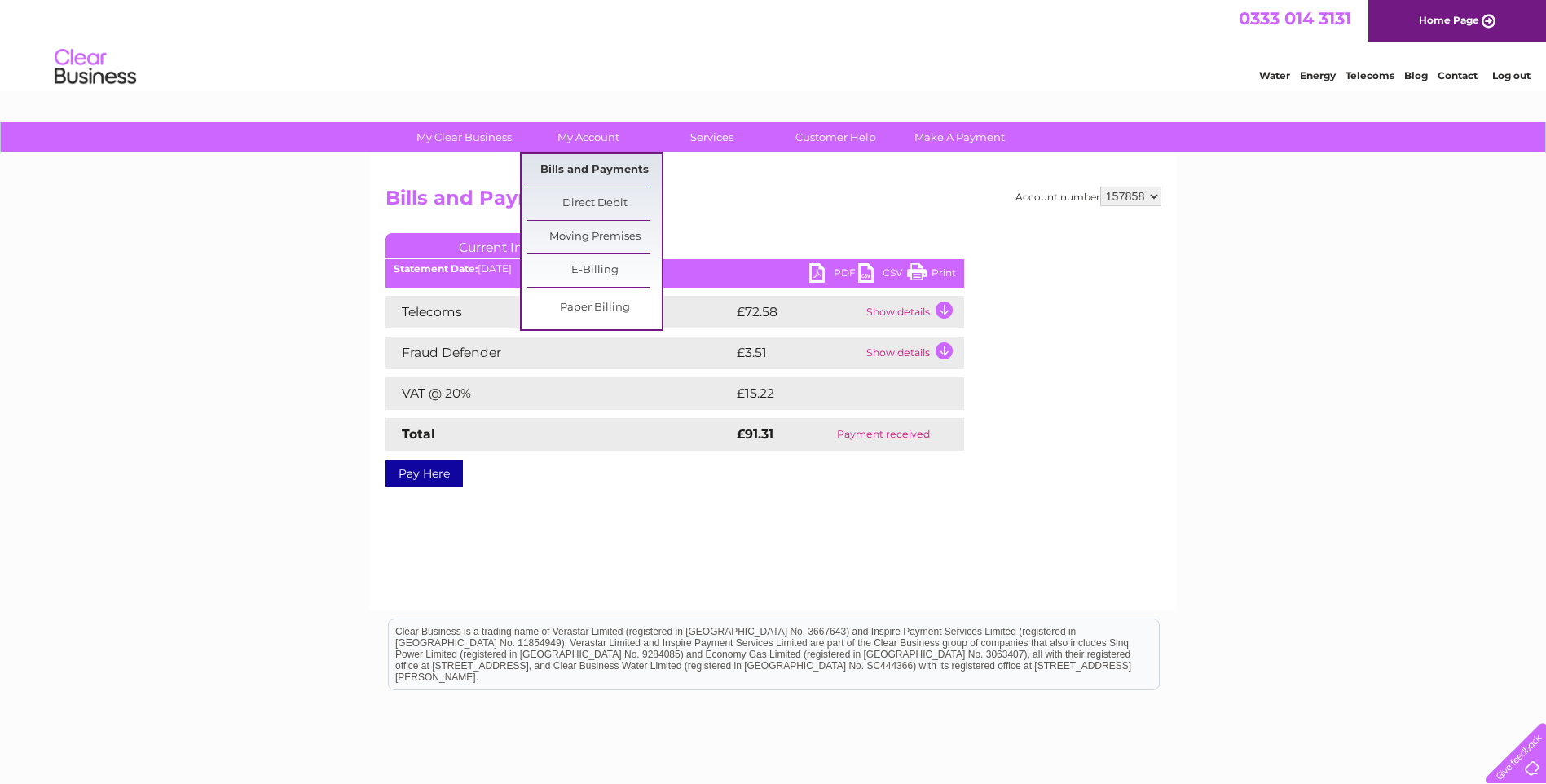
click at [602, 168] on link "Bills and Payments" at bounding box center [595, 169] width 135 height 32
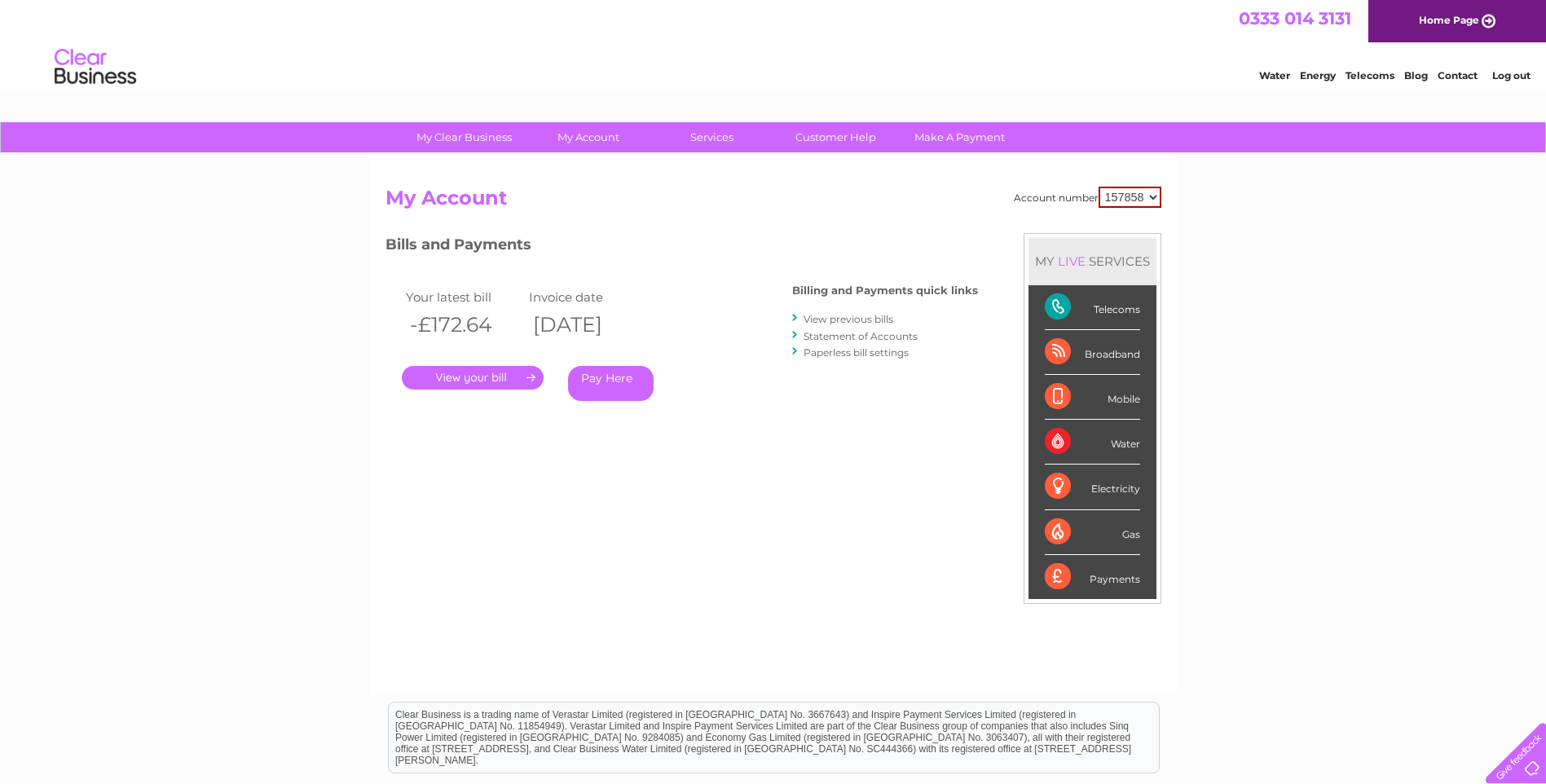
click at [823, 315] on link "View previous bills" at bounding box center [848, 319] width 90 height 12
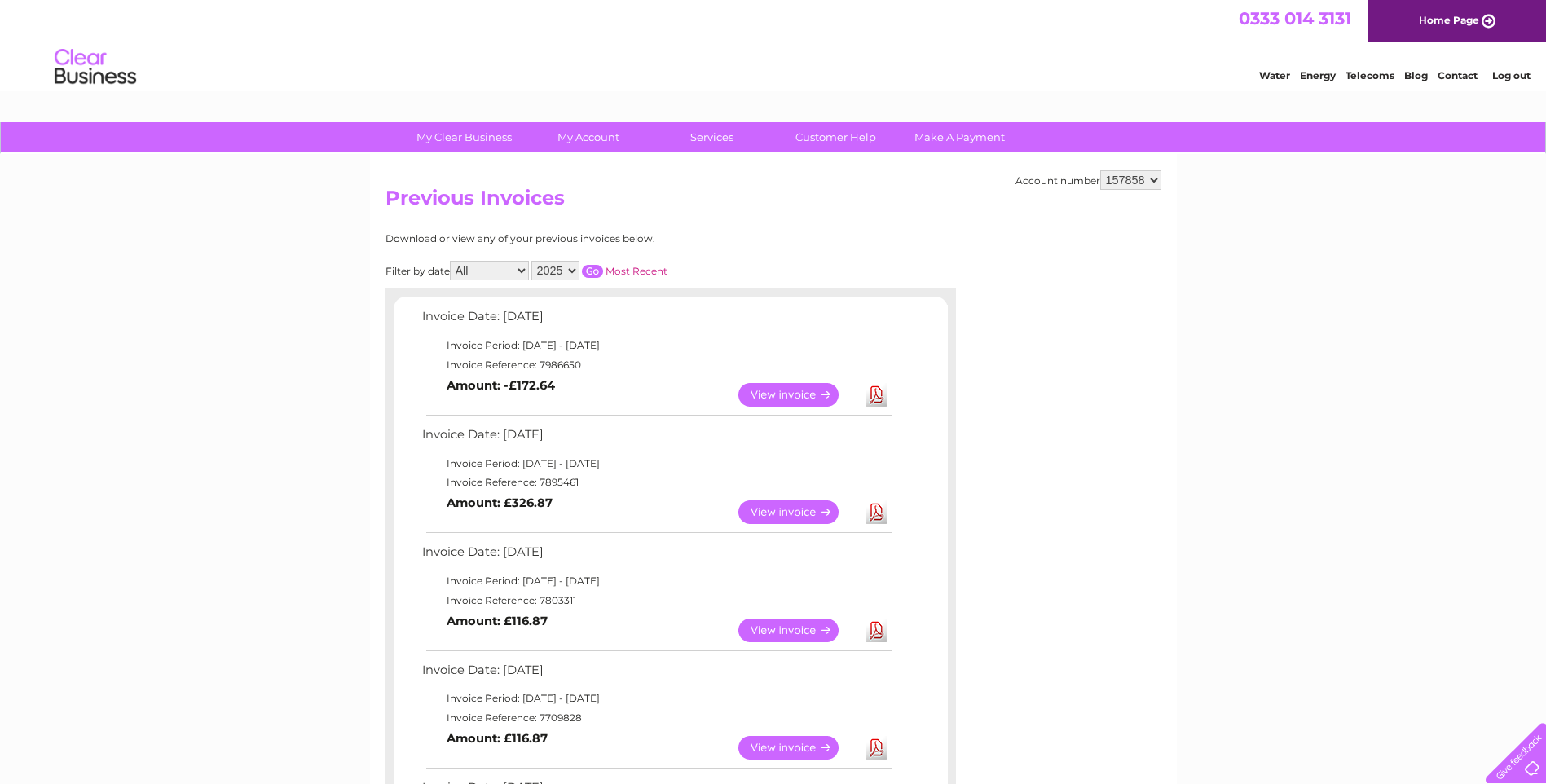
click at [522, 269] on select "All January February March April May June July August September October Novembe…" at bounding box center [489, 270] width 79 height 19
click at [575, 267] on select "2025 2024 2023 2022" at bounding box center [555, 270] width 48 height 19
click at [533, 261] on select "2025 2024 2023 2022" at bounding box center [555, 270] width 48 height 19
click at [595, 270] on input "button" at bounding box center [592, 271] width 21 height 13
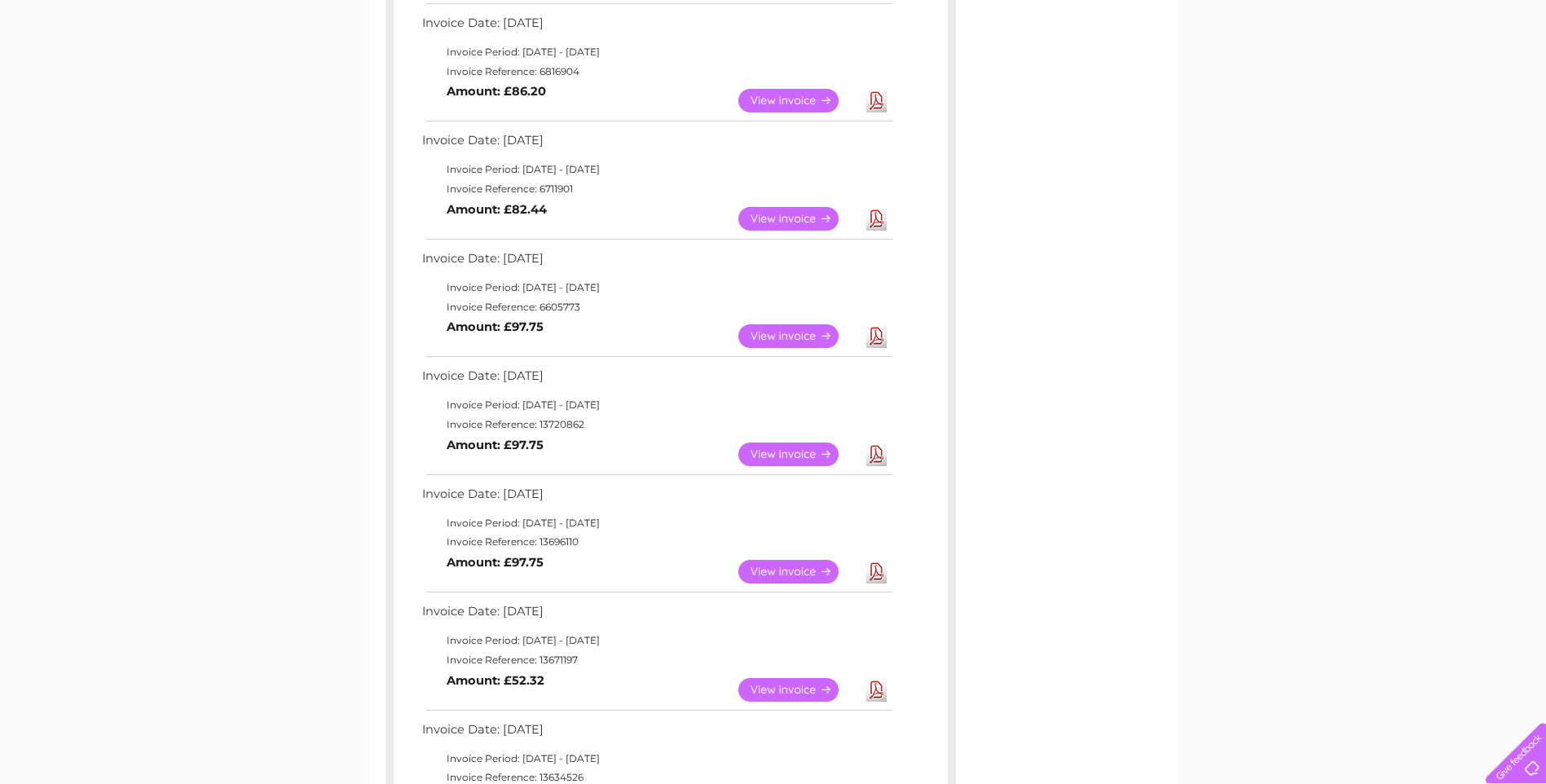
scroll to position [805, 0]
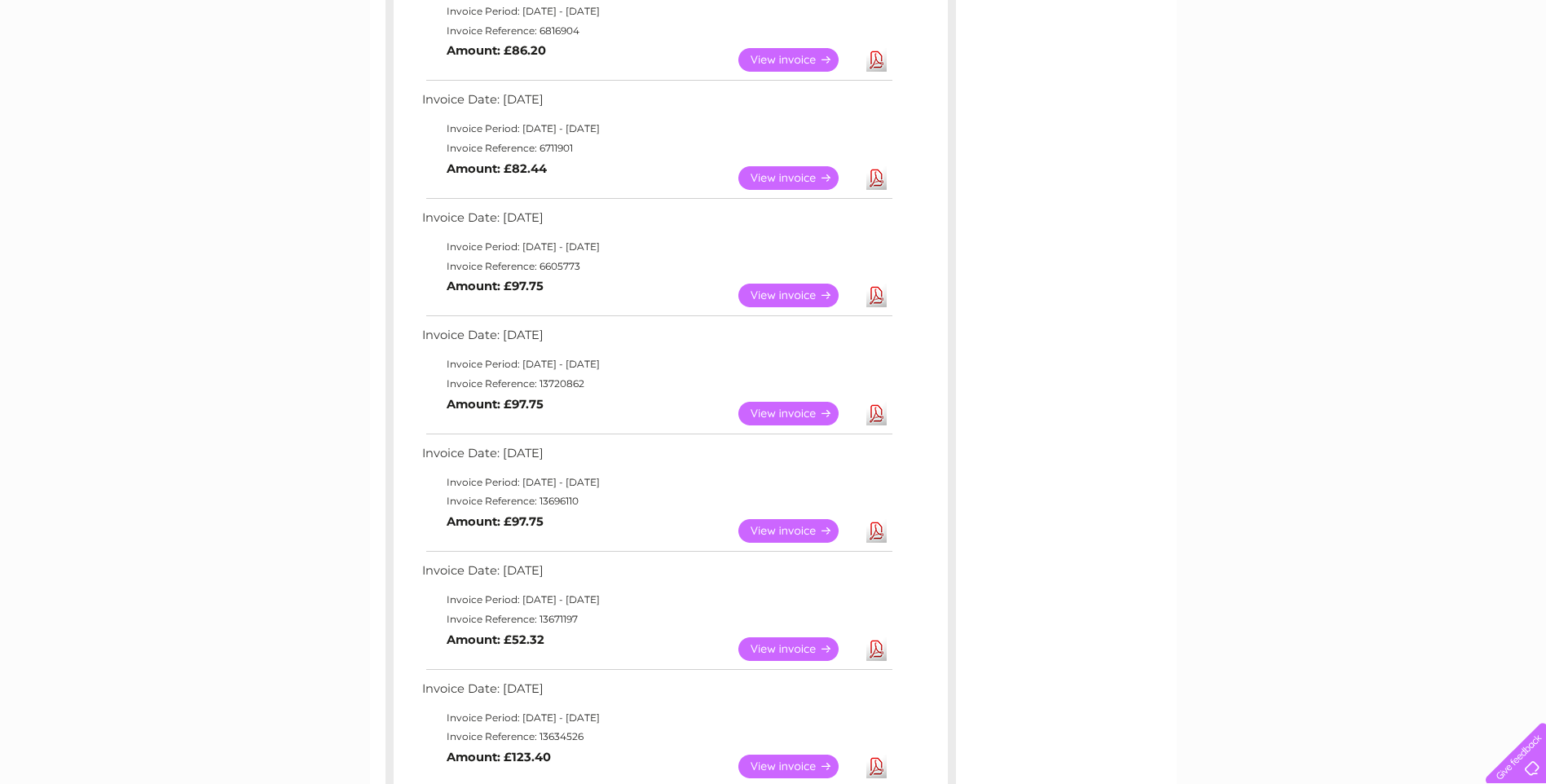
click at [878, 410] on link "Download" at bounding box center [876, 413] width 20 height 23
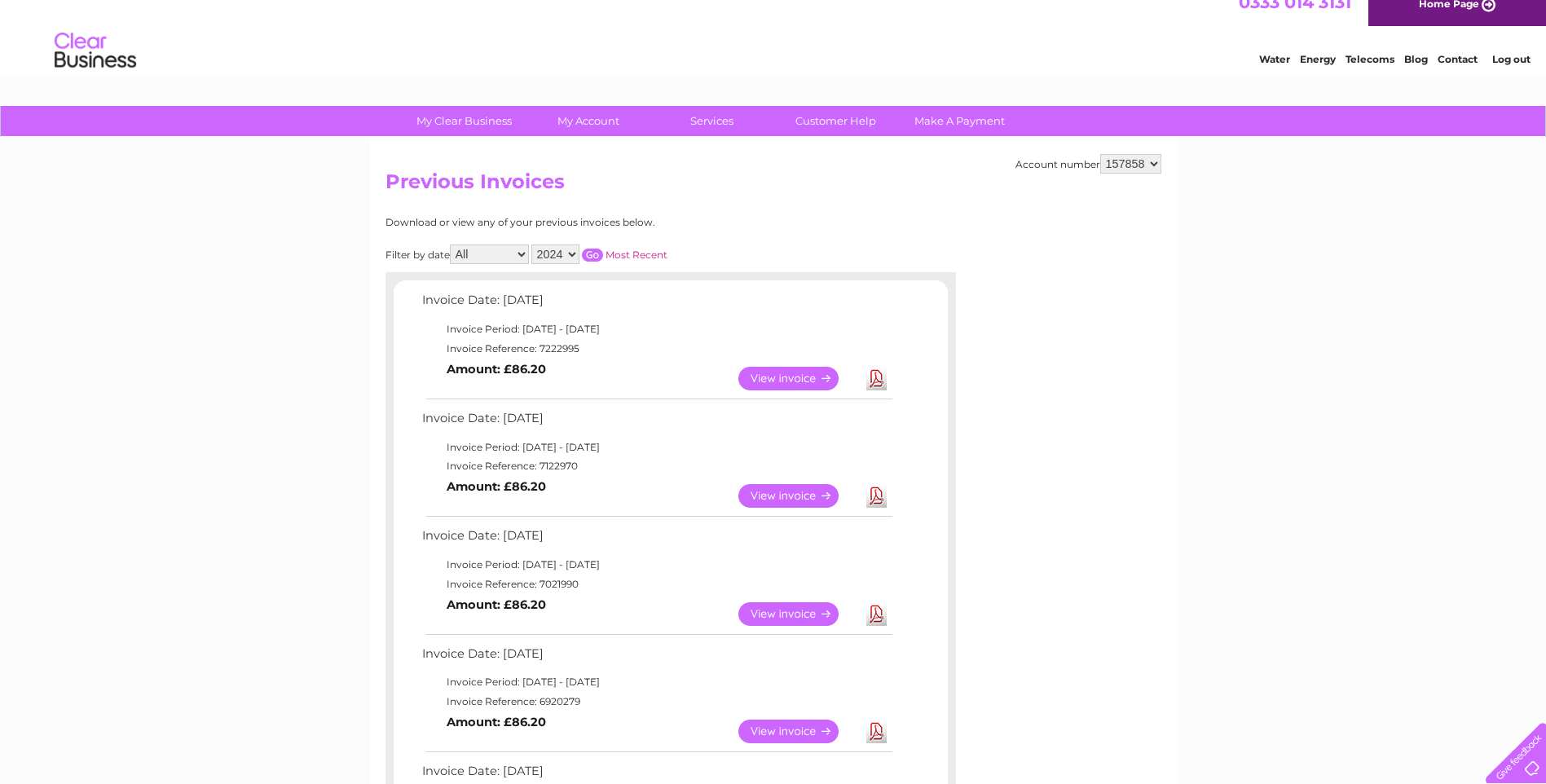
scroll to position [0, 0]
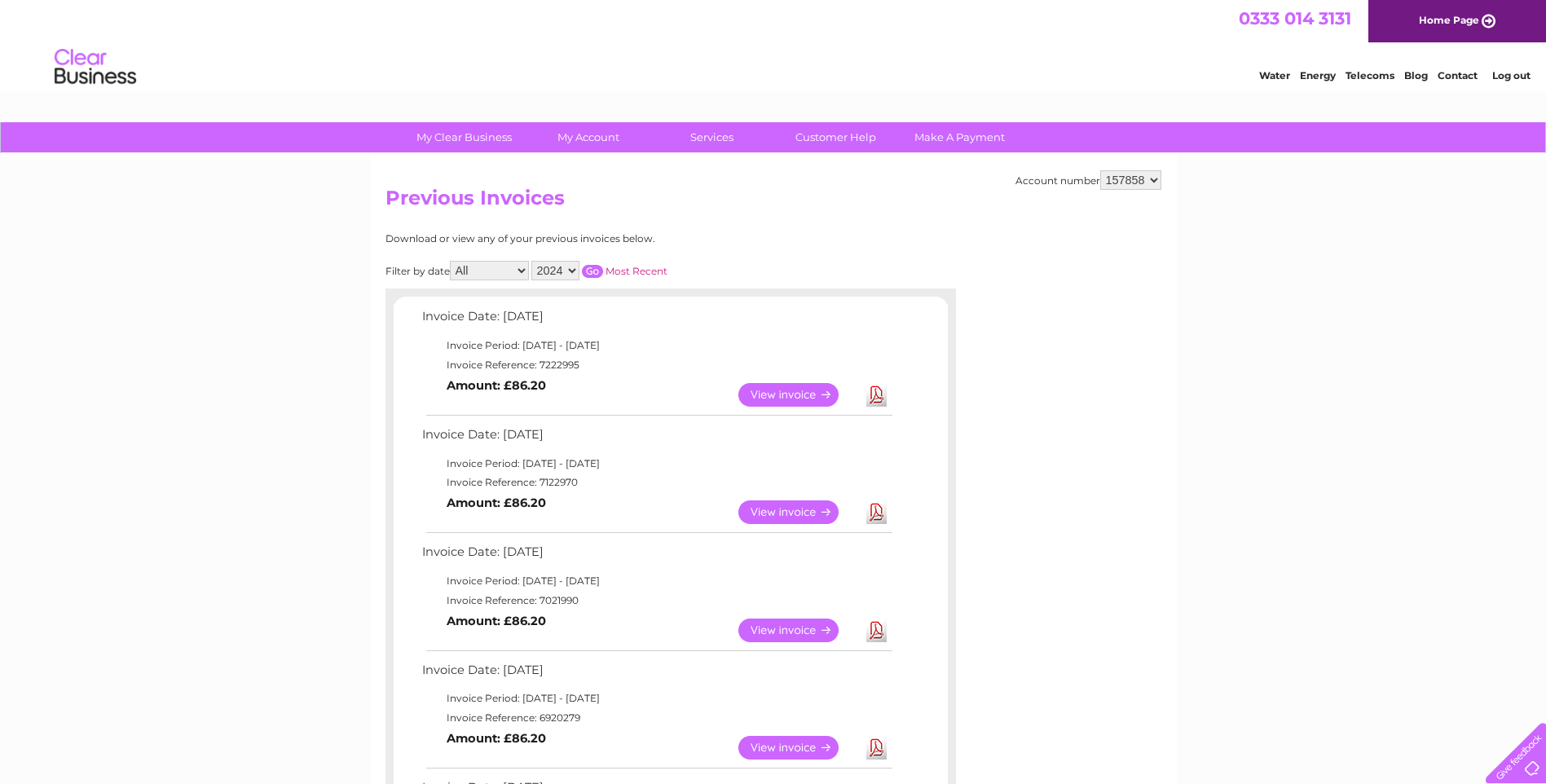
click at [576, 267] on select "2025 2024 2023 2022" at bounding box center [555, 270] width 48 height 19
click at [533, 261] on select "2025 2024 2023 2022" at bounding box center [555, 270] width 48 height 19
click at [590, 269] on input "button" at bounding box center [592, 271] width 21 height 13
click at [878, 392] on link "Download" at bounding box center [876, 395] width 20 height 23
click at [874, 508] on link "Download" at bounding box center [876, 512] width 20 height 23
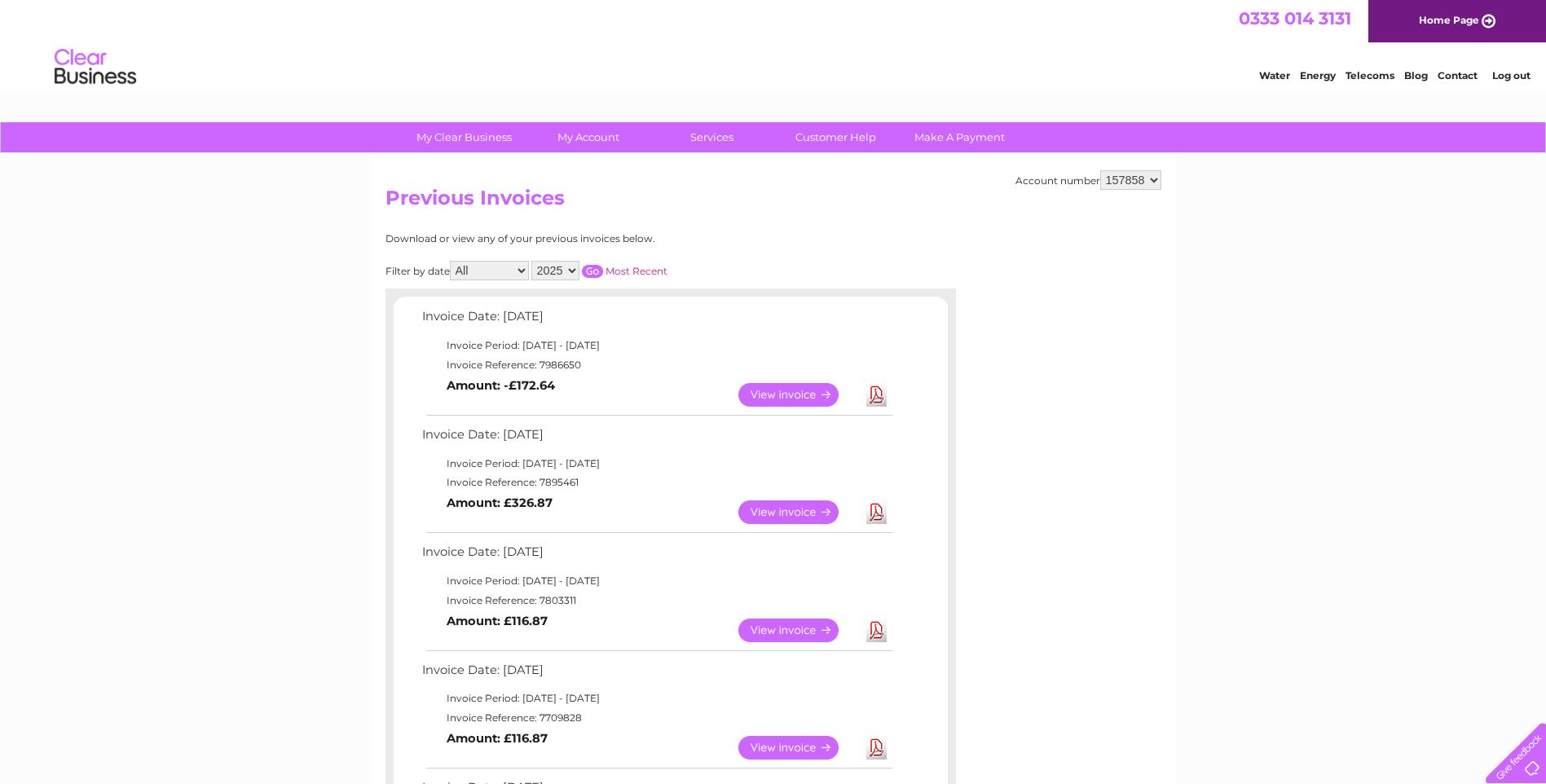
click at [874, 511] on link "Download" at bounding box center [876, 512] width 20 height 23
click at [876, 627] on link "Download" at bounding box center [876, 630] width 20 height 23
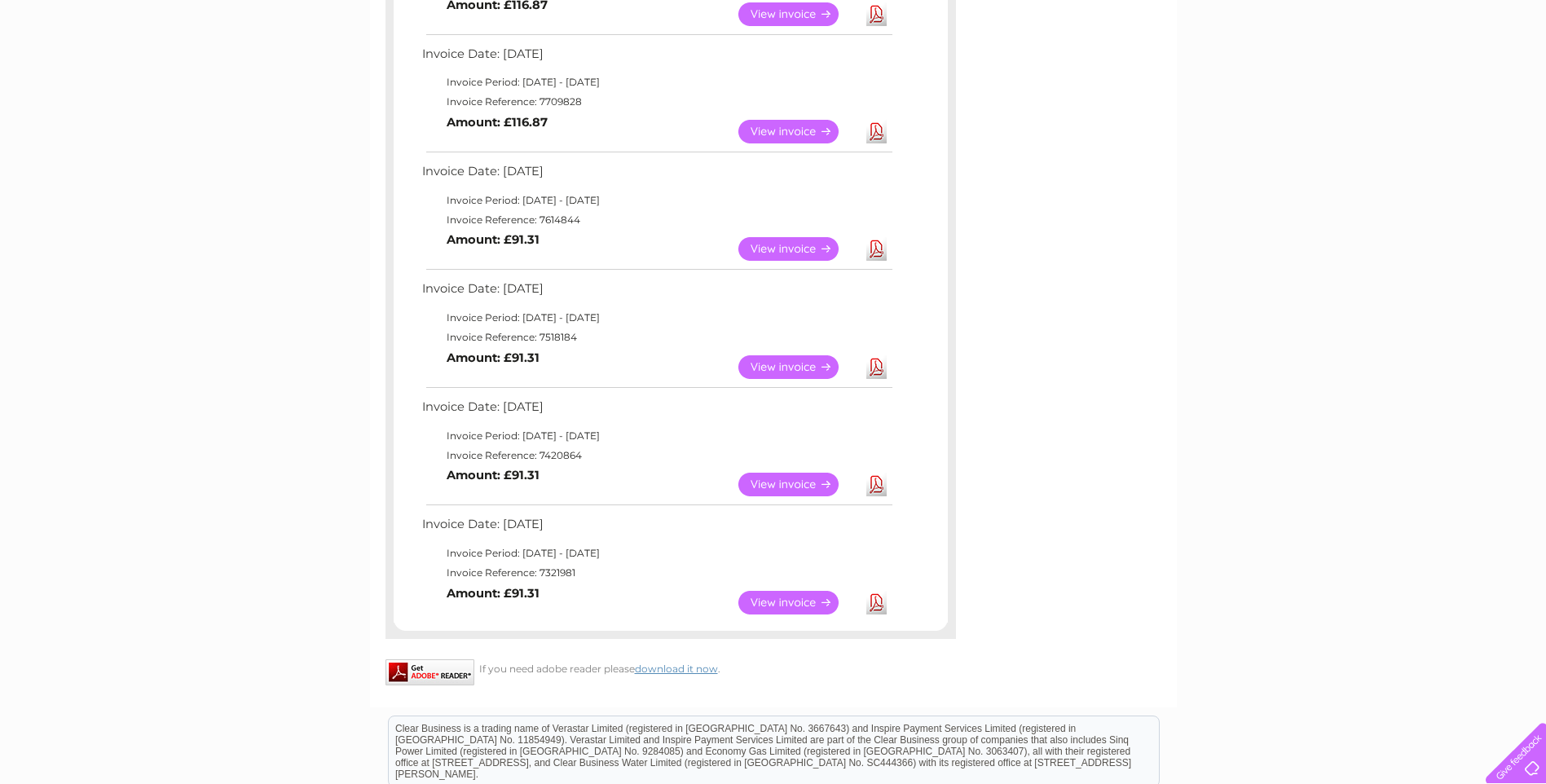
scroll to position [621, 0]
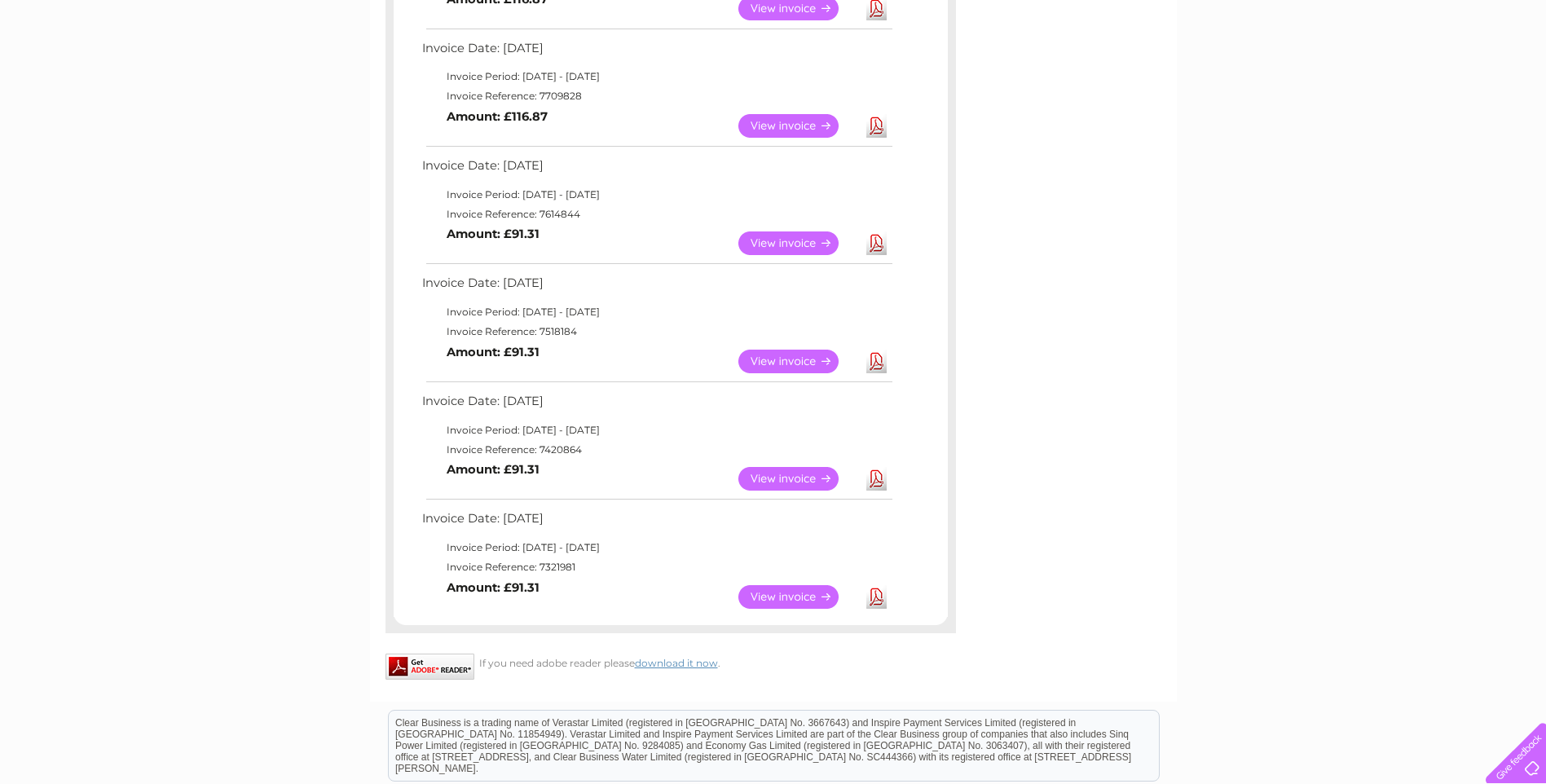
click at [877, 594] on link "Download" at bounding box center [876, 596] width 20 height 23
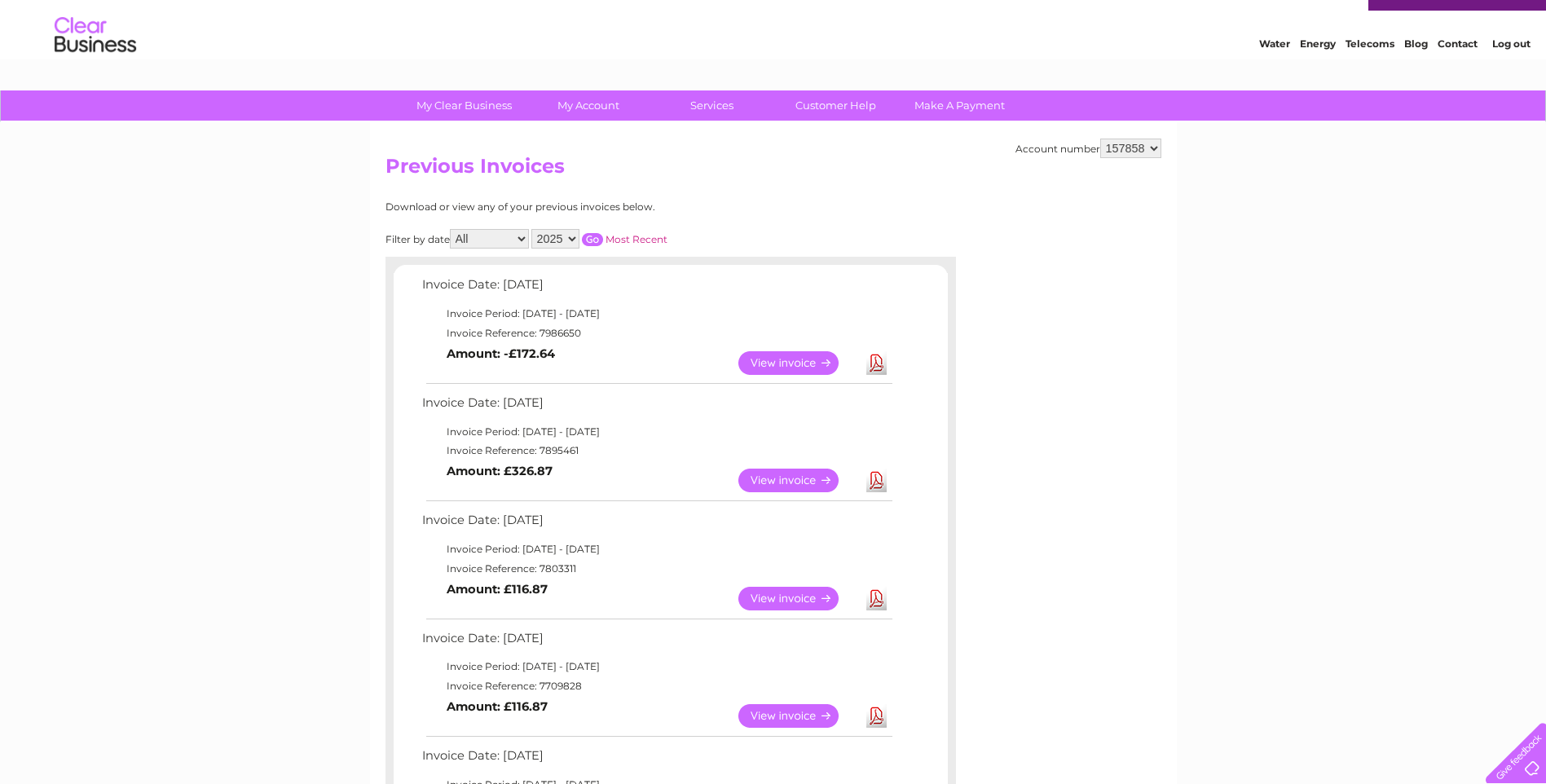
scroll to position [0, 0]
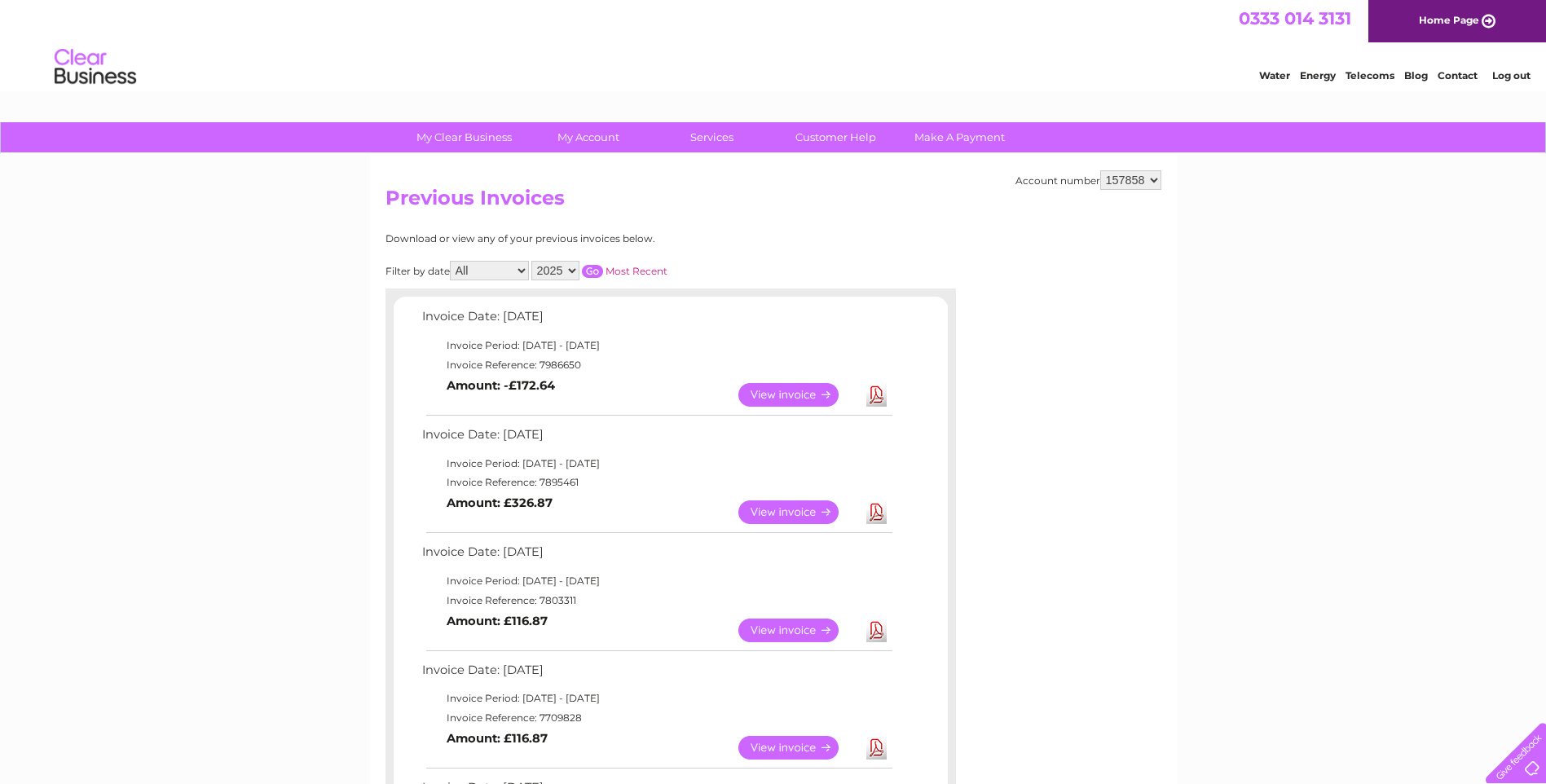
click at [573, 270] on select "2025 2024 2023 2022" at bounding box center [555, 270] width 48 height 19
select select "2023"
click at [533, 261] on select "2025 2024 2023 2022" at bounding box center [555, 270] width 48 height 19
click at [593, 270] on input "button" at bounding box center [592, 271] width 21 height 13
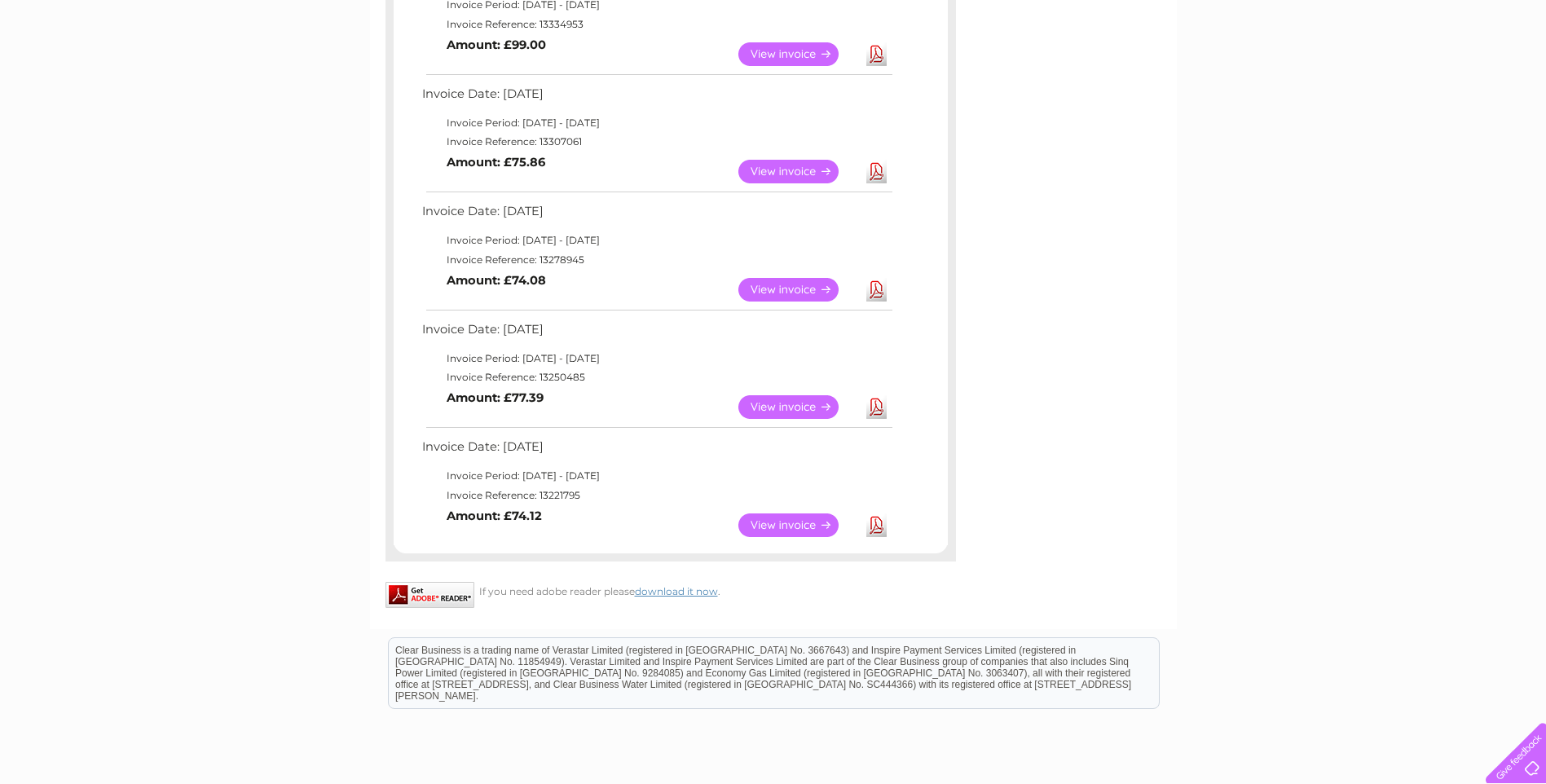
scroll to position [1159, 0]
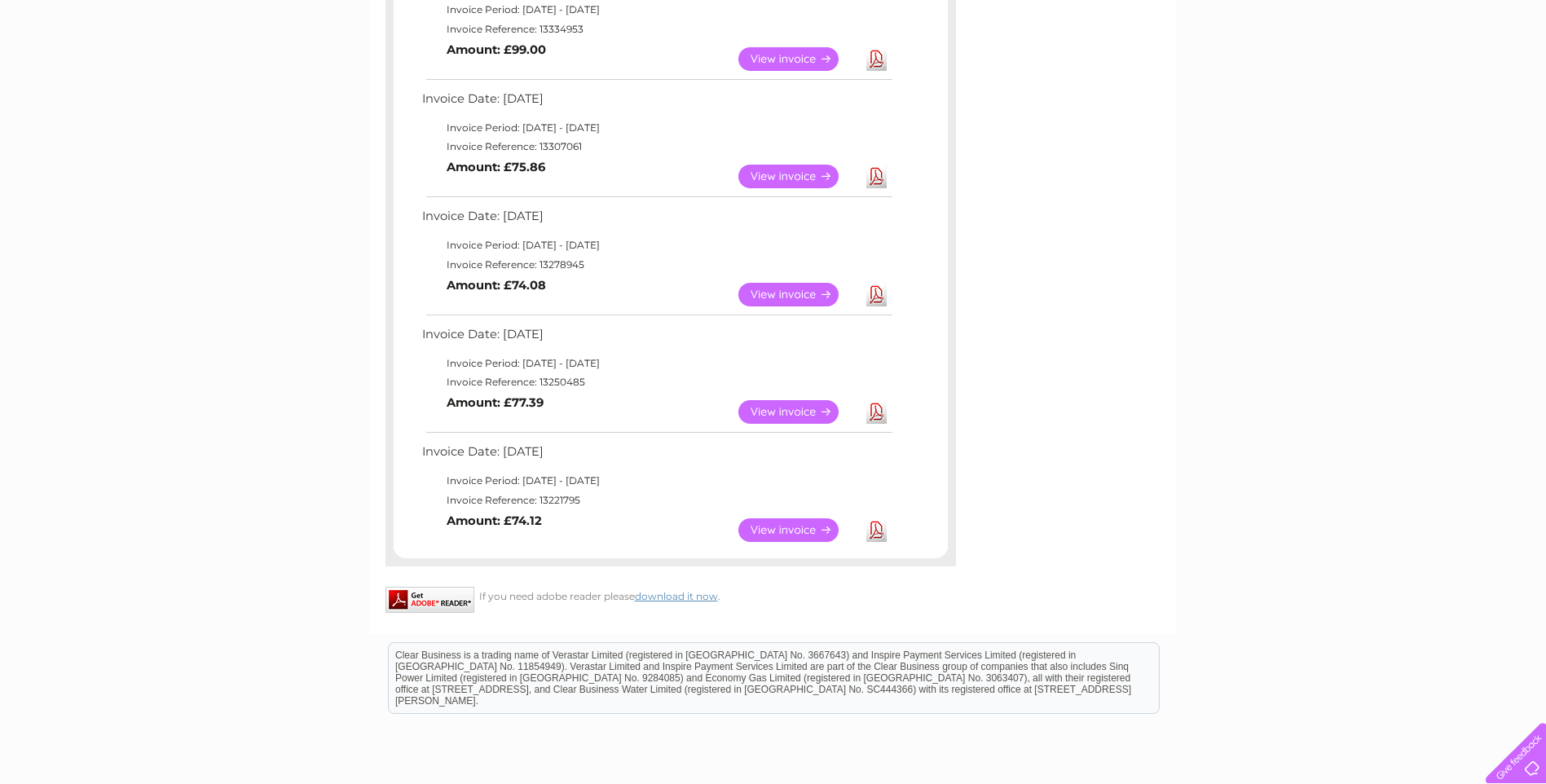
click at [874, 530] on link "Download" at bounding box center [876, 529] width 20 height 23
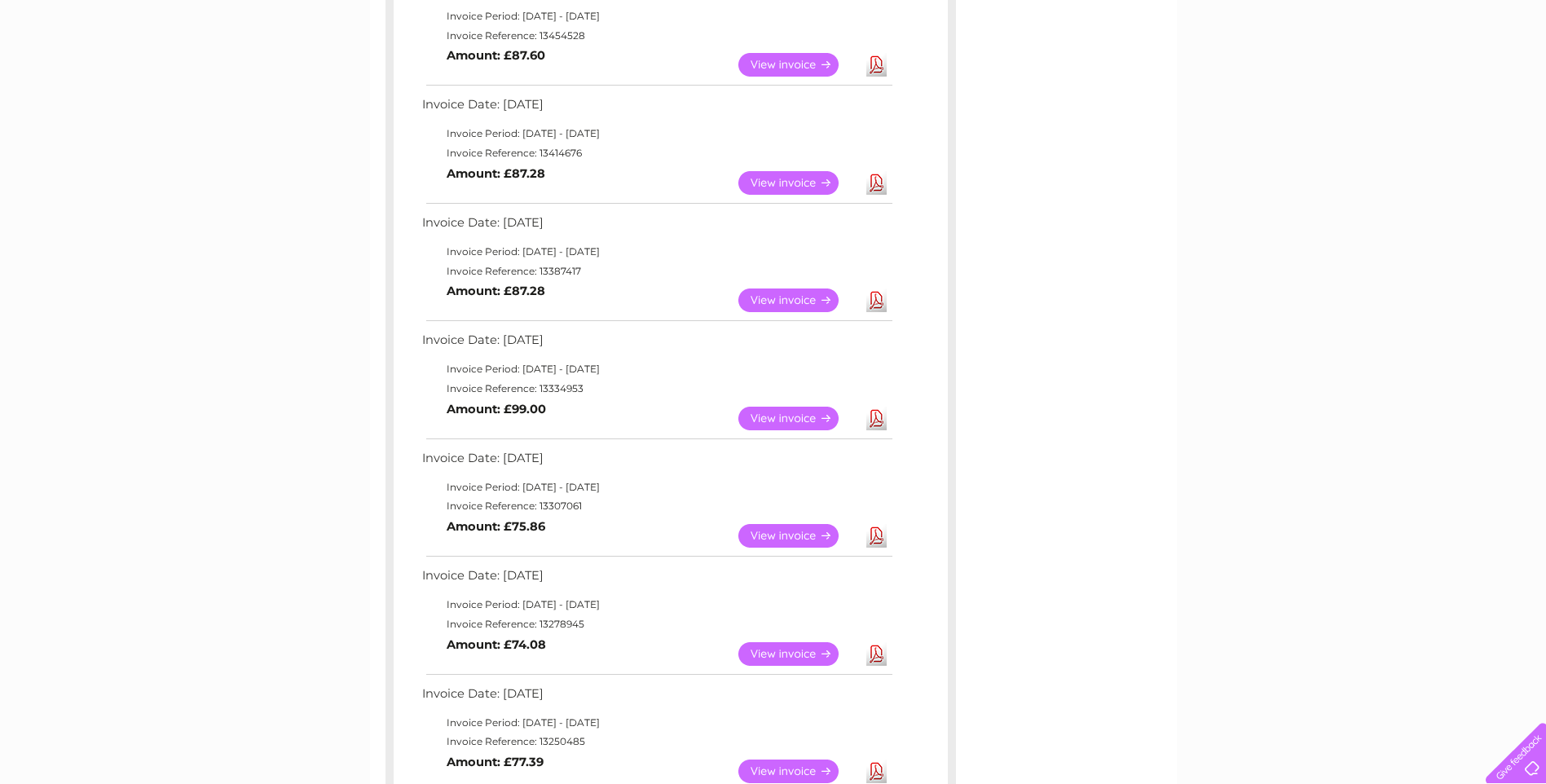
scroll to position [780, 0]
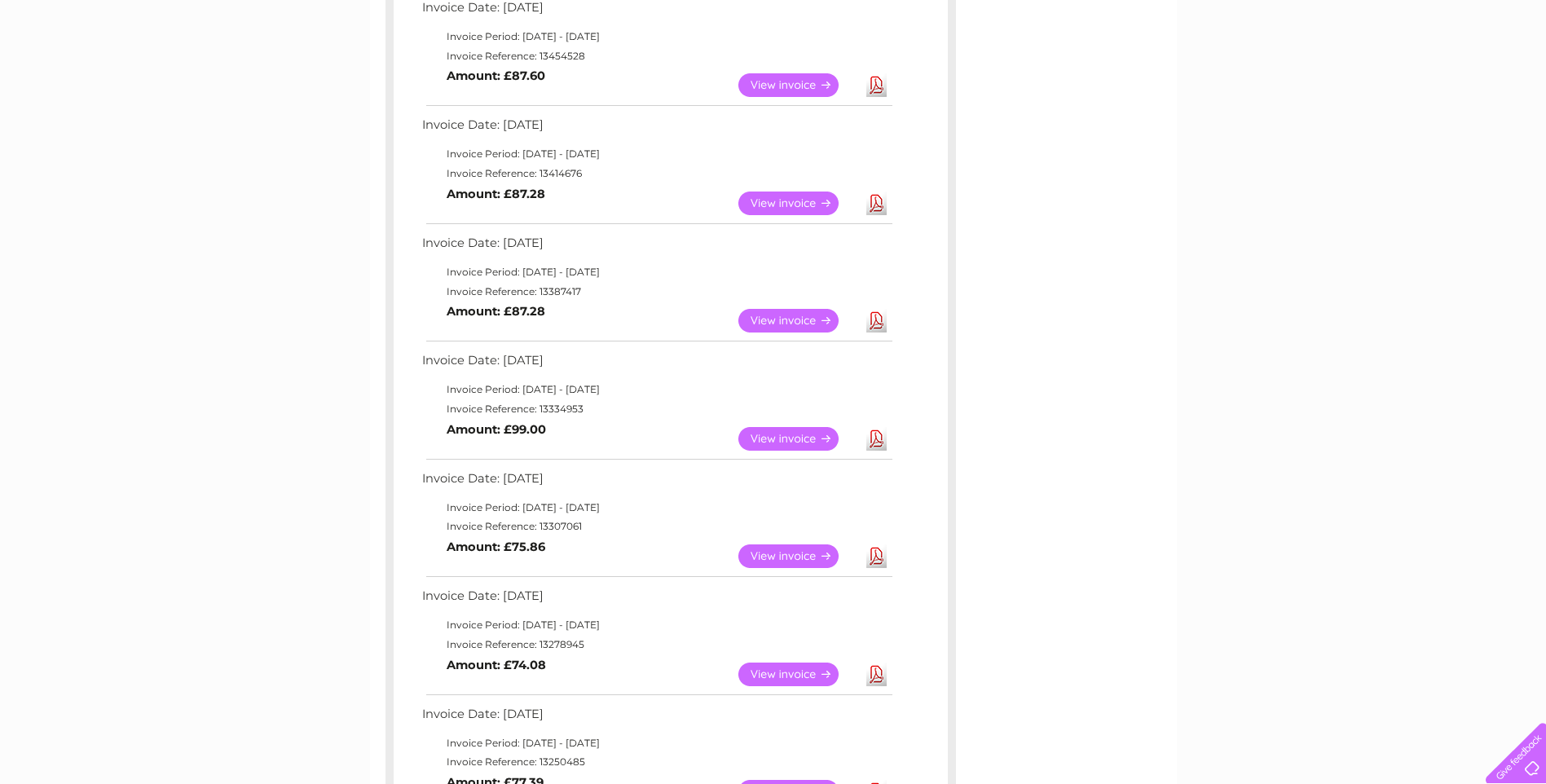
click at [877, 436] on link "Download" at bounding box center [876, 438] width 20 height 23
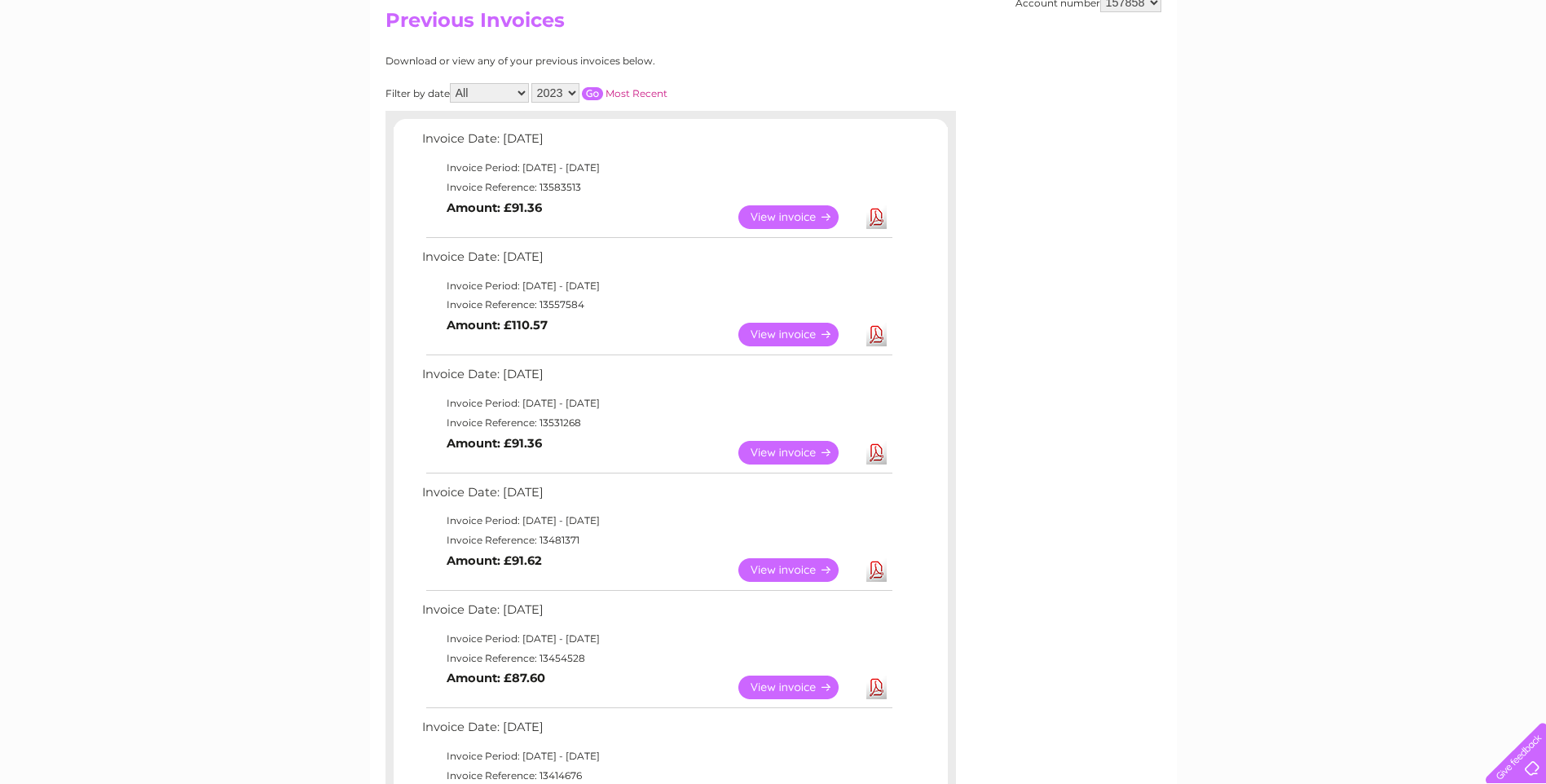
scroll to position [146, 0]
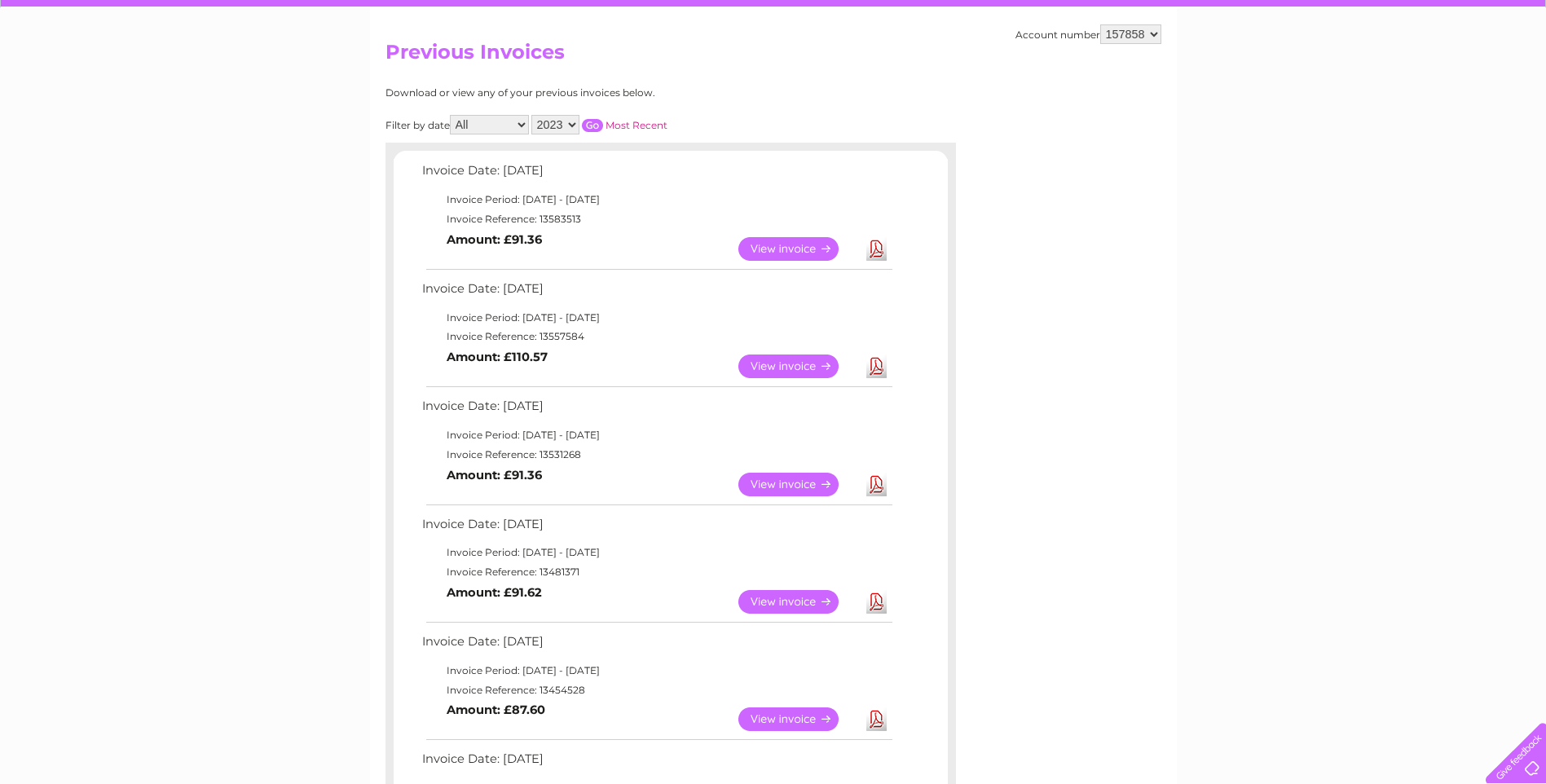
click at [876, 362] on link "Download" at bounding box center [876, 366] width 20 height 23
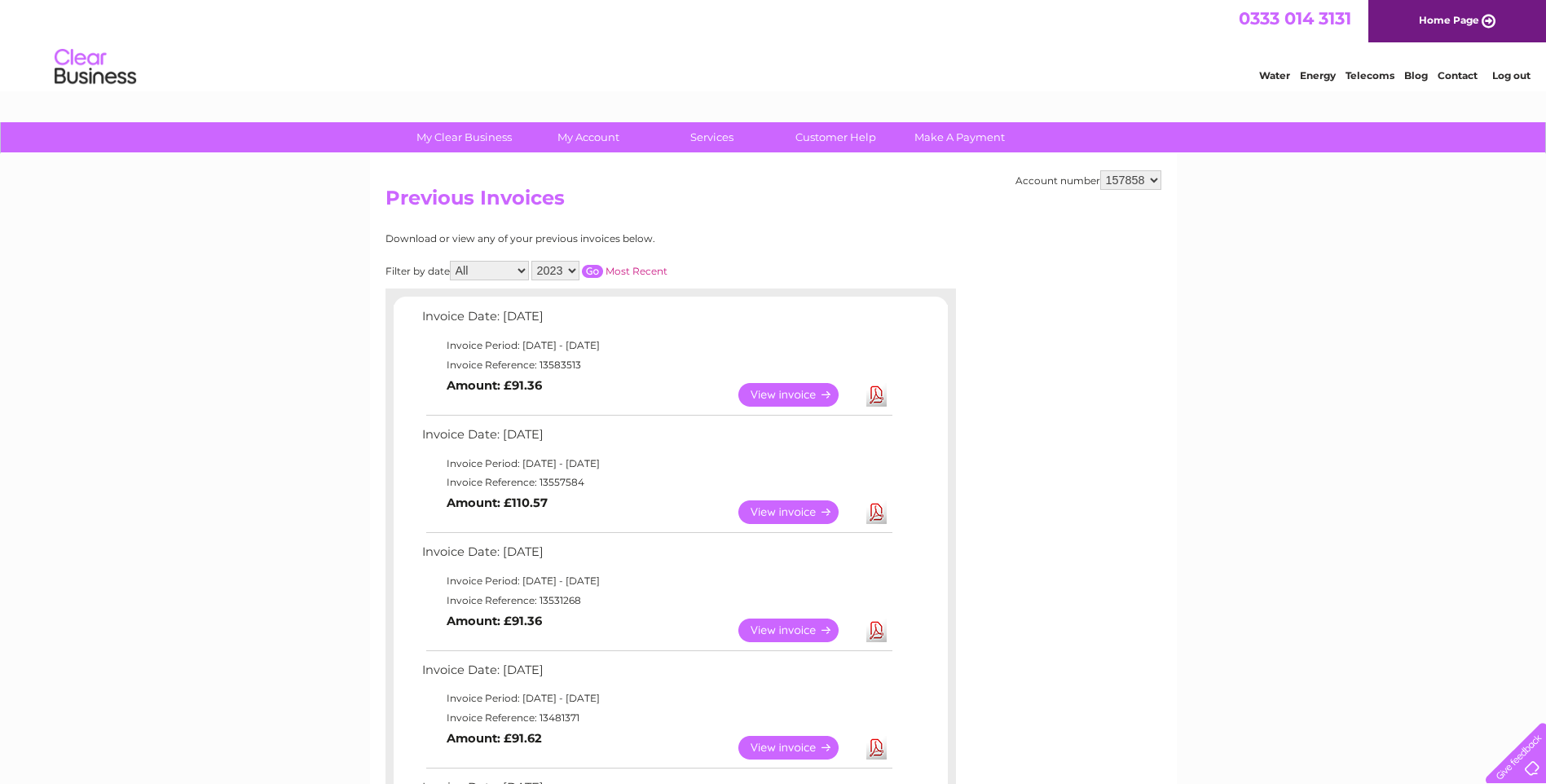
click at [1514, 74] on link "Log out" at bounding box center [1512, 76] width 38 height 12
